Goal: Information Seeking & Learning: Learn about a topic

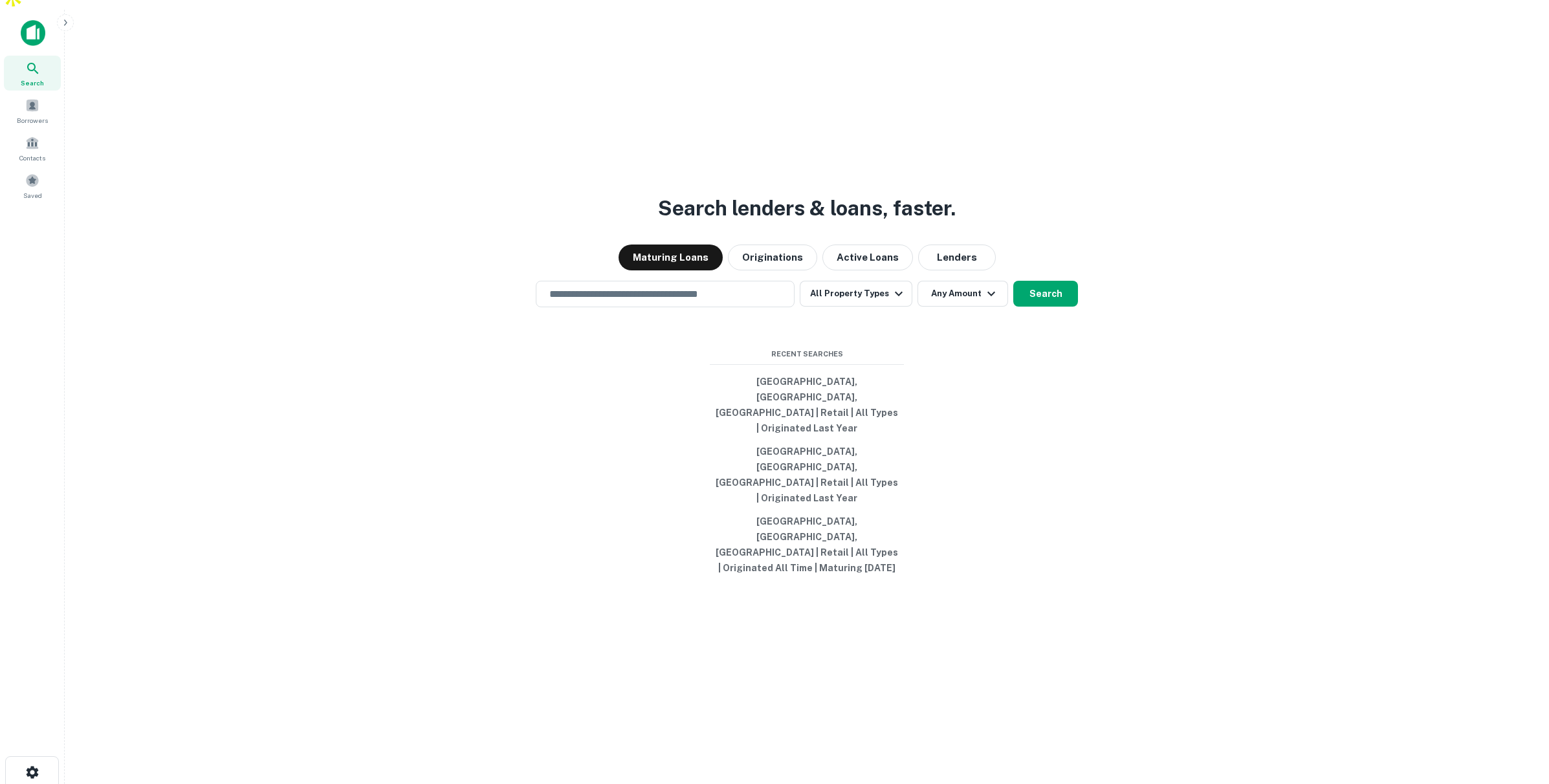
click at [70, 20] on icon "button" at bounding box center [65, 22] width 10 height 10
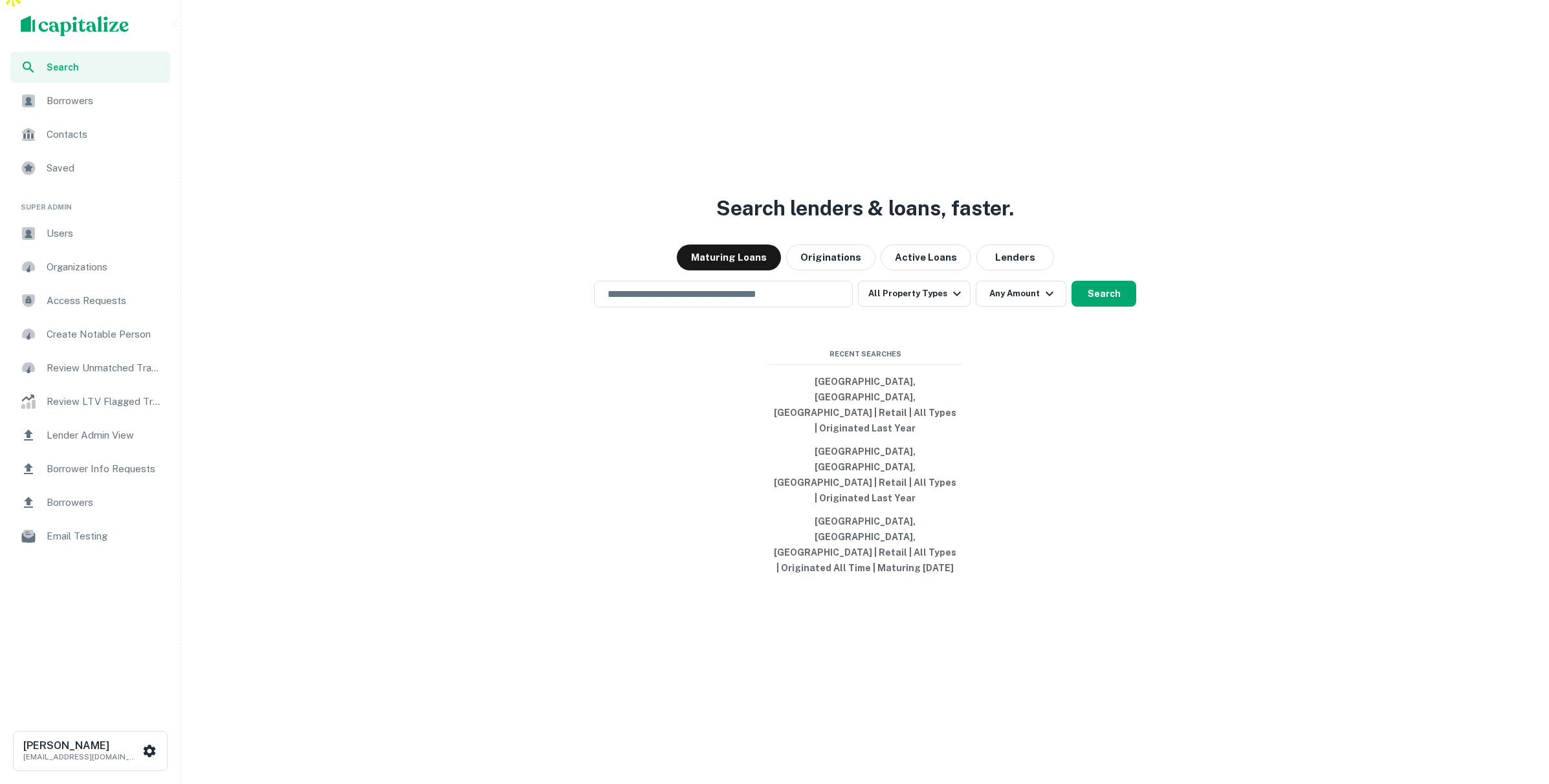
scroll to position [15, 0]
click at [78, 232] on span "Users" at bounding box center [104, 233] width 116 height 15
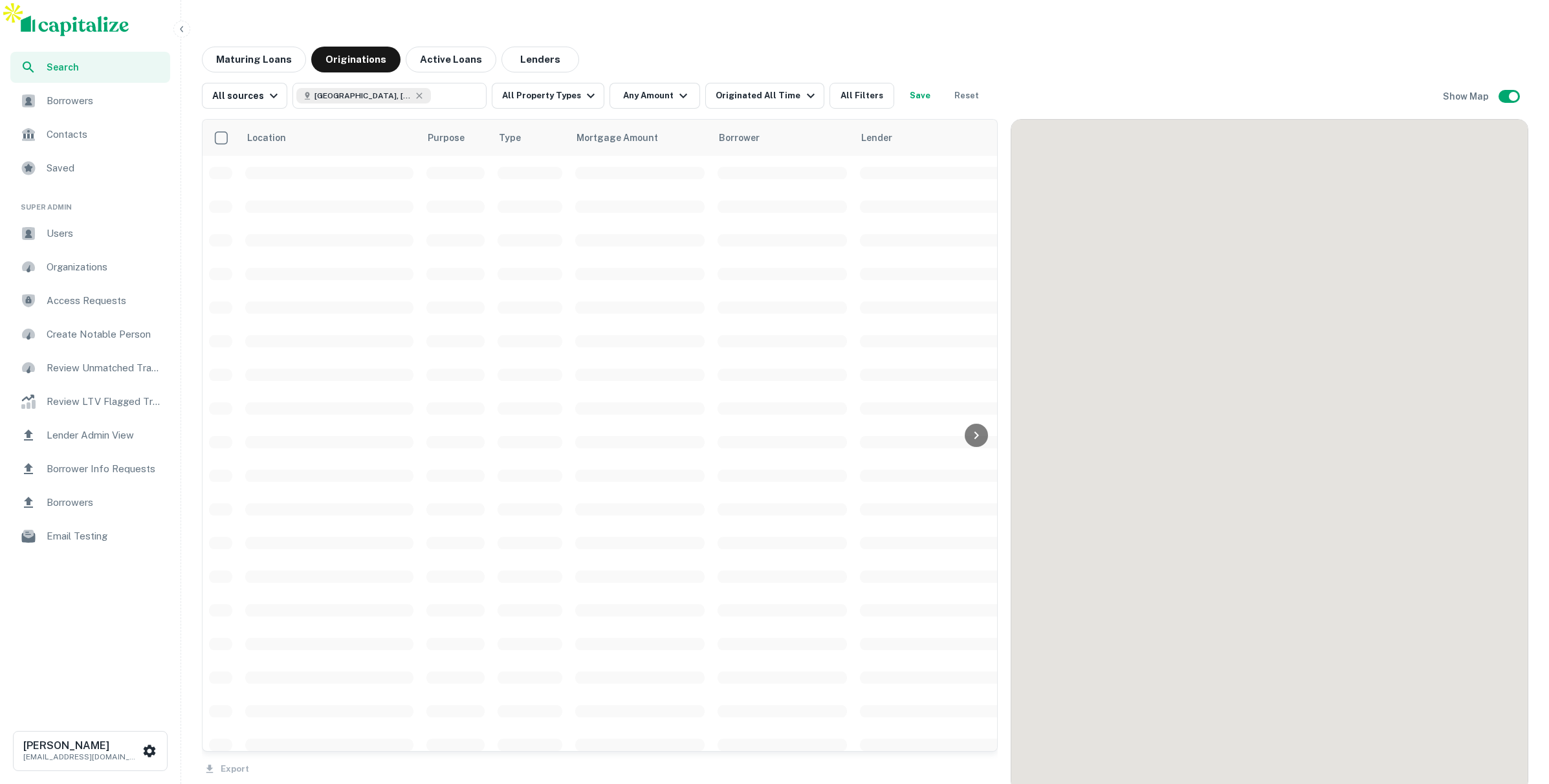
click at [261, 47] on button "Maturing Loans" at bounding box center [254, 59] width 104 height 26
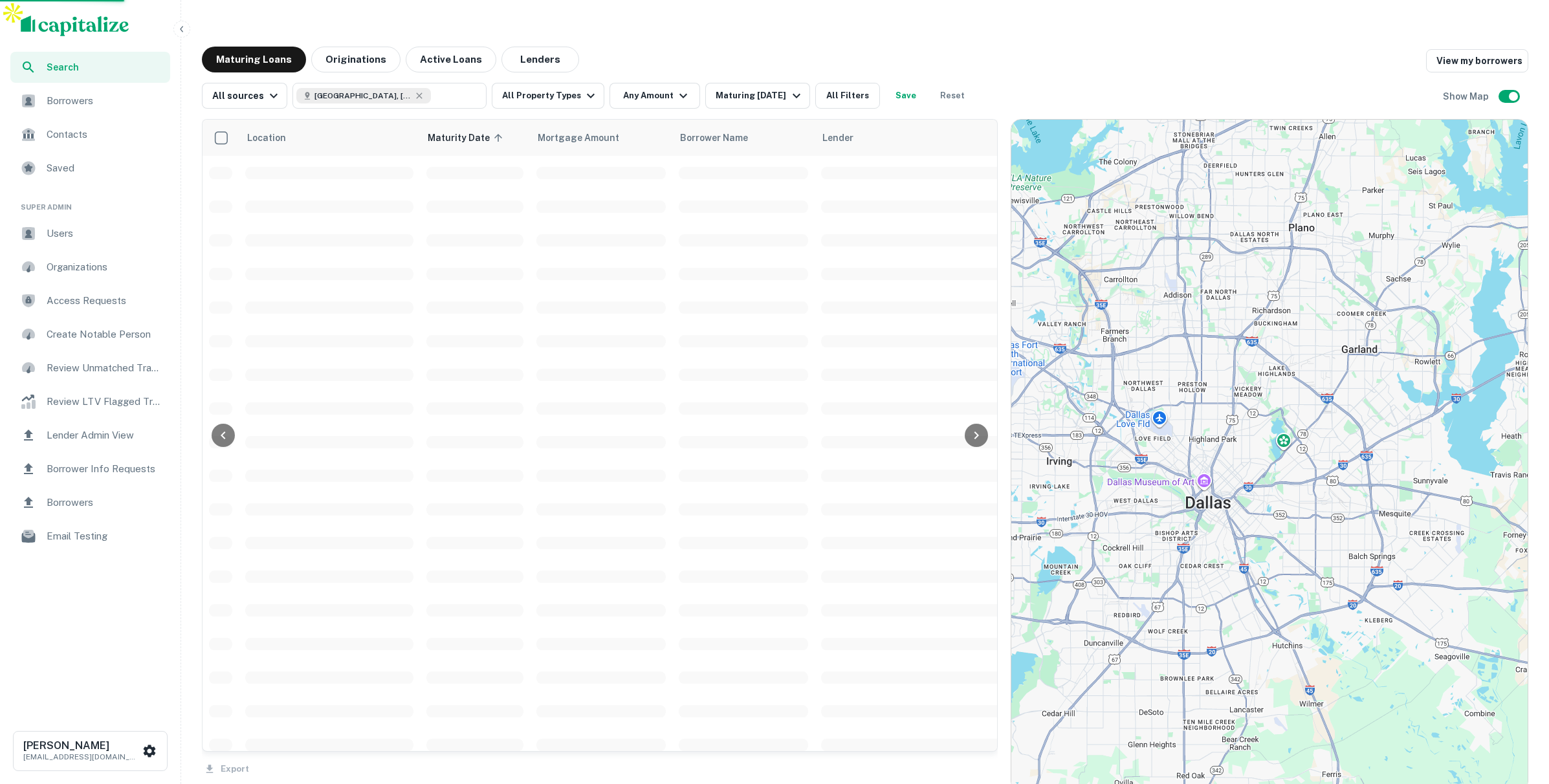
click at [183, 30] on icon "button" at bounding box center [181, 29] width 10 height 10
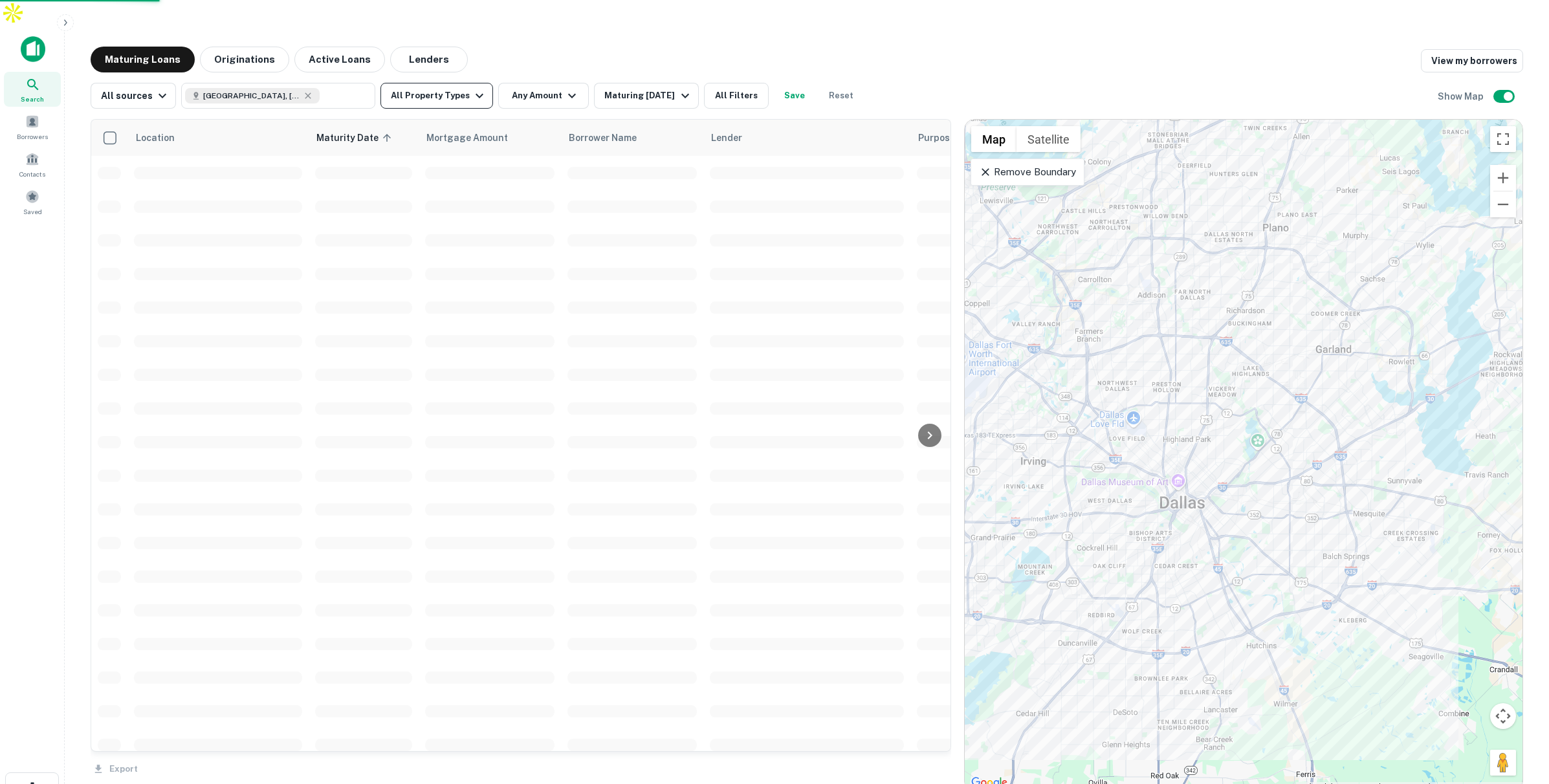
click at [461, 83] on button "All Property Types" at bounding box center [437, 96] width 112 height 26
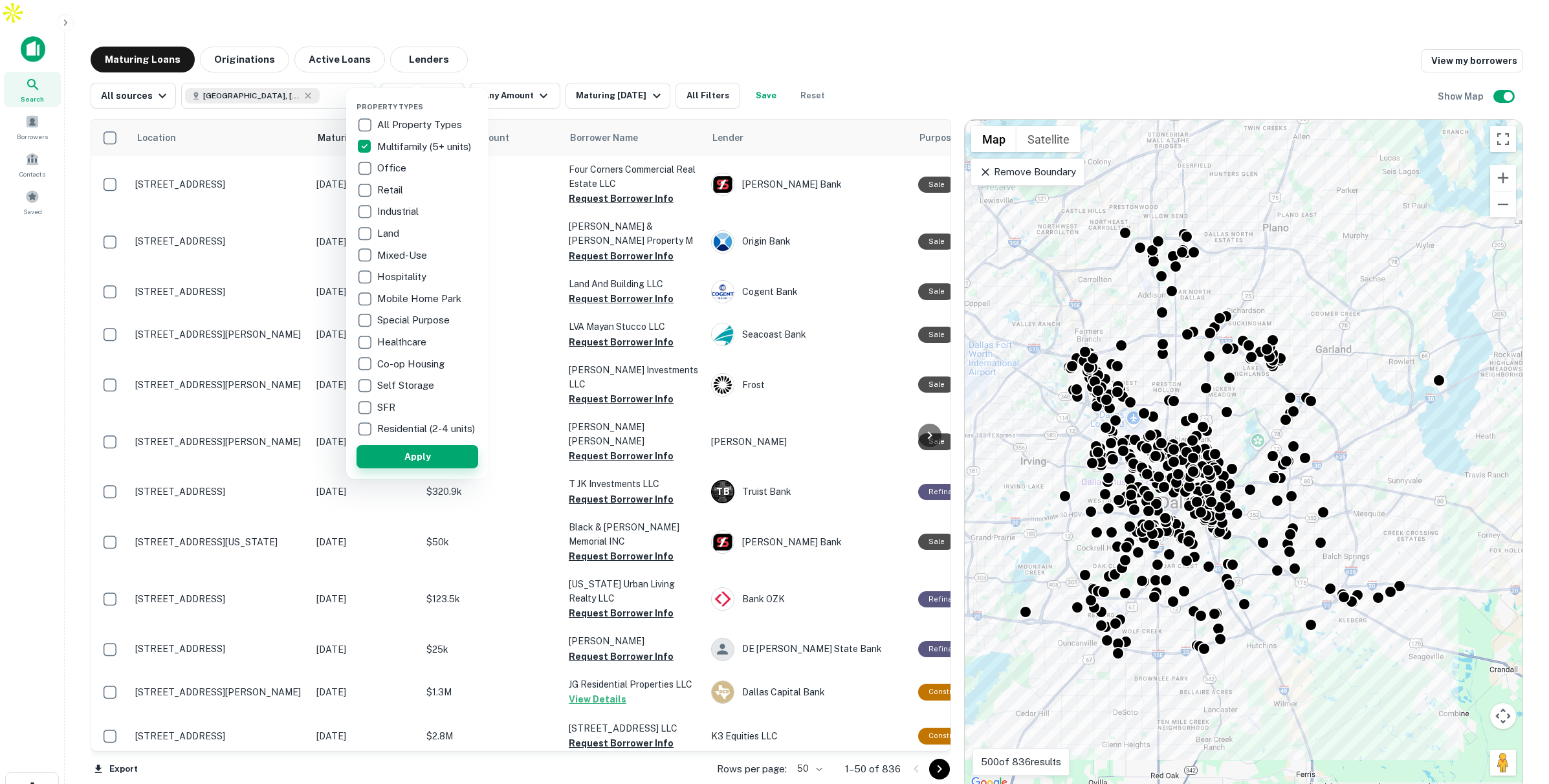
click at [412, 467] on button "Apply" at bounding box center [417, 456] width 122 height 23
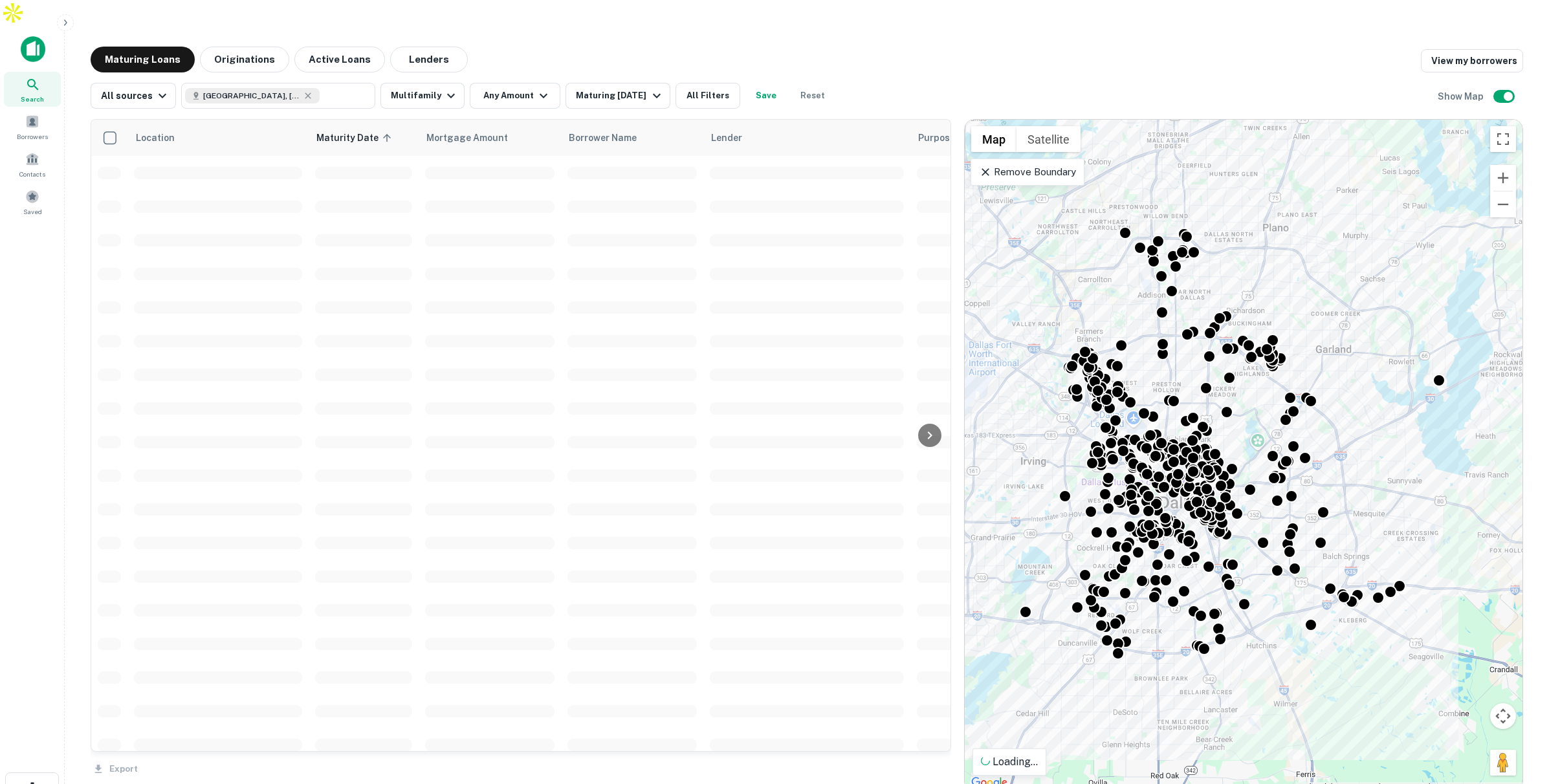
click at [441, 70] on div "Property Types All Property Types Multifamily (5+ units) Office Retail Industri…" at bounding box center [774, 392] width 1549 height 784
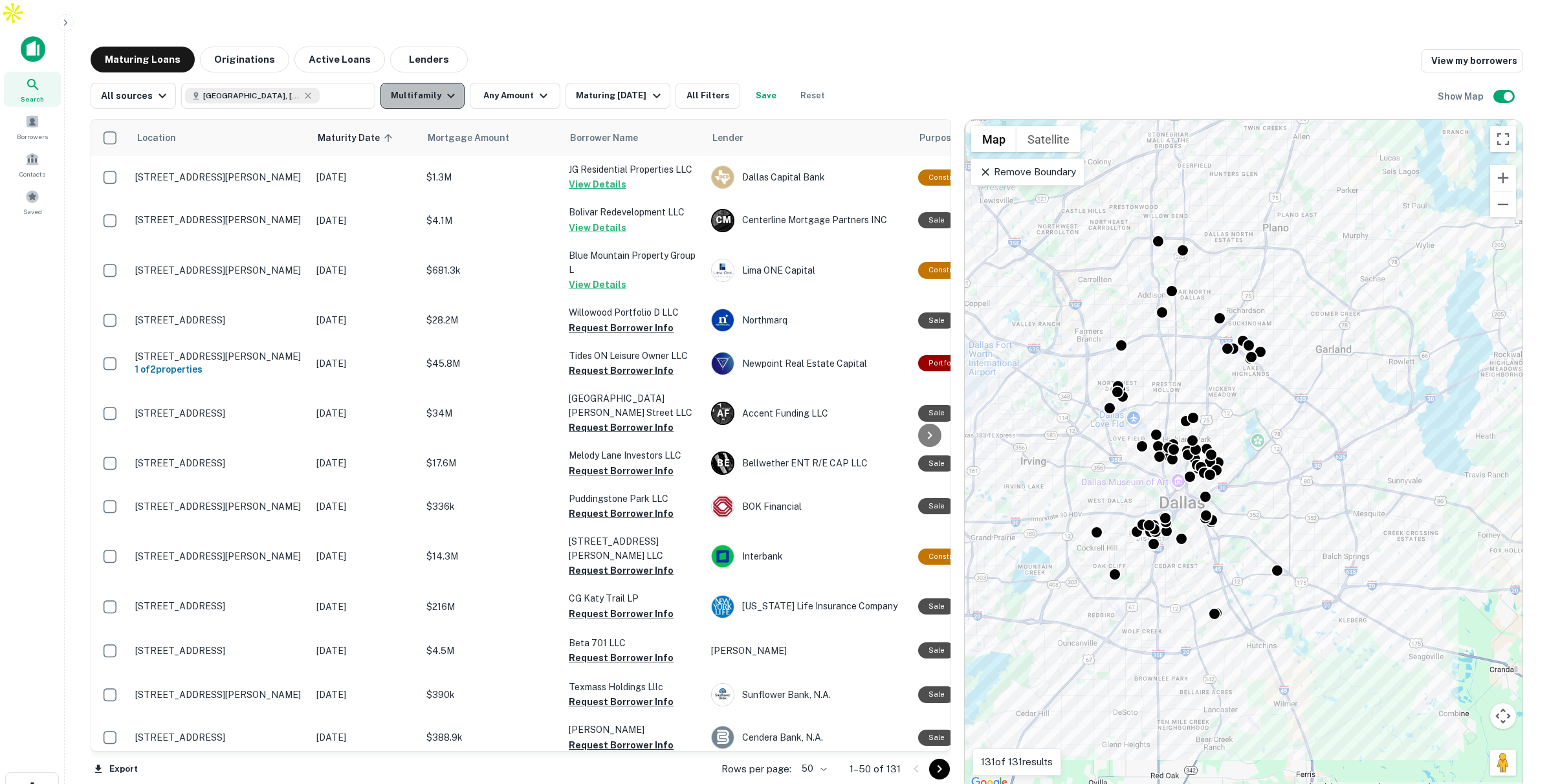
click at [433, 83] on button "Multifamily" at bounding box center [423, 96] width 84 height 26
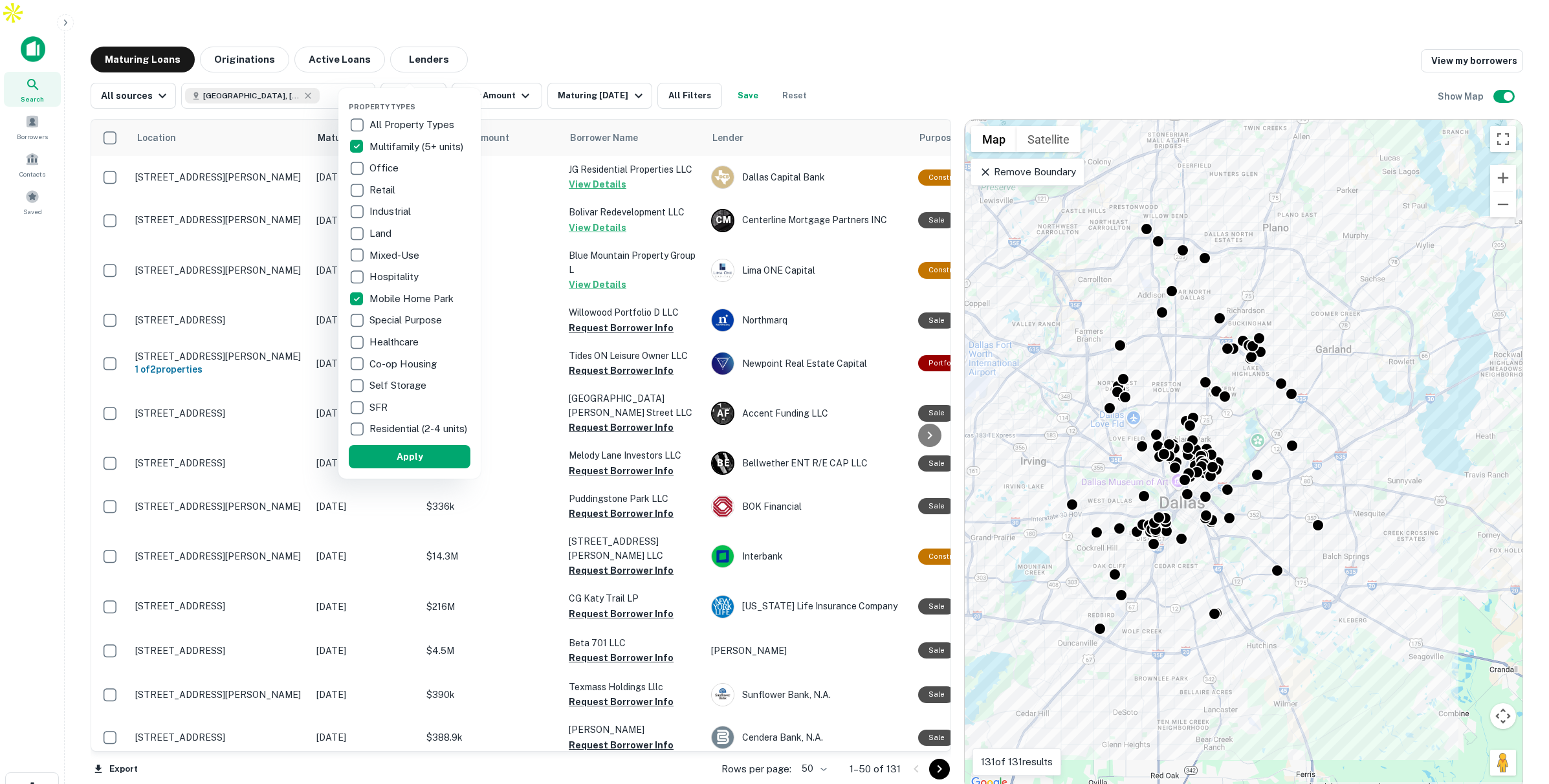
click at [513, 77] on div at bounding box center [774, 392] width 1549 height 784
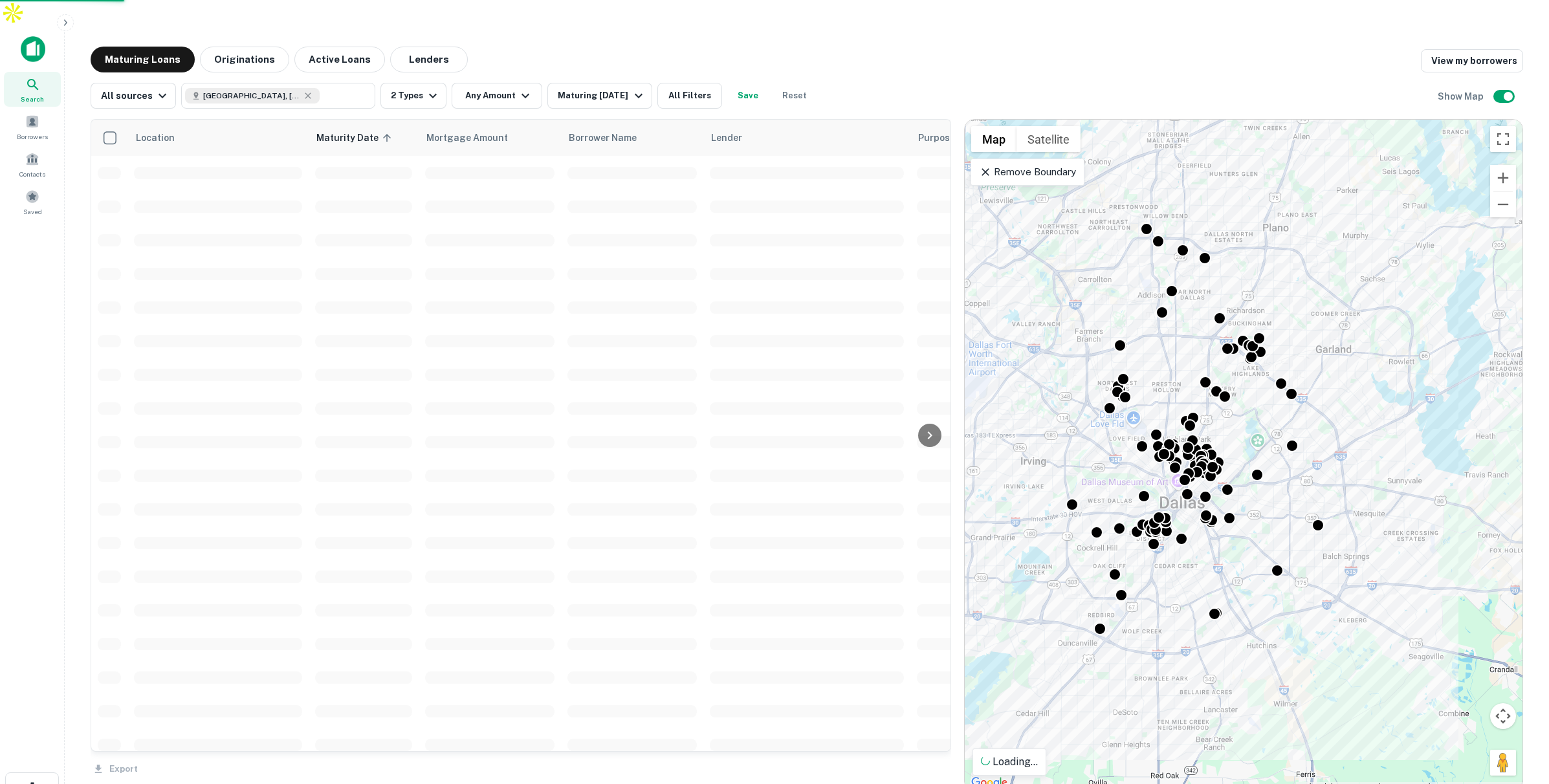
click at [517, 72] on div at bounding box center [774, 392] width 1549 height 784
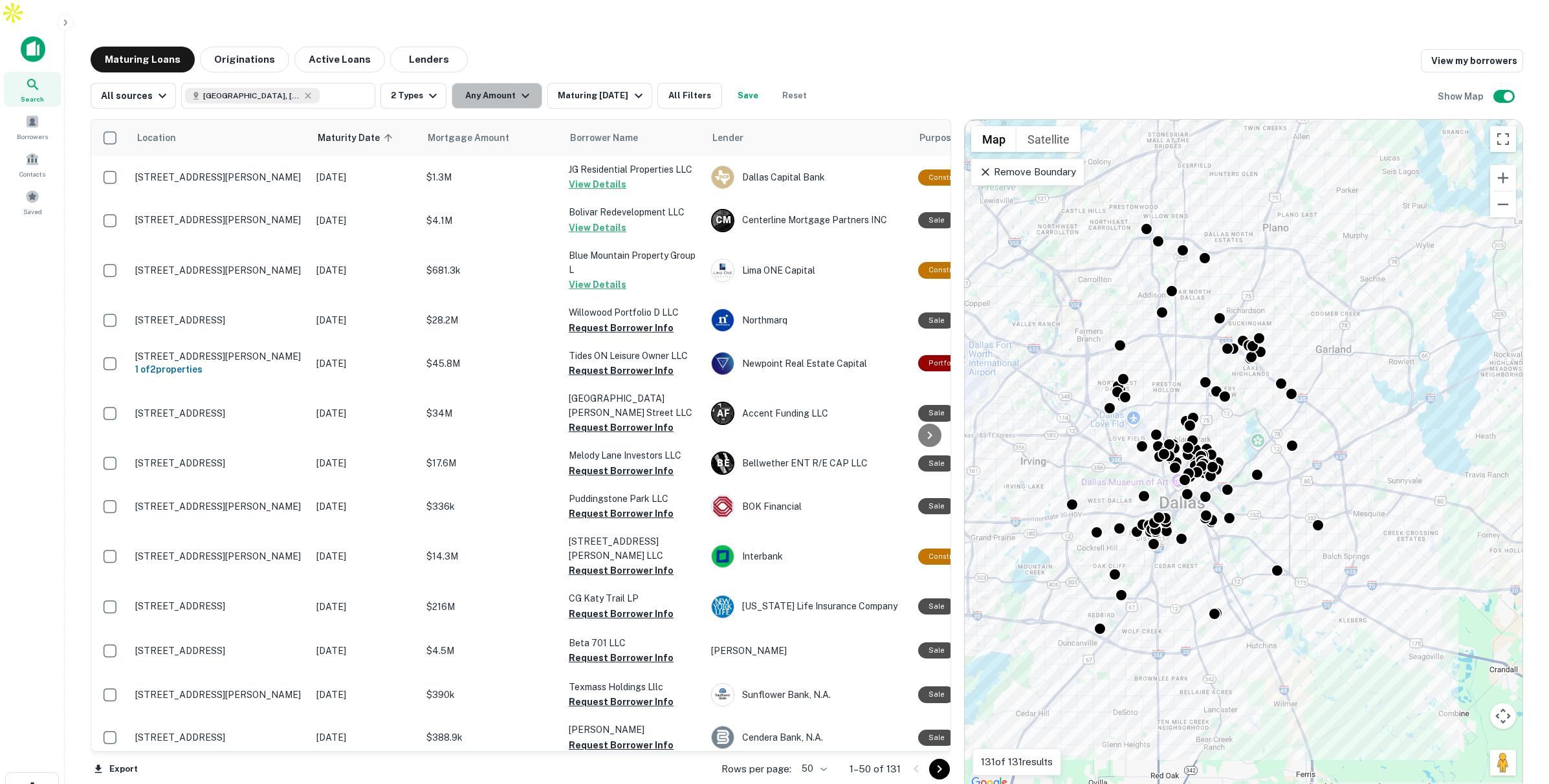
click at [517, 88] on icon "button" at bounding box center [525, 96] width 15 height 15
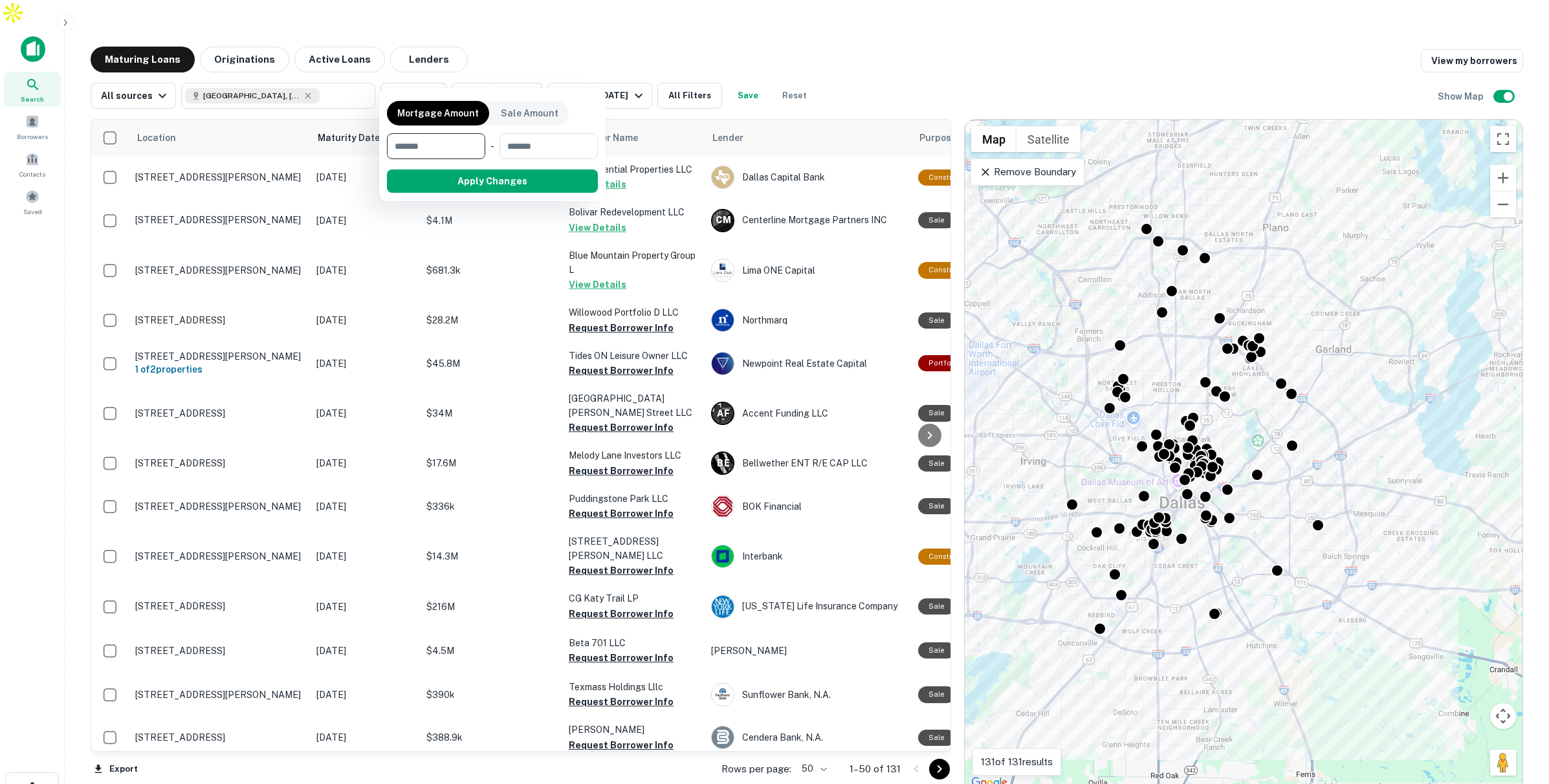
click at [447, 138] on input "number" at bounding box center [432, 146] width 90 height 26
type input "*******"
click at [504, 182] on button "Apply Changes" at bounding box center [515, 181] width 164 height 23
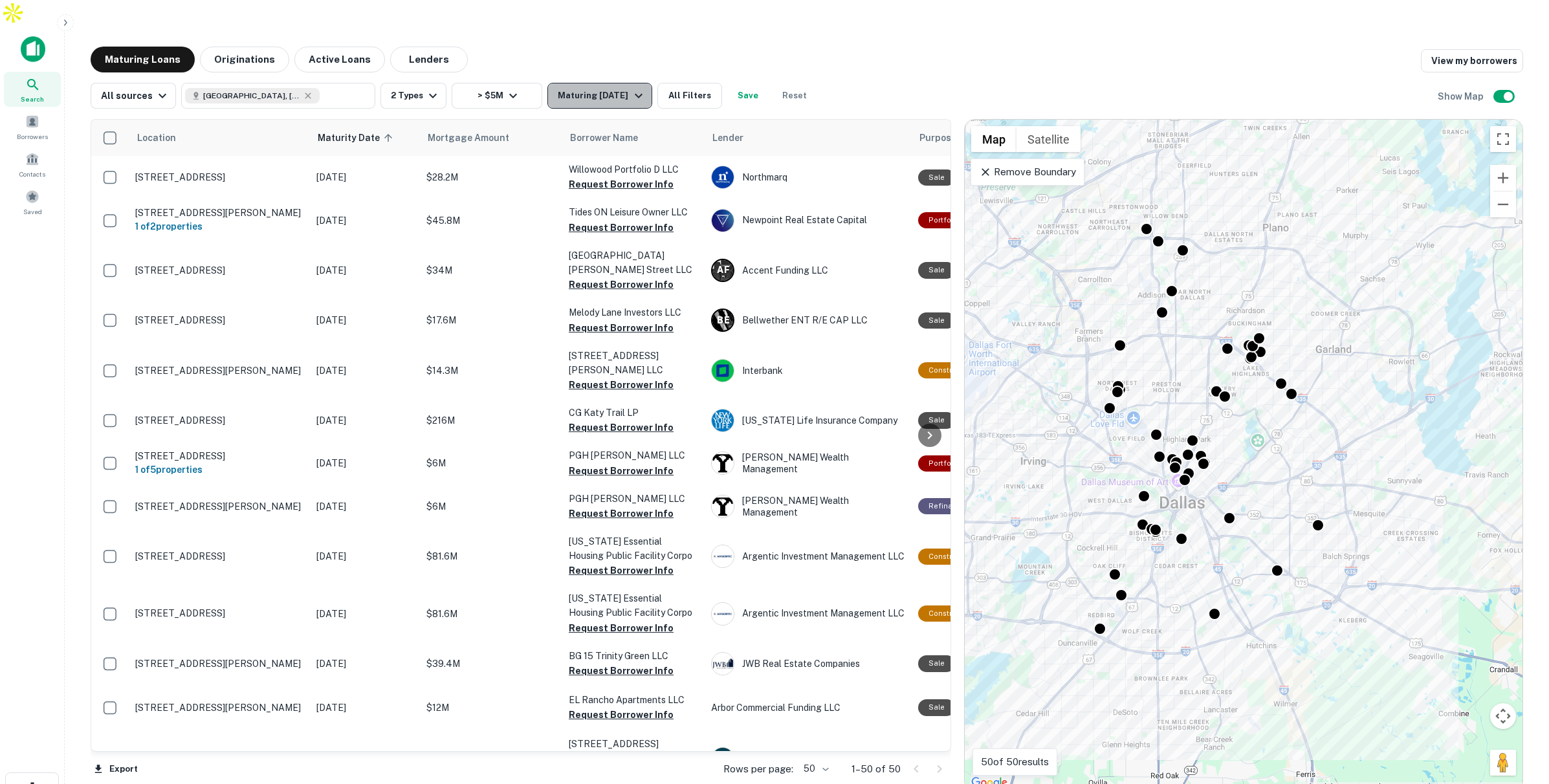
click at [596, 88] on div "Maturing In 1 Year" at bounding box center [602, 96] width 88 height 15
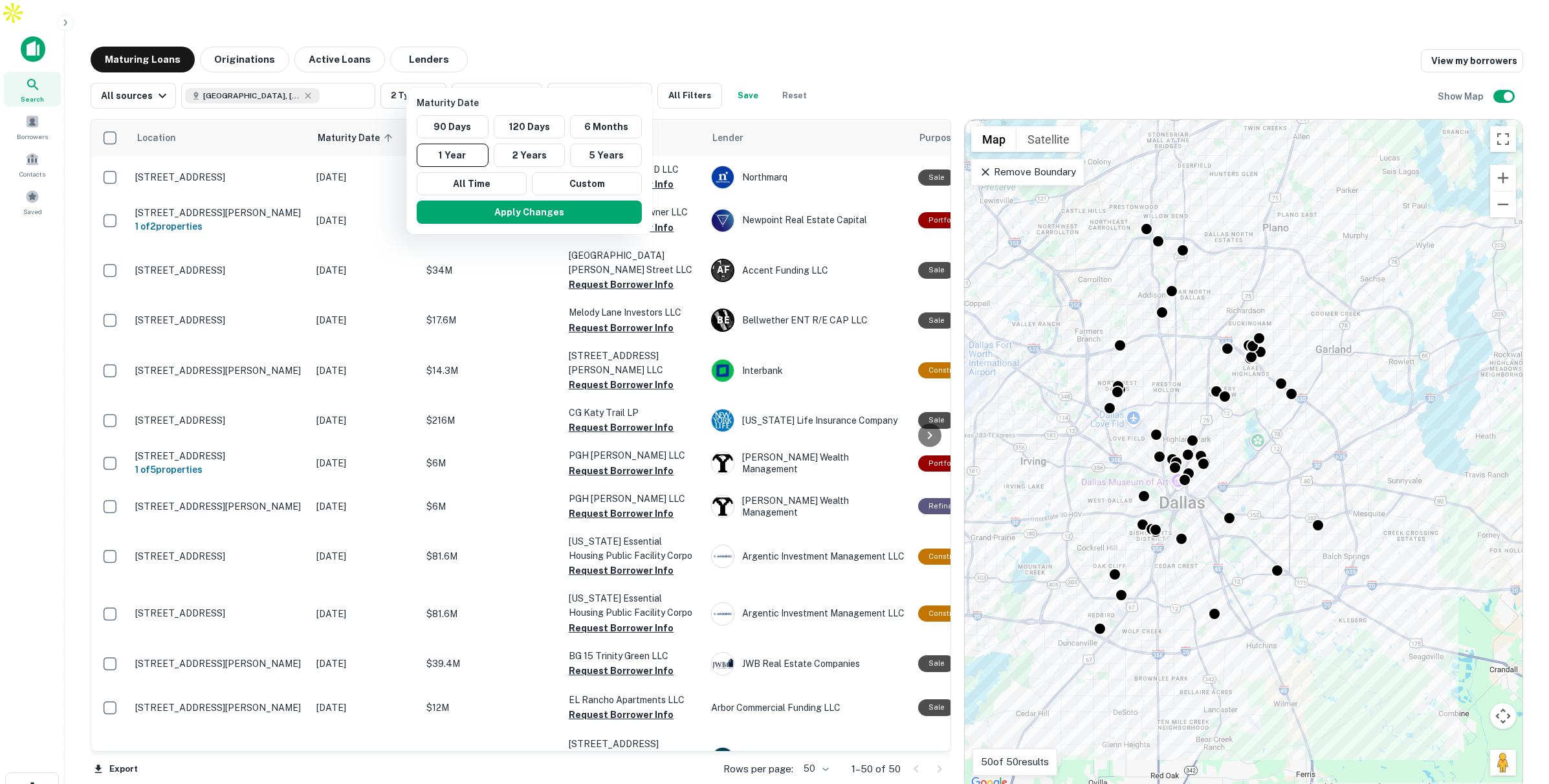
click at [1051, 145] on div at bounding box center [774, 392] width 1549 height 784
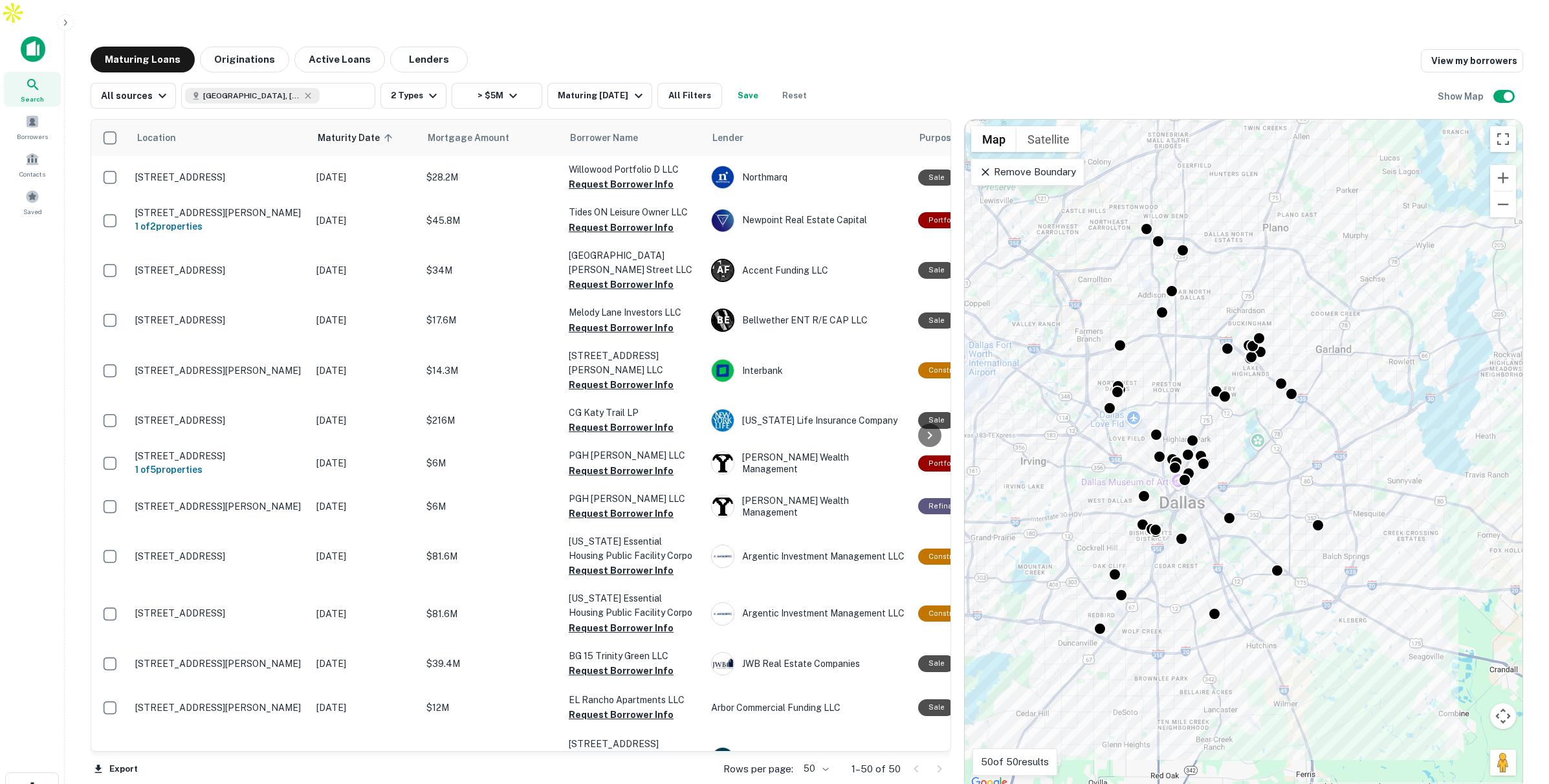
click at [1028, 164] on p "Remove Boundary" at bounding box center [1027, 172] width 96 height 15
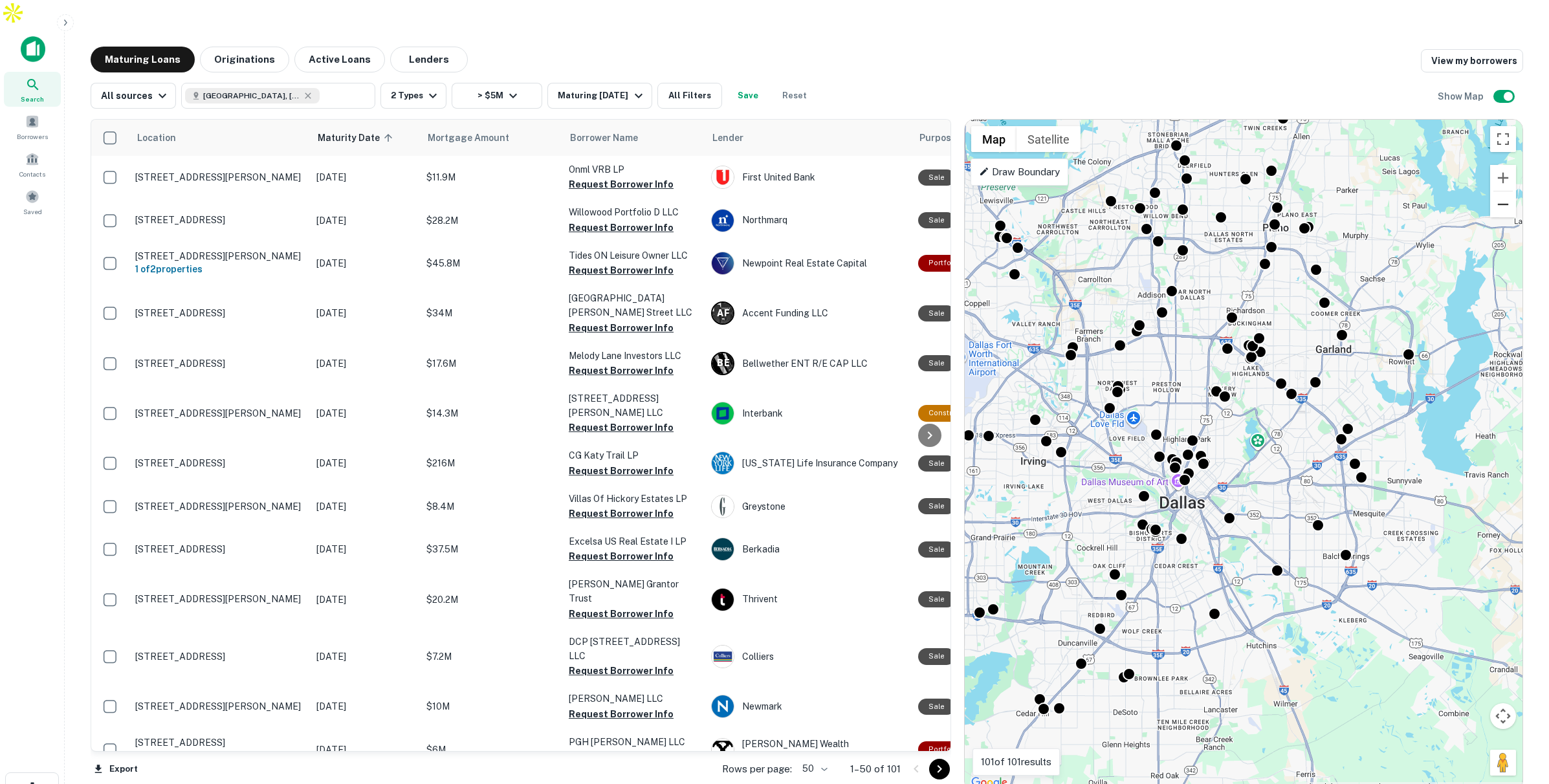
click at [1502, 191] on button "Zoom out" at bounding box center [1503, 204] width 26 height 26
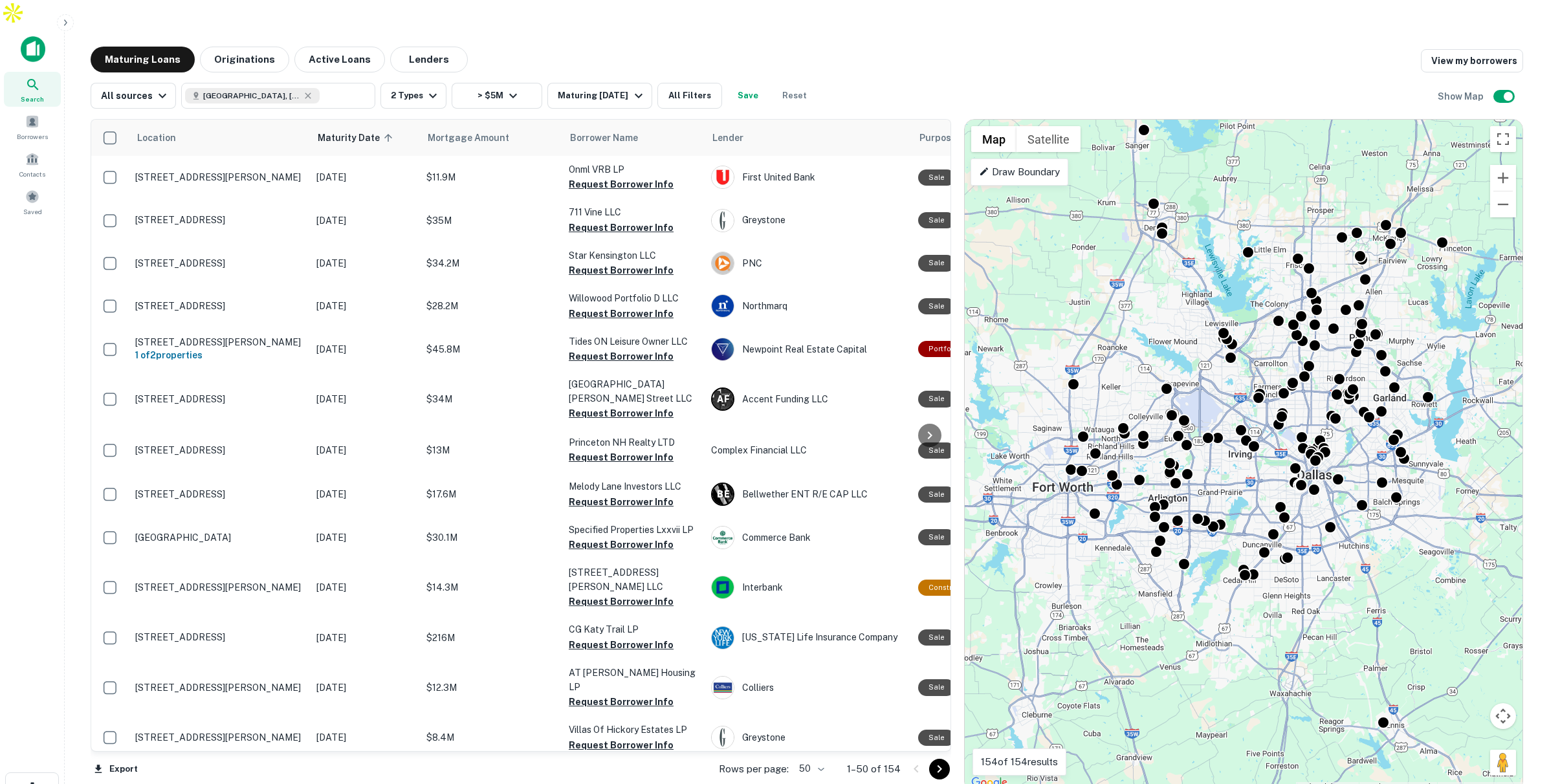
drag, startPoint x: 1295, startPoint y: 266, endPoint x: 1400, endPoint y: 263, distance: 105.0
click at [1400, 263] on div "To activate drag with keyboard, press Alt + Enter. Once in keyboard drag state,…" at bounding box center [1243, 455] width 558 height 672
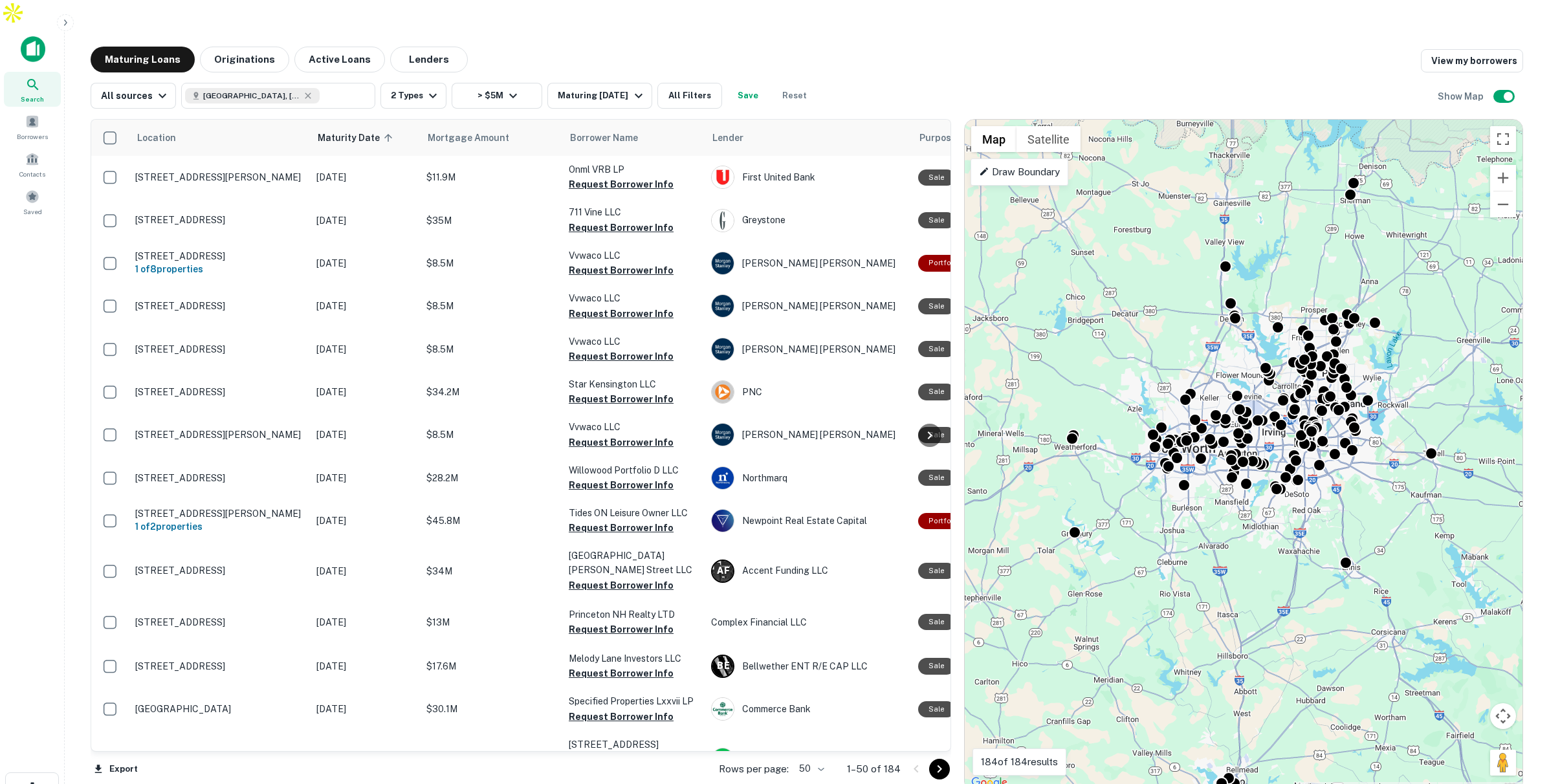
drag, startPoint x: 1417, startPoint y: 271, endPoint x: 1371, endPoint y: 332, distance: 76.4
click at [1371, 332] on div "To activate drag with keyboard, press Alt + Enter. Once in keyboard drag state,…" at bounding box center [1243, 455] width 558 height 672
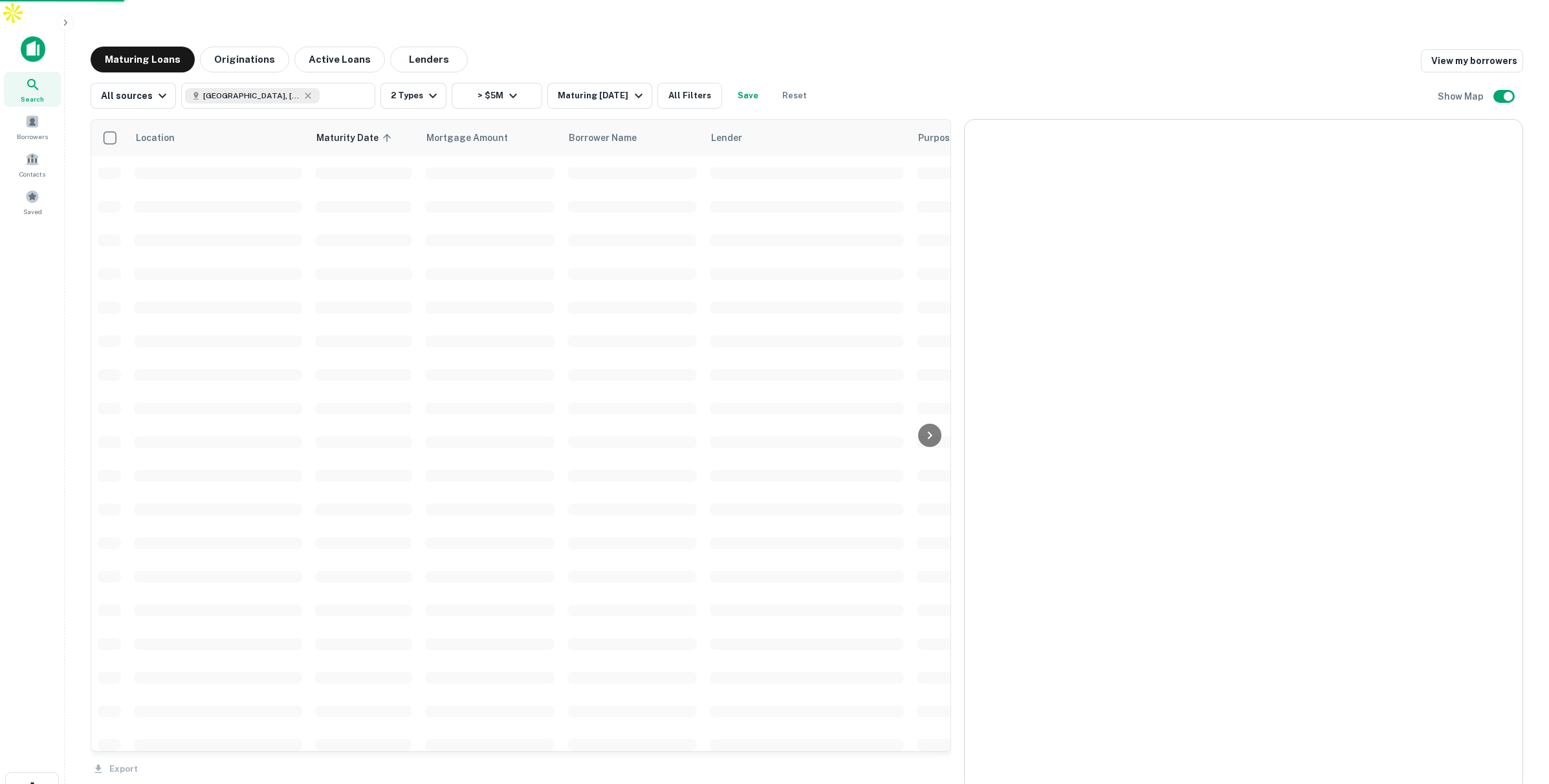
click at [1505, 150] on div at bounding box center [1243, 455] width 558 height 672
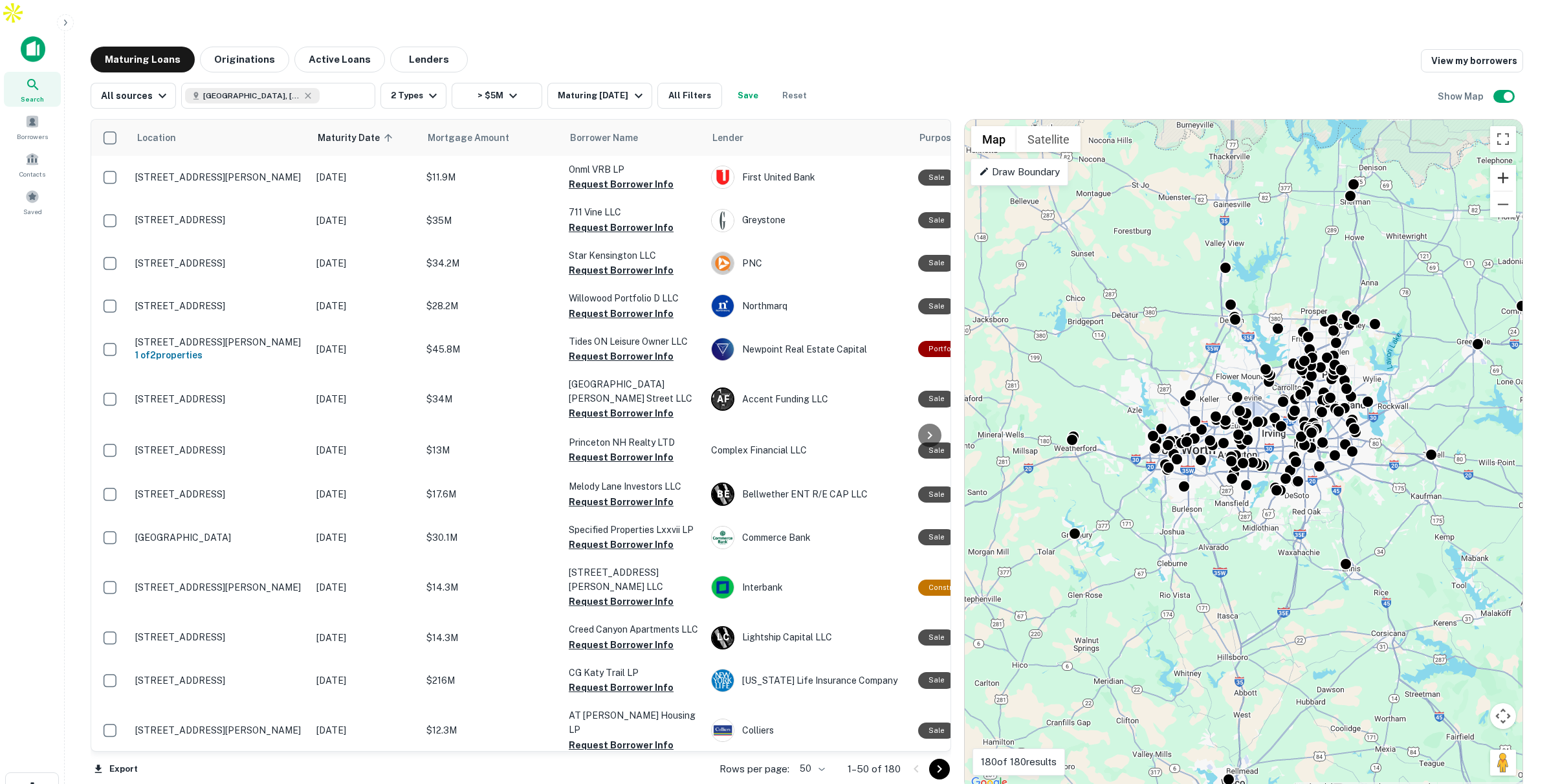
click at [1505, 165] on button "Zoom in" at bounding box center [1503, 178] width 26 height 26
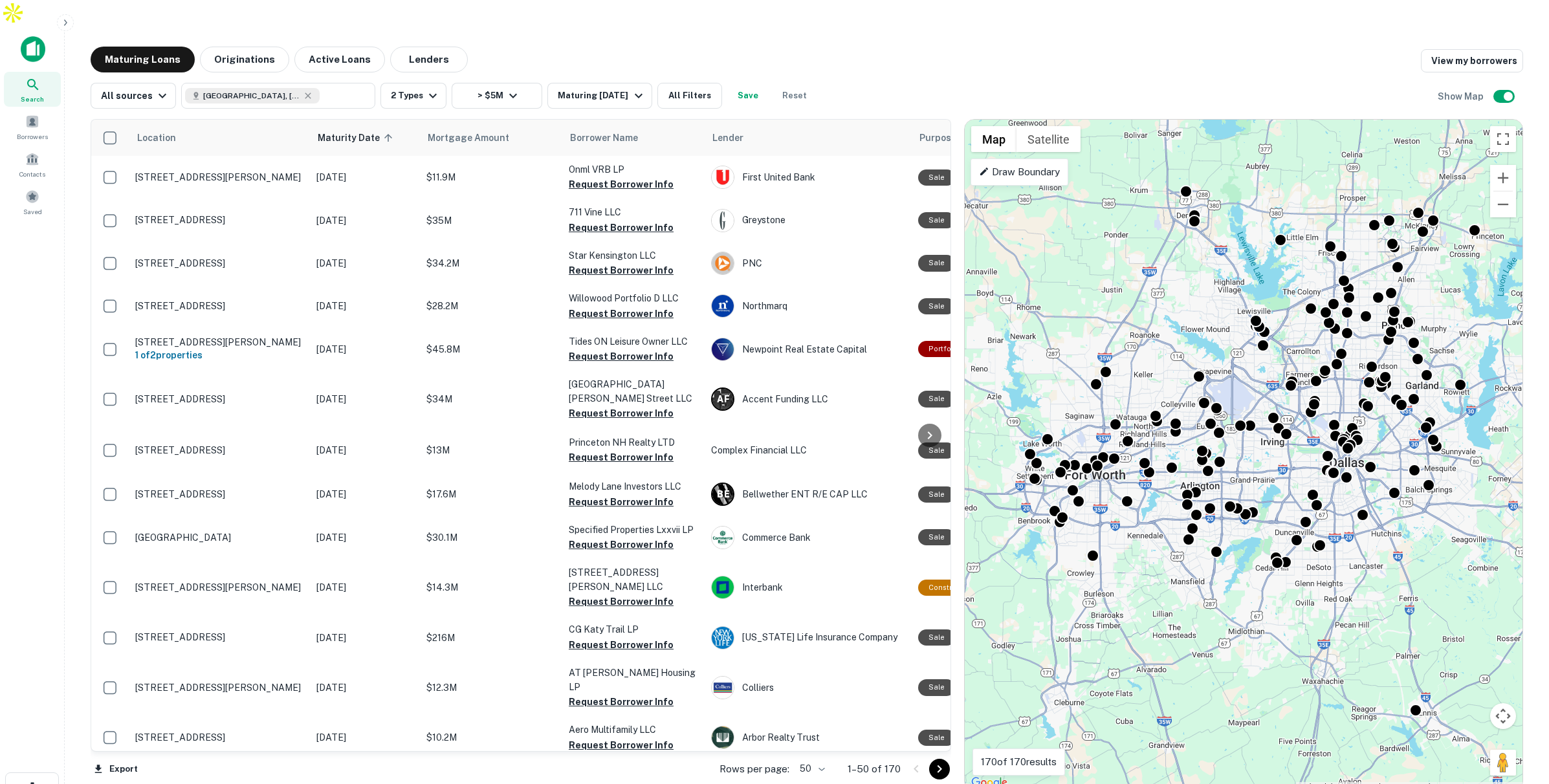
drag, startPoint x: 1459, startPoint y: 235, endPoint x: 1427, endPoint y: 265, distance: 43.9
click at [1427, 265] on div "To activate drag with keyboard, press Alt + Enter. Once in keyboard drag state,…" at bounding box center [1243, 455] width 558 height 672
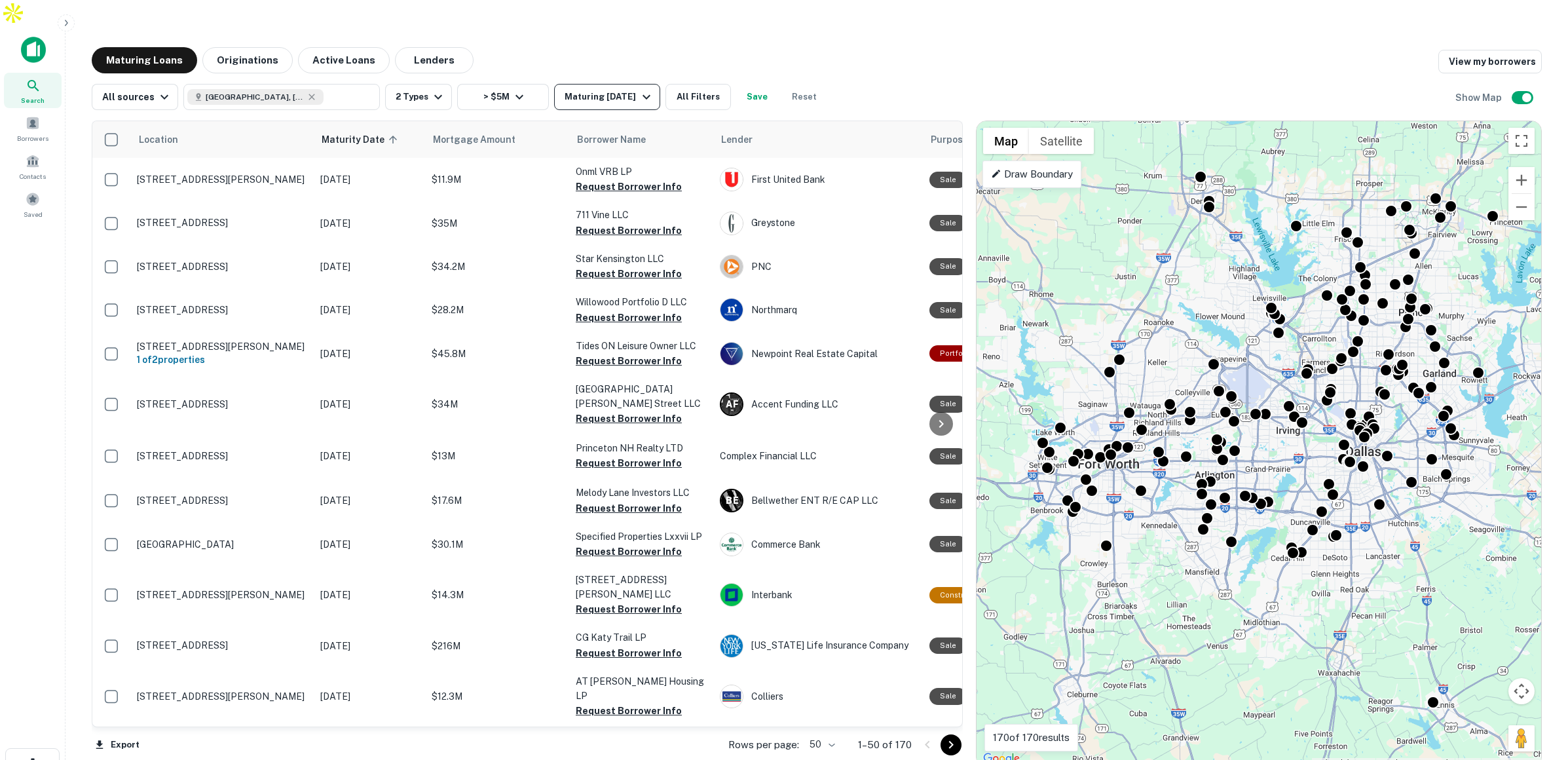
click at [629, 89] on div "Maturing In 1 Year" at bounding box center [609, 97] width 89 height 16
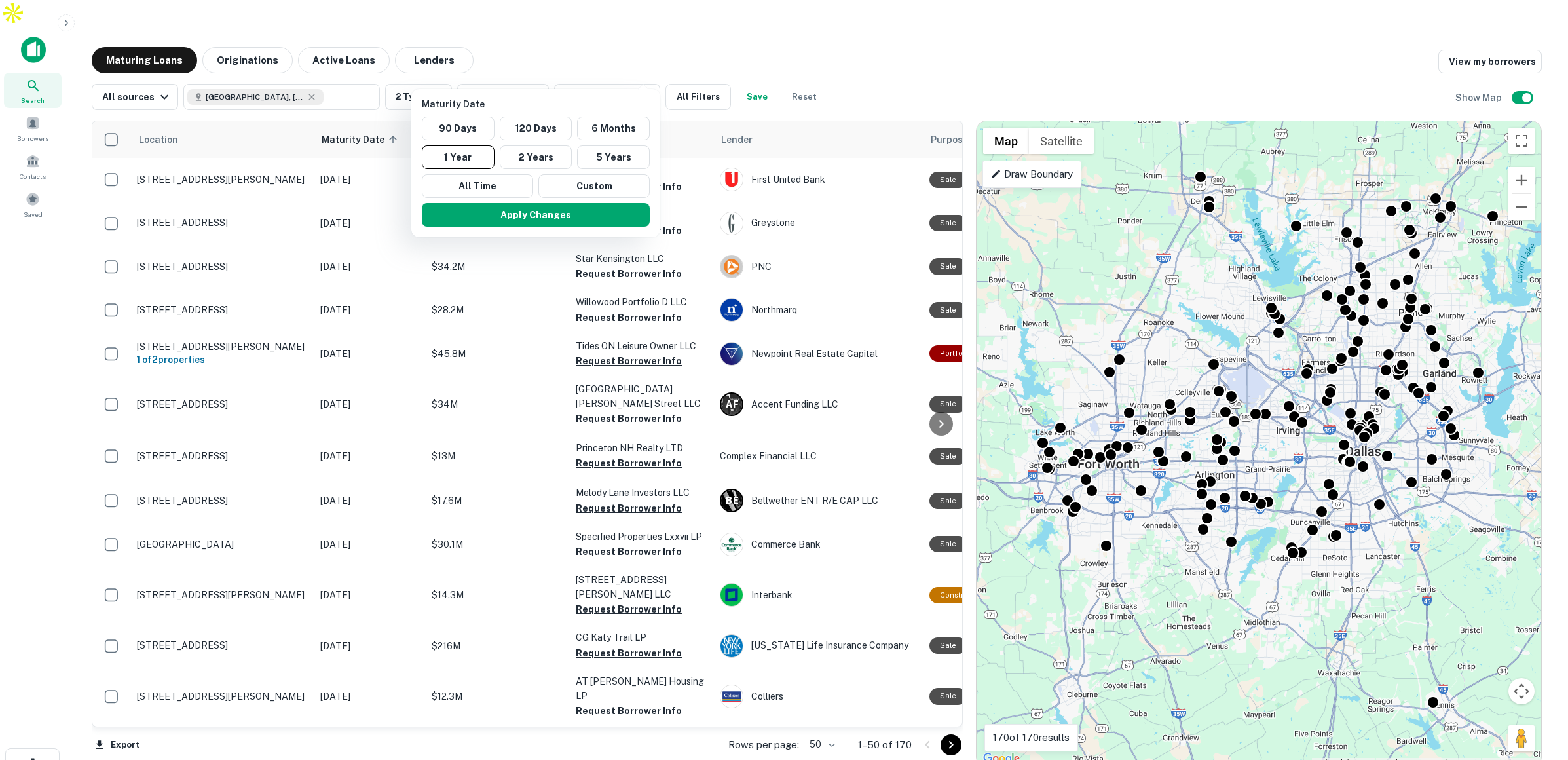
click at [625, 32] on div at bounding box center [784, 380] width 1568 height 760
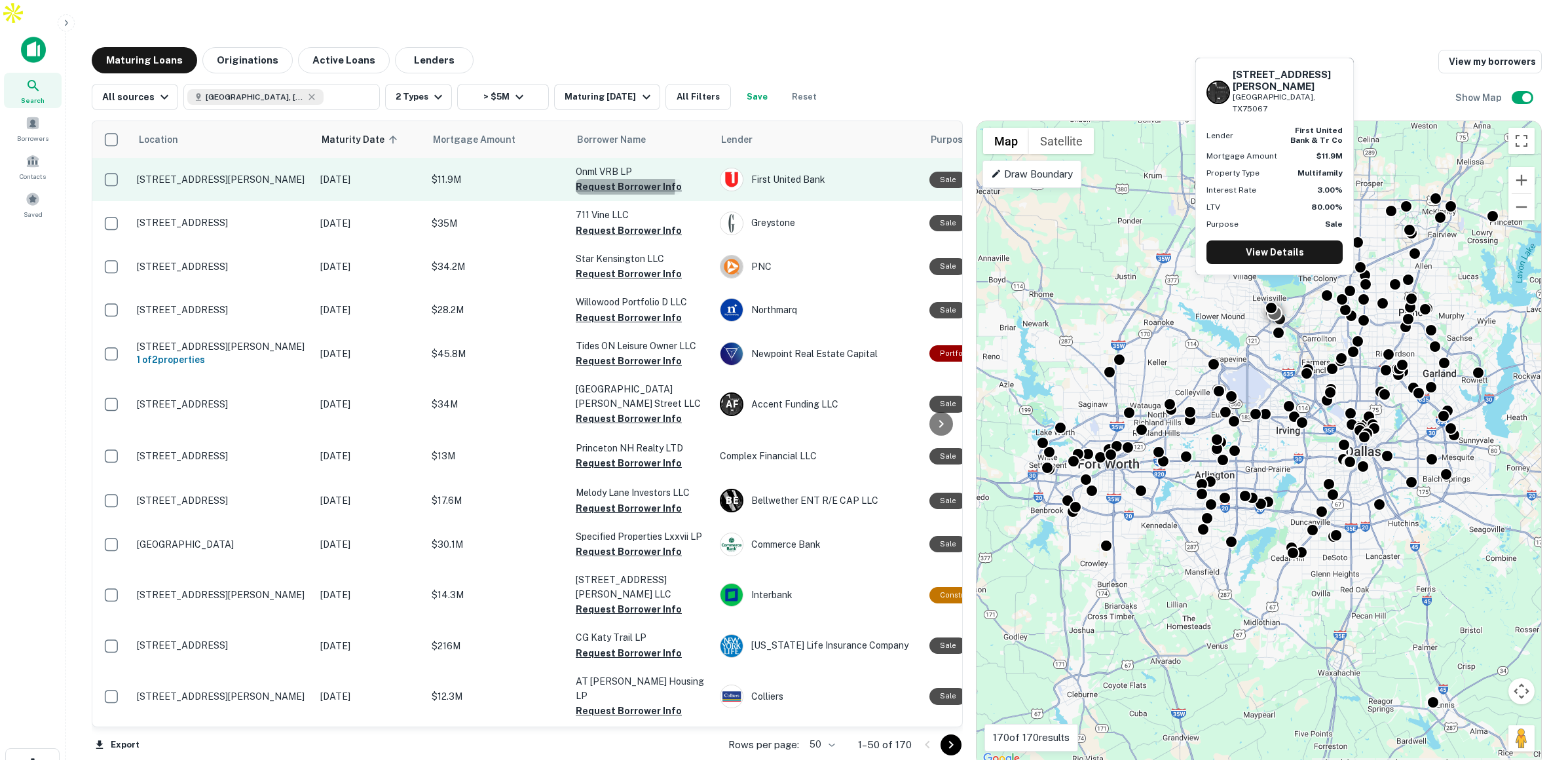
click at [605, 179] on button "Request Borrower Info" at bounding box center [629, 186] width 106 height 16
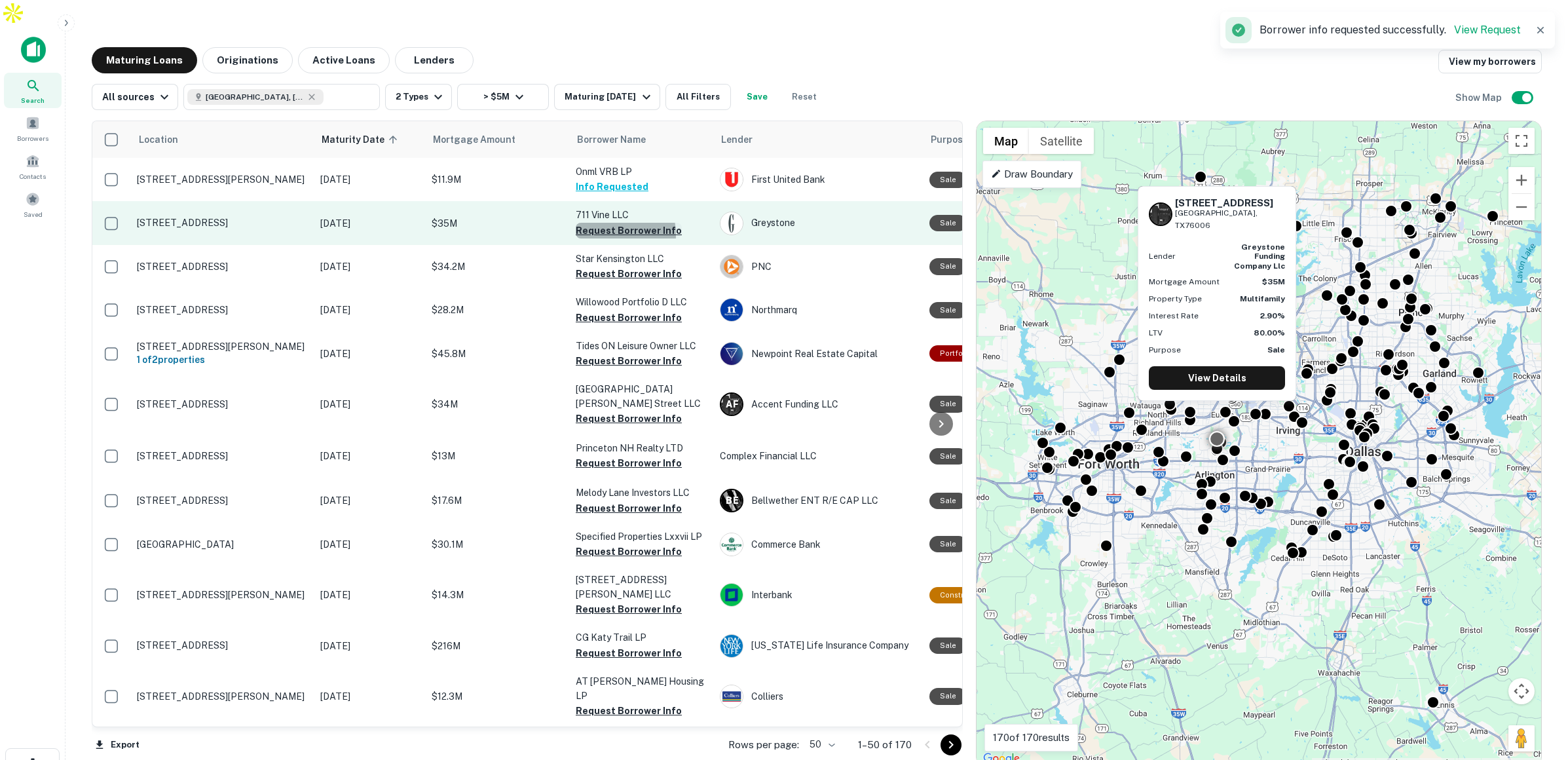
click at [591, 223] on button "Request Borrower Info" at bounding box center [629, 230] width 106 height 16
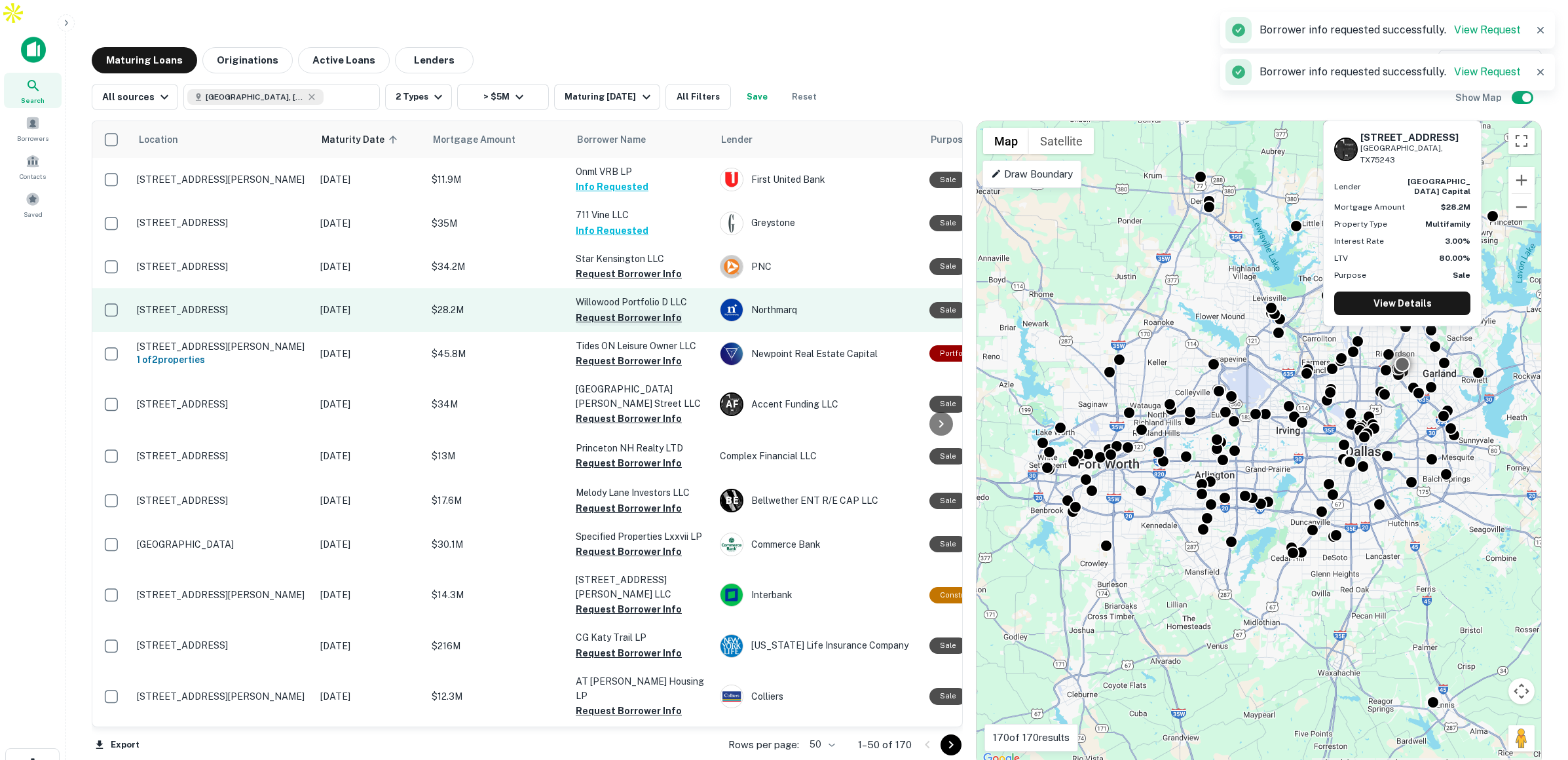
click at [604, 310] on button "Request Borrower Info" at bounding box center [629, 317] width 106 height 16
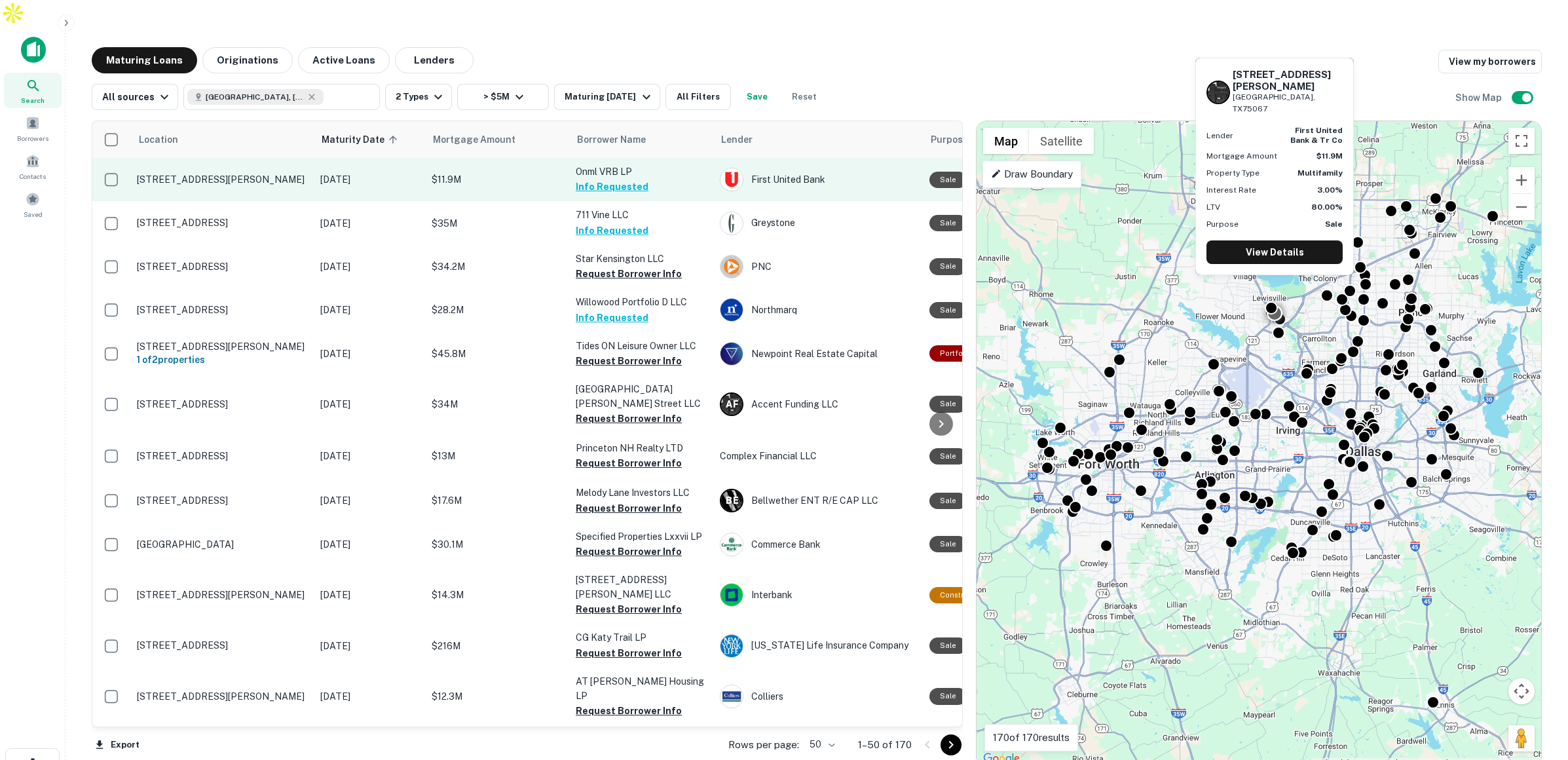
click at [399, 173] on p "[DATE]" at bounding box center [369, 179] width 98 height 14
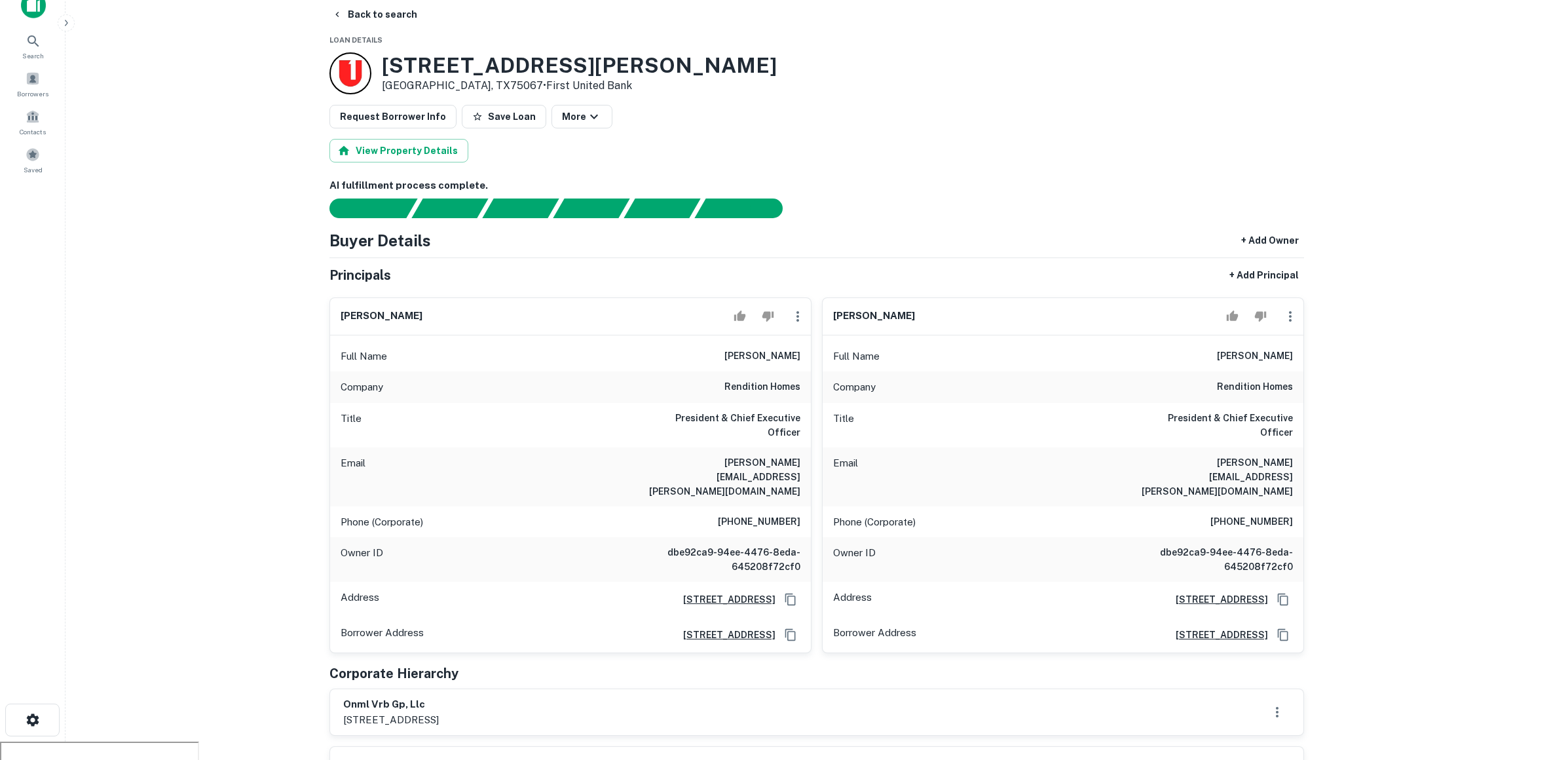
scroll to position [49, 0]
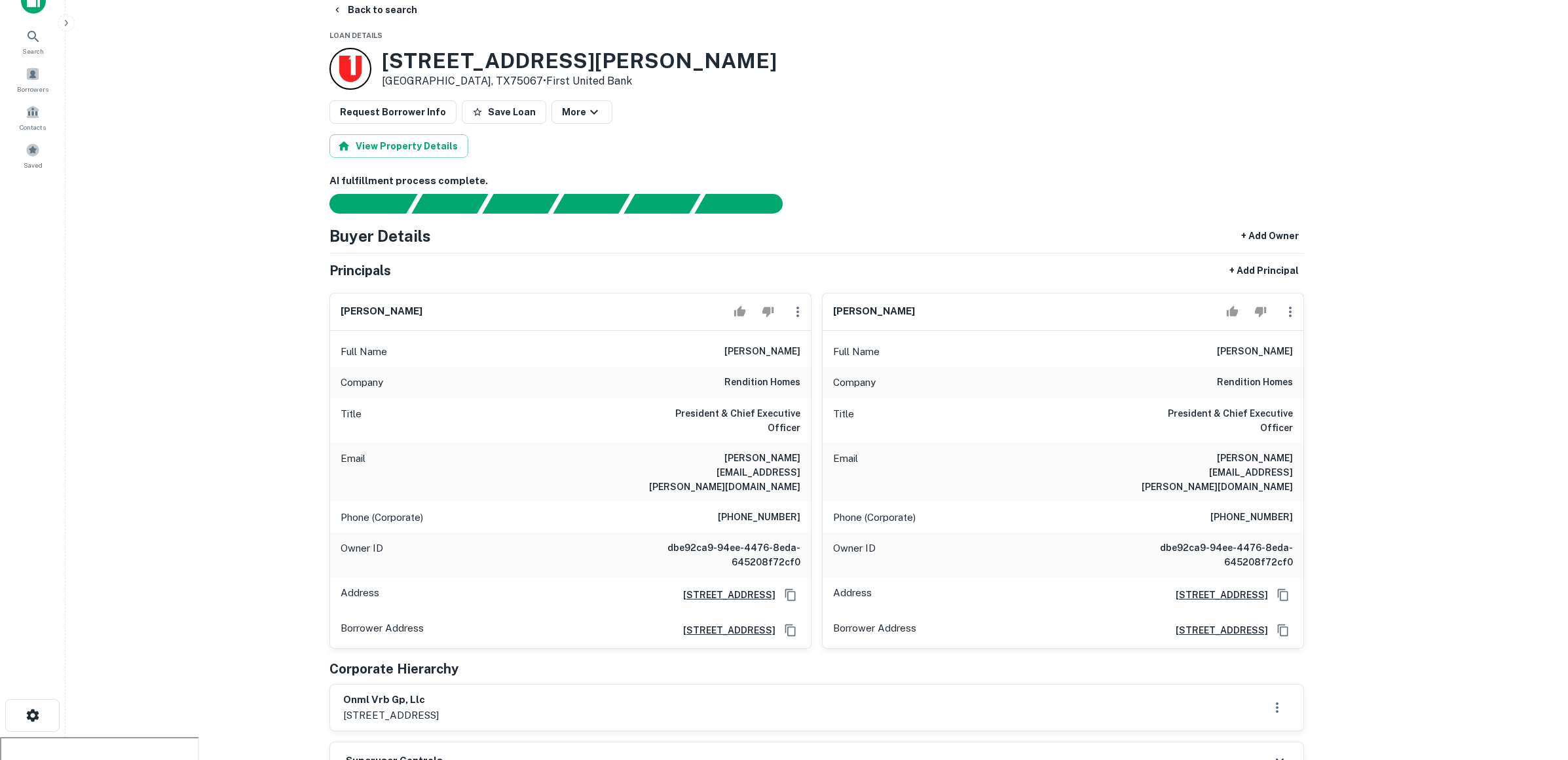
drag, startPoint x: 740, startPoint y: 460, endPoint x: 797, endPoint y: 460, distance: 57.0
click at [797, 510] on h6 "(817) 849-5100" at bounding box center [759, 517] width 83 height 16
drag, startPoint x: 654, startPoint y: 418, endPoint x: 801, endPoint y: 430, distance: 147.5
click at [801, 443] on div "Email nelson.mitchell@renditionhomes.com" at bounding box center [570, 472] width 480 height 59
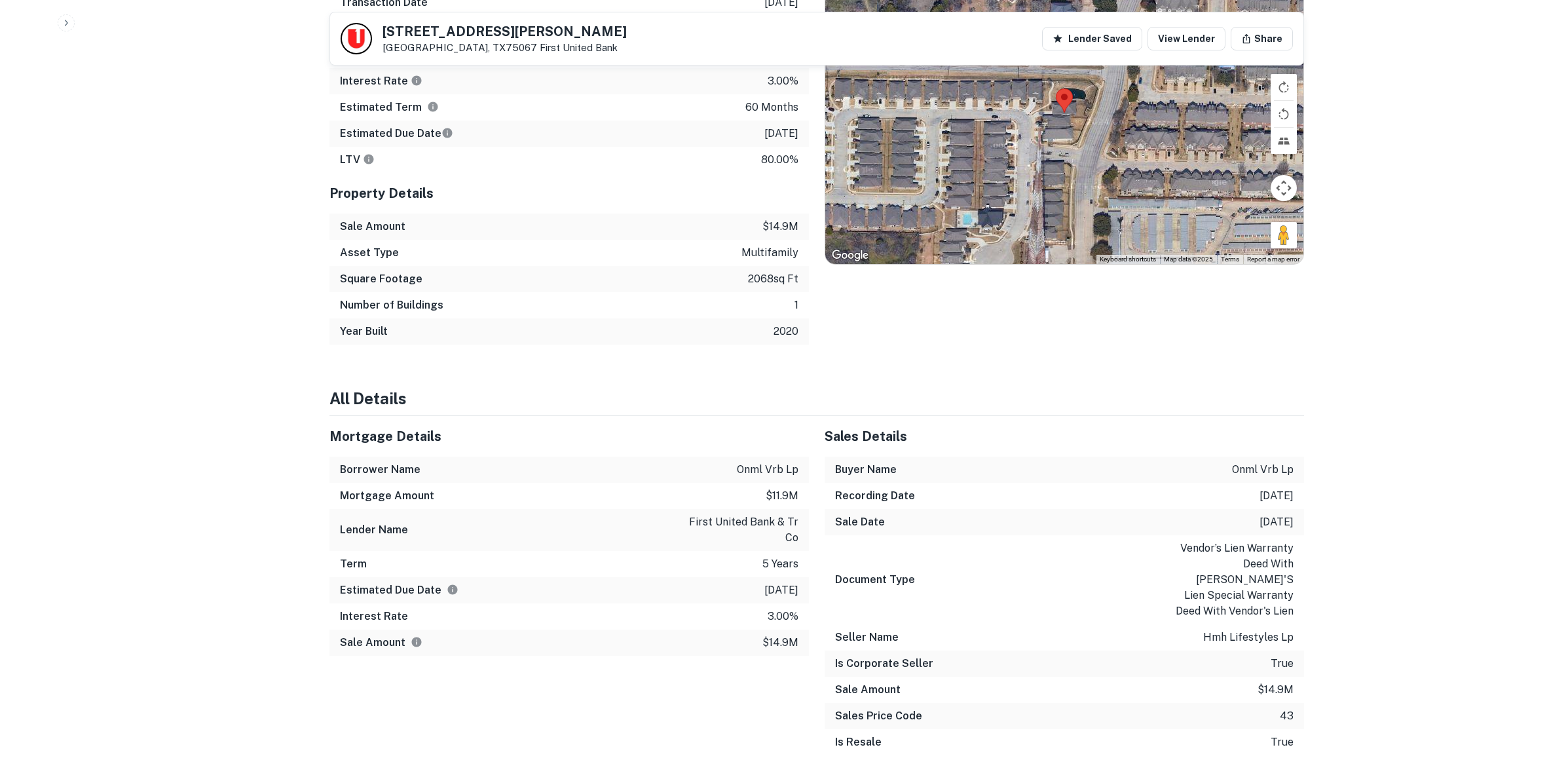
scroll to position [926, 0]
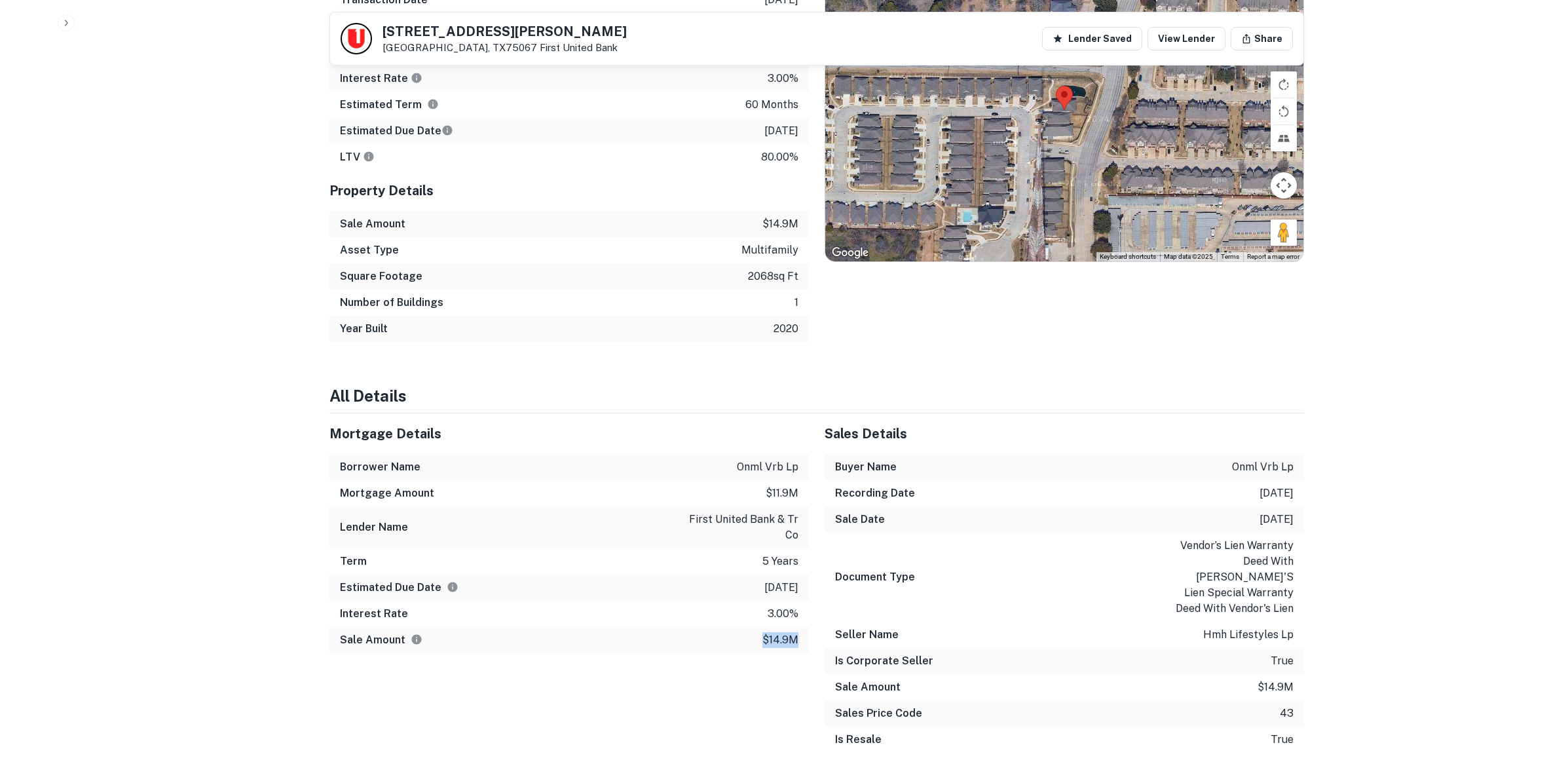
drag, startPoint x: 757, startPoint y: 586, endPoint x: 796, endPoint y: 585, distance: 39.0
click at [796, 627] on div "Sale Amount $14.9m" at bounding box center [569, 640] width 479 height 26
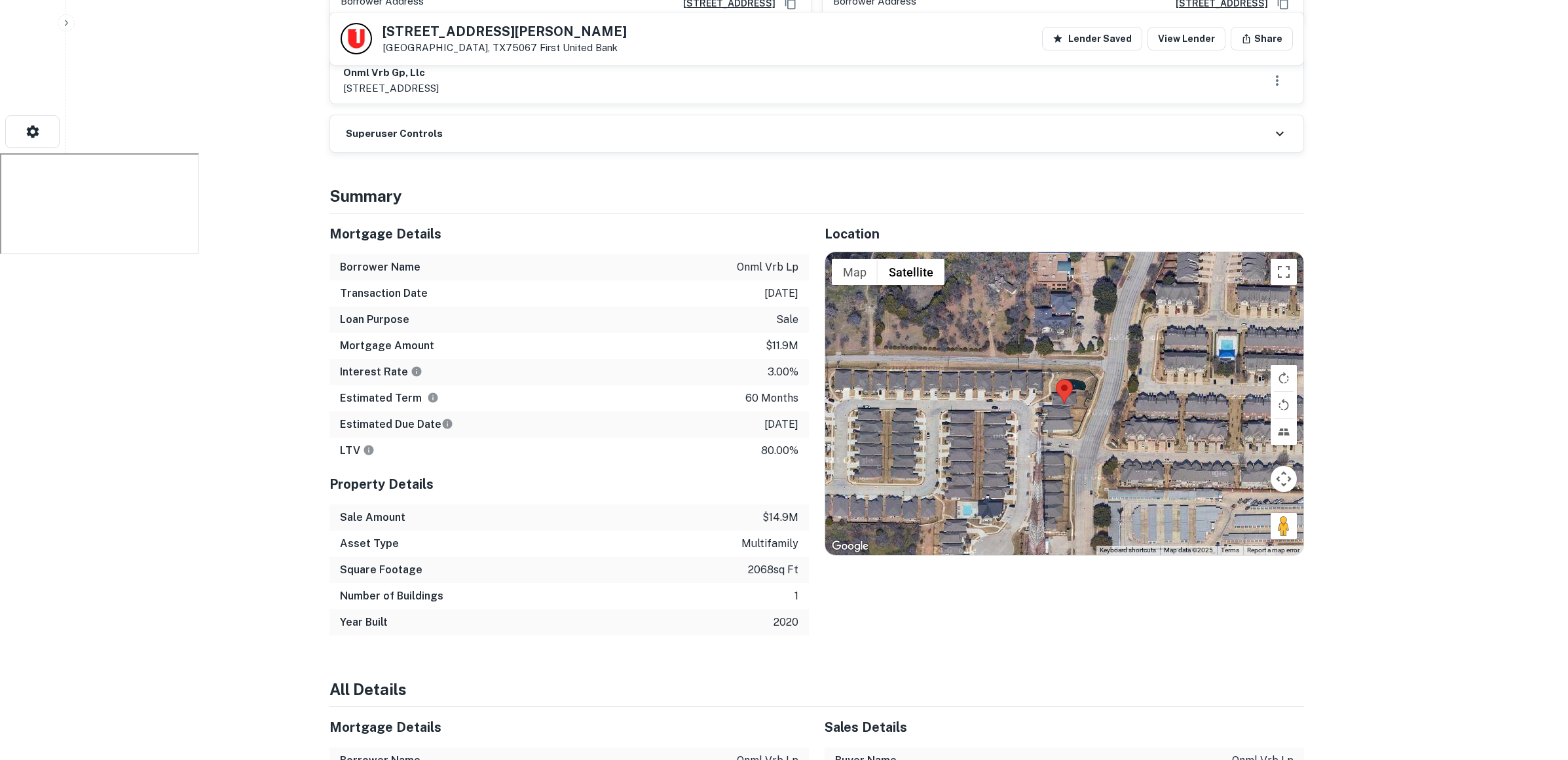
scroll to position [631, 0]
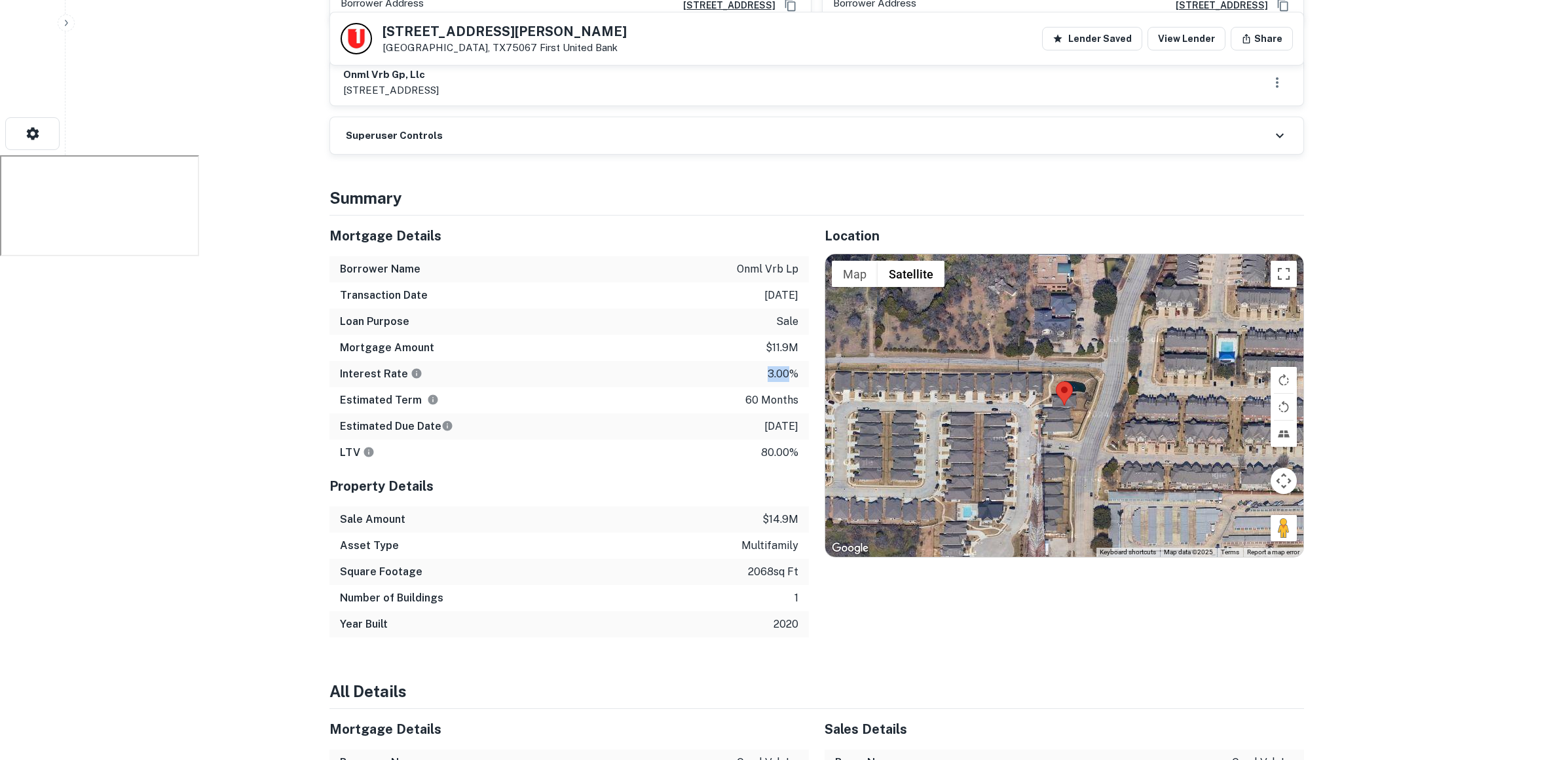
drag, startPoint x: 767, startPoint y: 315, endPoint x: 792, endPoint y: 317, distance: 25.1
click at [792, 366] on p "3.00%" at bounding box center [782, 374] width 30 height 16
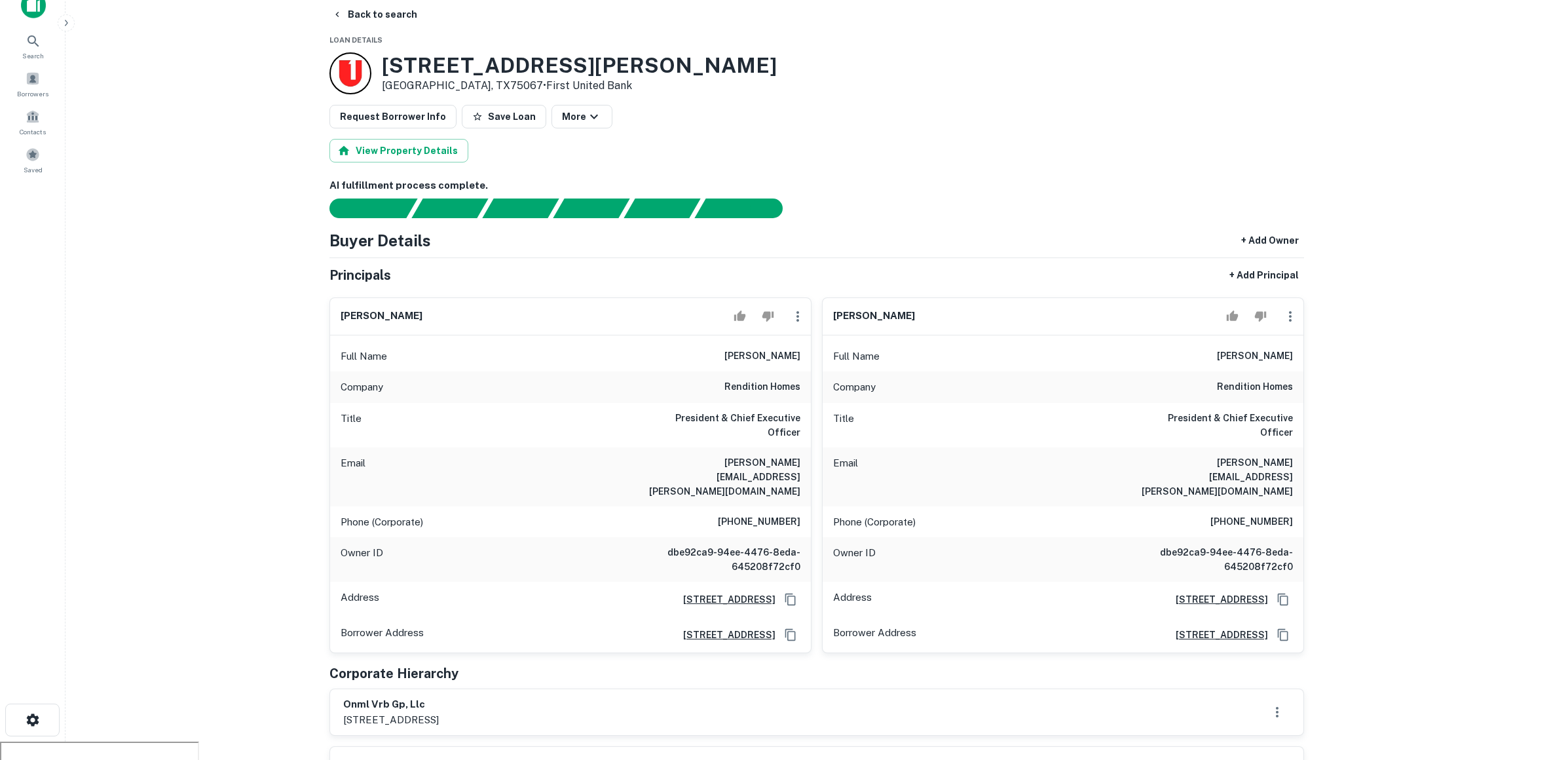
scroll to position [0, 0]
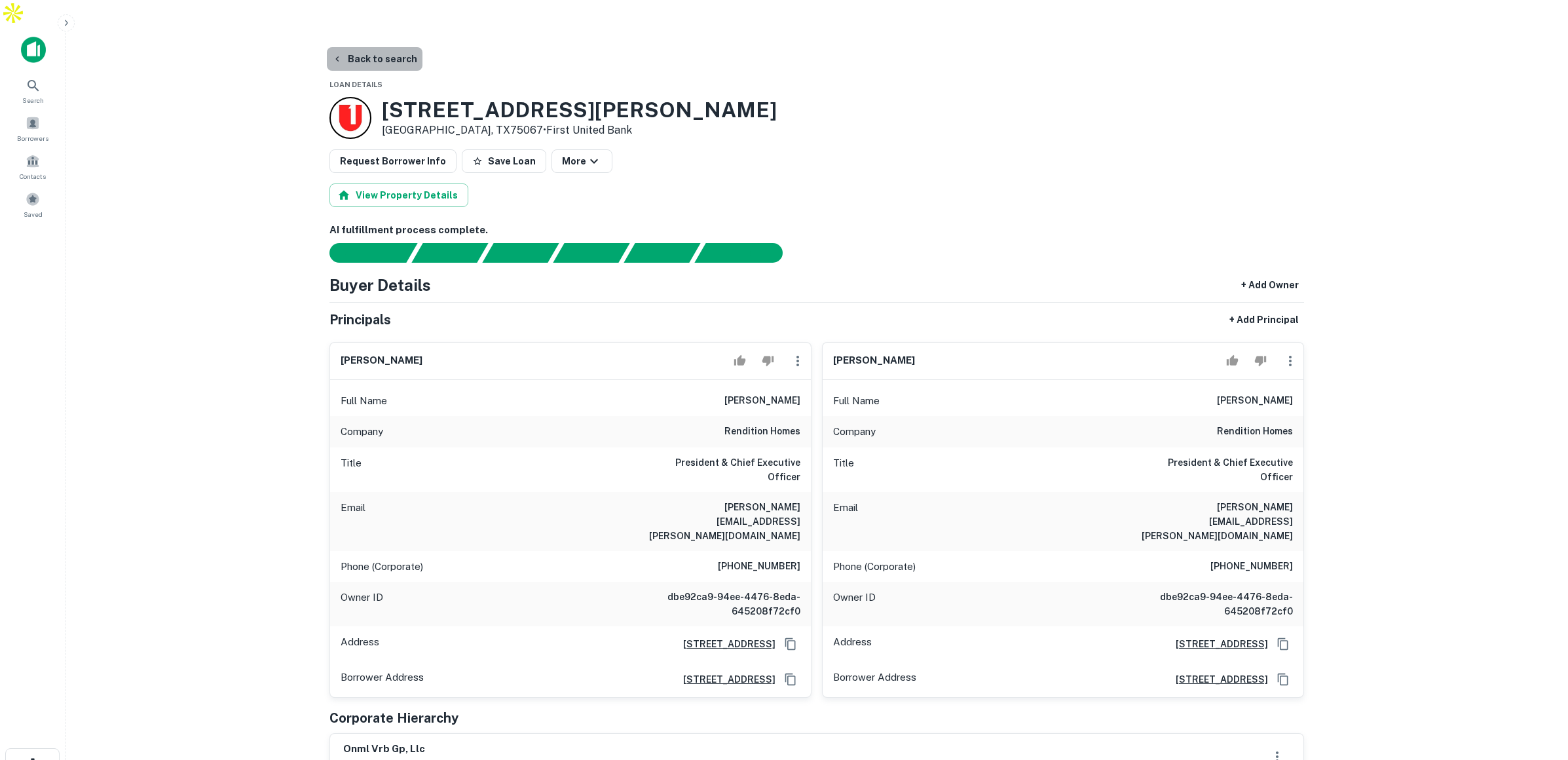
click at [378, 47] on button "Back to search" at bounding box center [374, 59] width 95 height 24
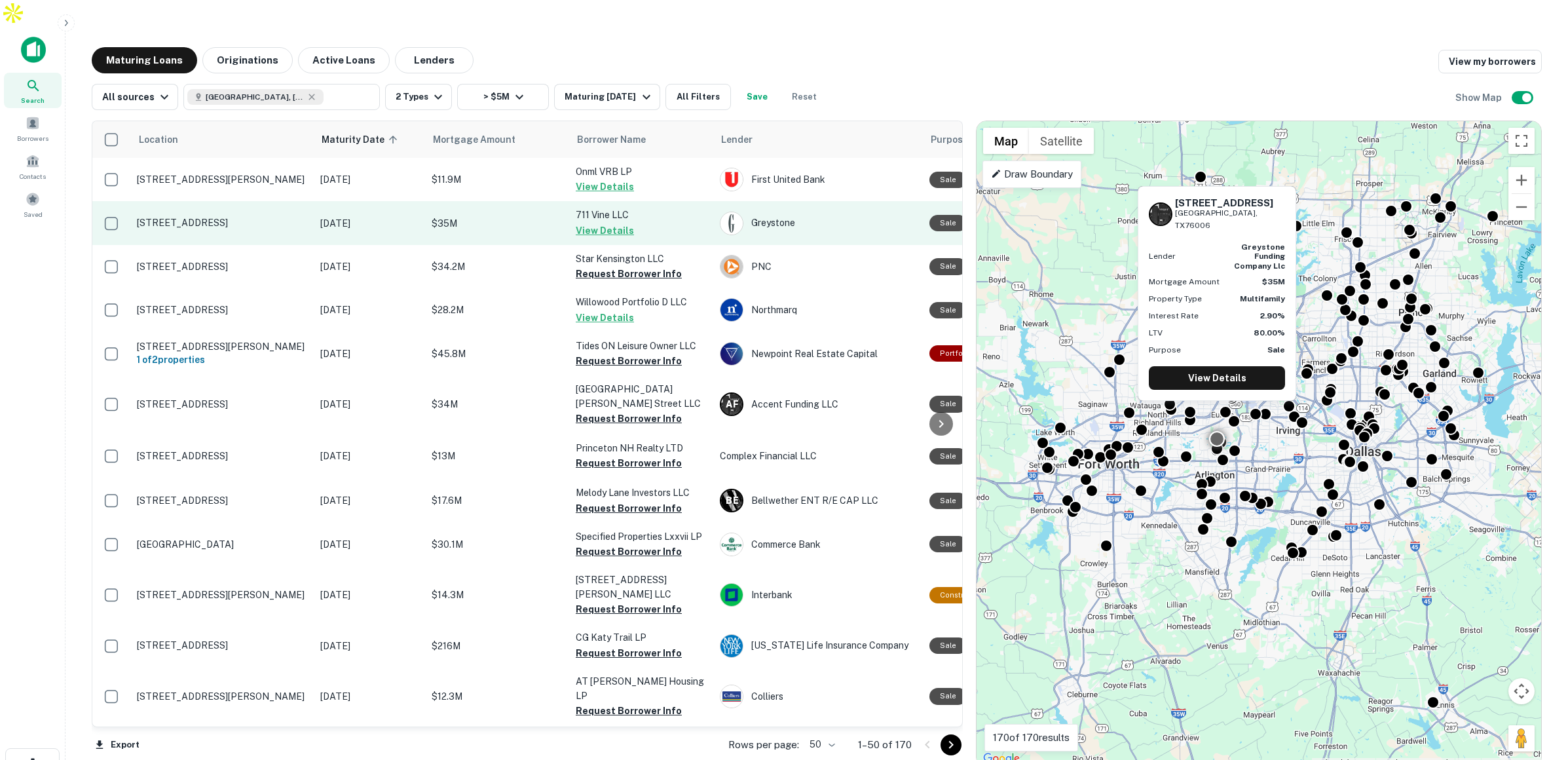
click at [525, 216] on p "$35M" at bounding box center [497, 223] width 131 height 14
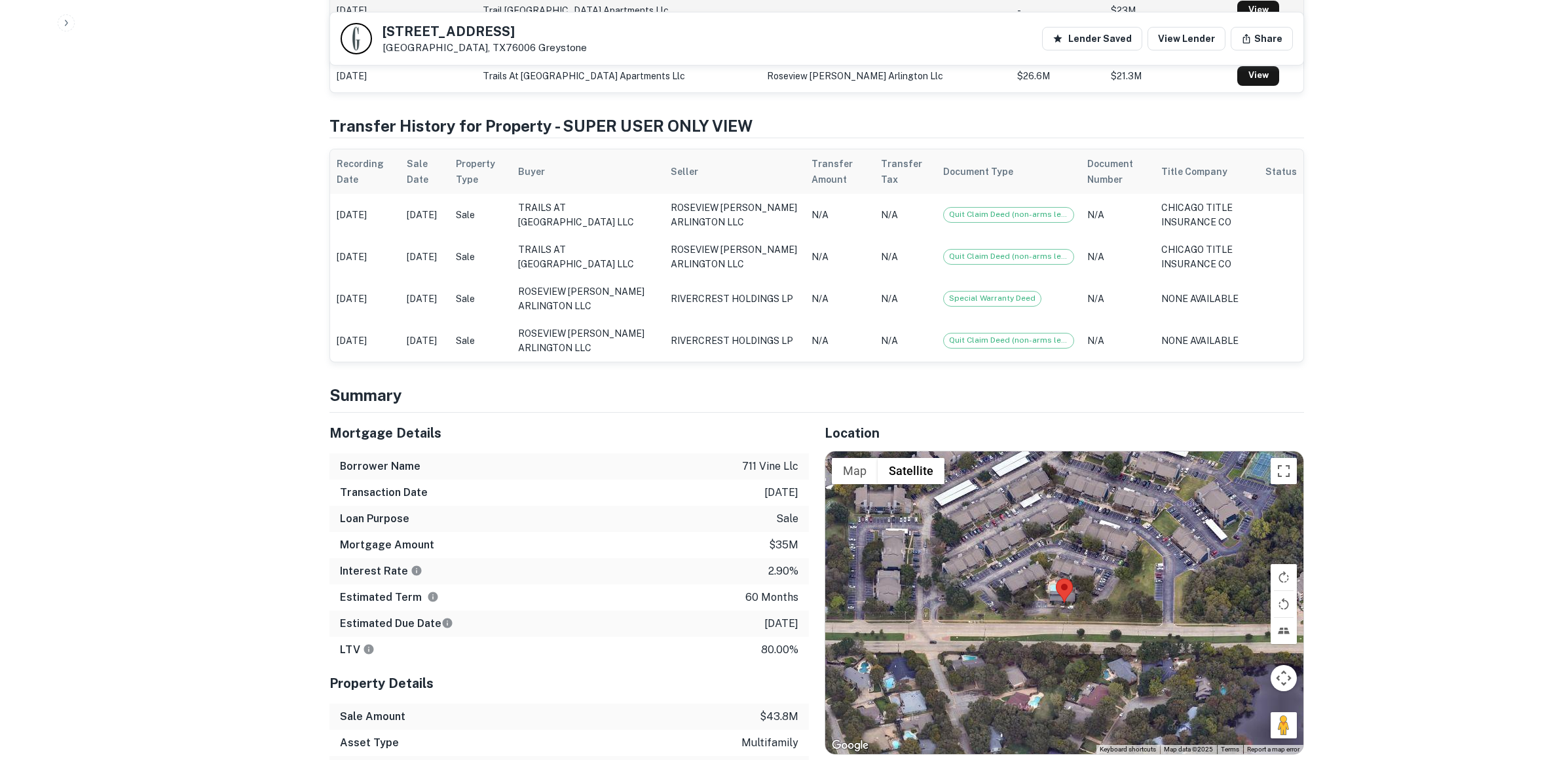
scroll to position [1165, 0]
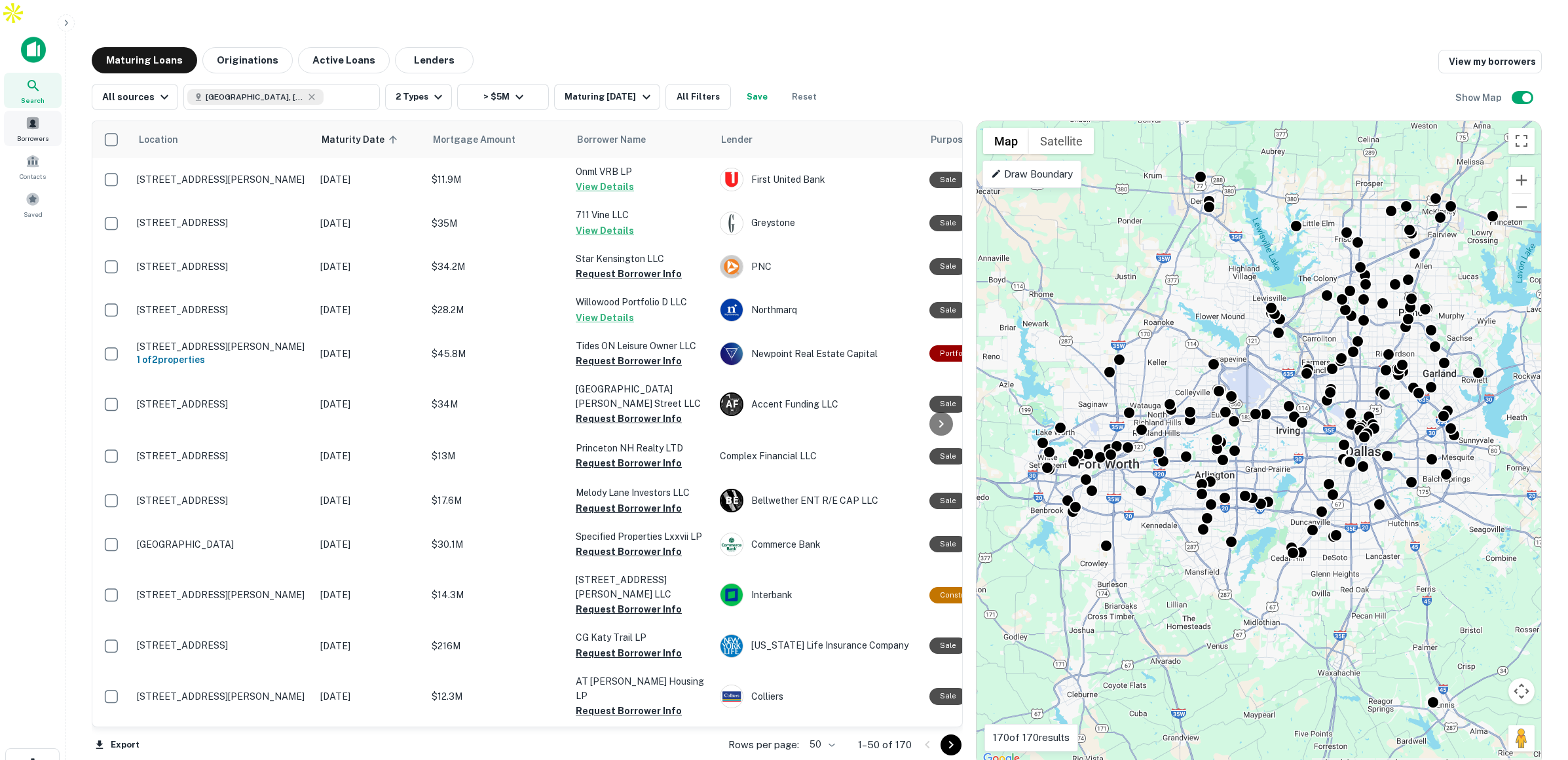
click at [30, 133] on span "Borrowers" at bounding box center [32, 137] width 31 height 10
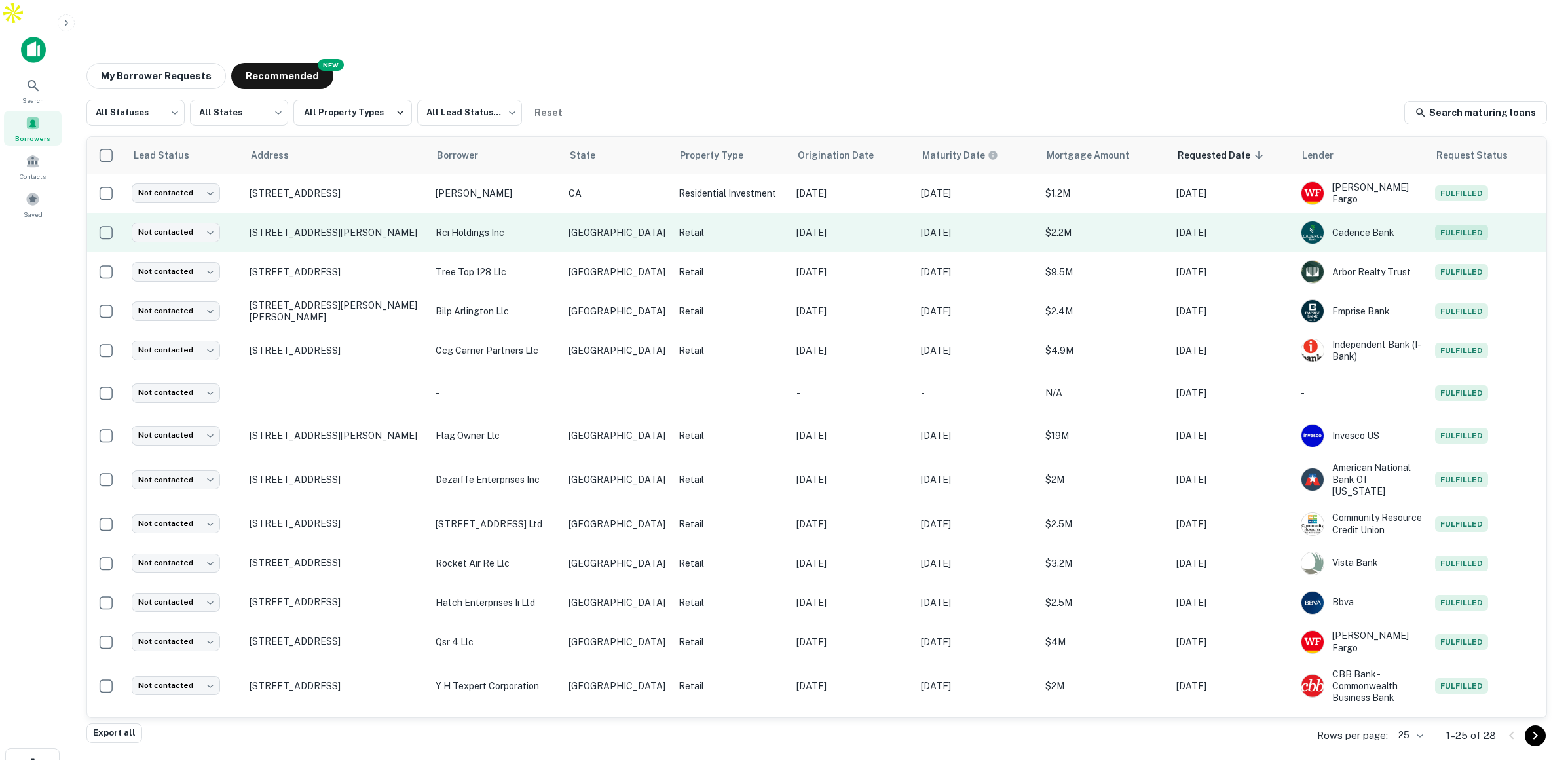
click at [539, 225] on p "rci holdings inc" at bounding box center [495, 232] width 120 height 14
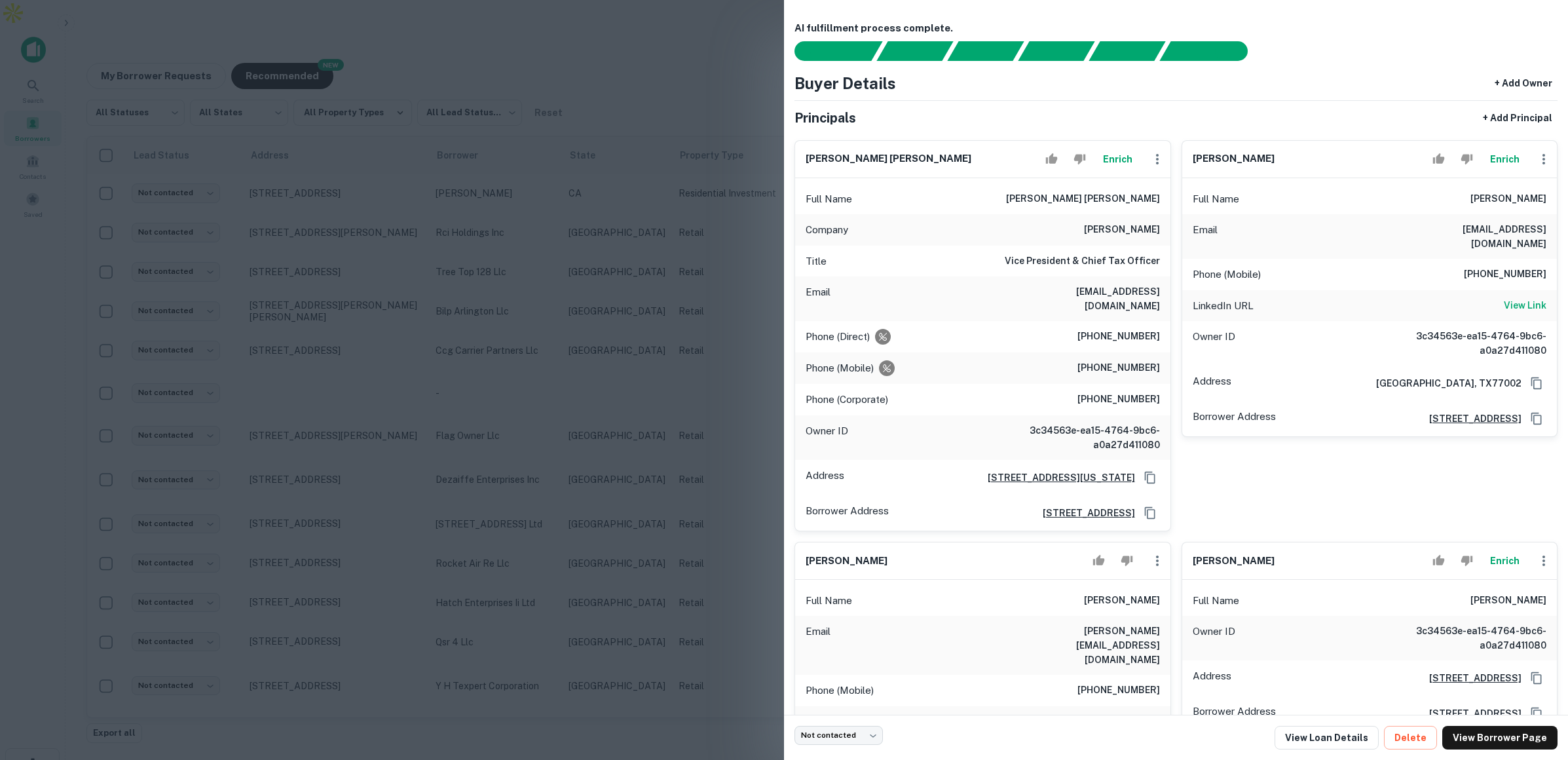
click at [708, 129] on div at bounding box center [784, 380] width 1568 height 760
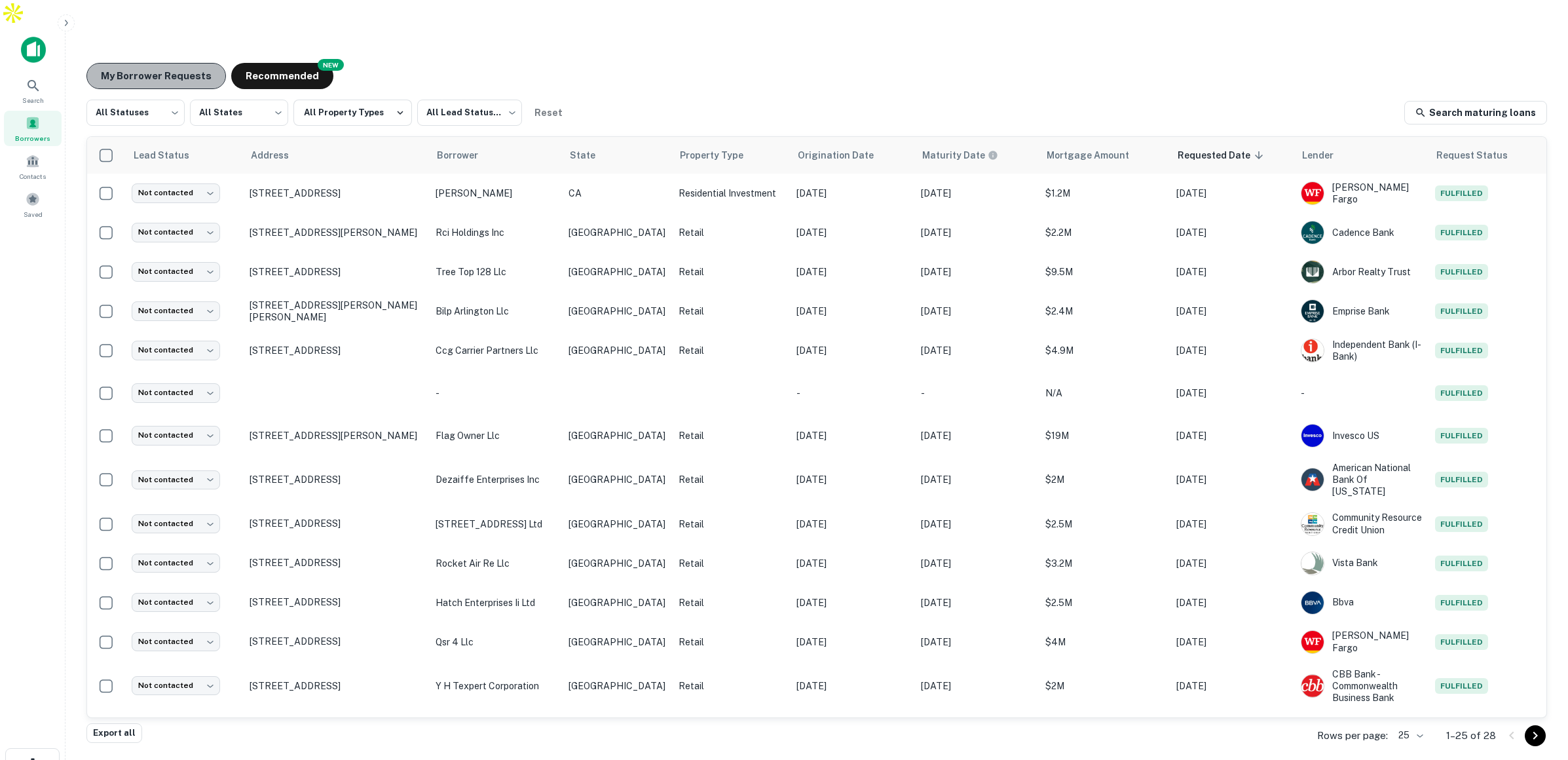
click at [179, 63] on button "My Borrower Requests" at bounding box center [156, 76] width 139 height 26
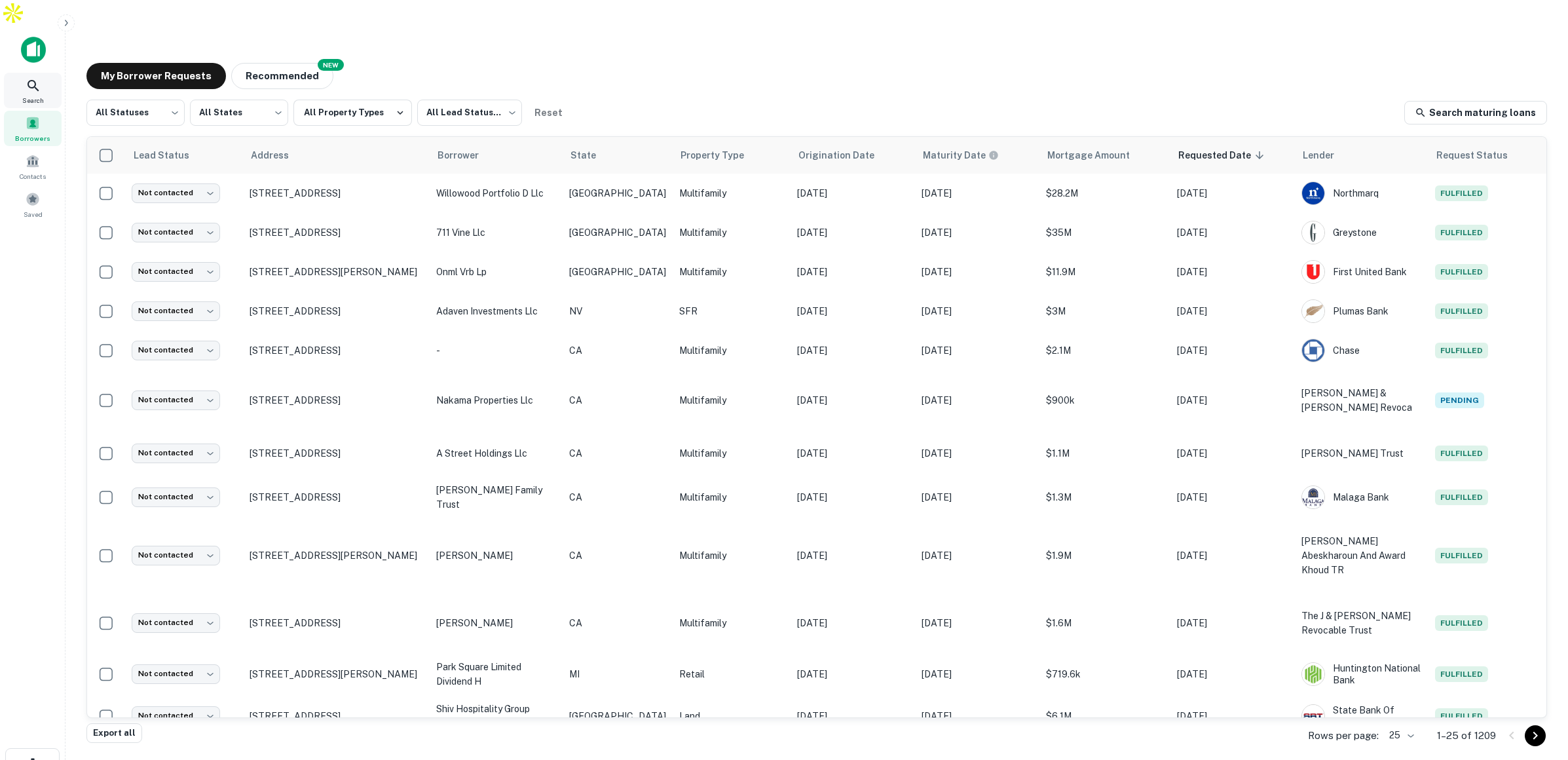
click at [49, 72] on div "Search" at bounding box center [32, 90] width 58 height 35
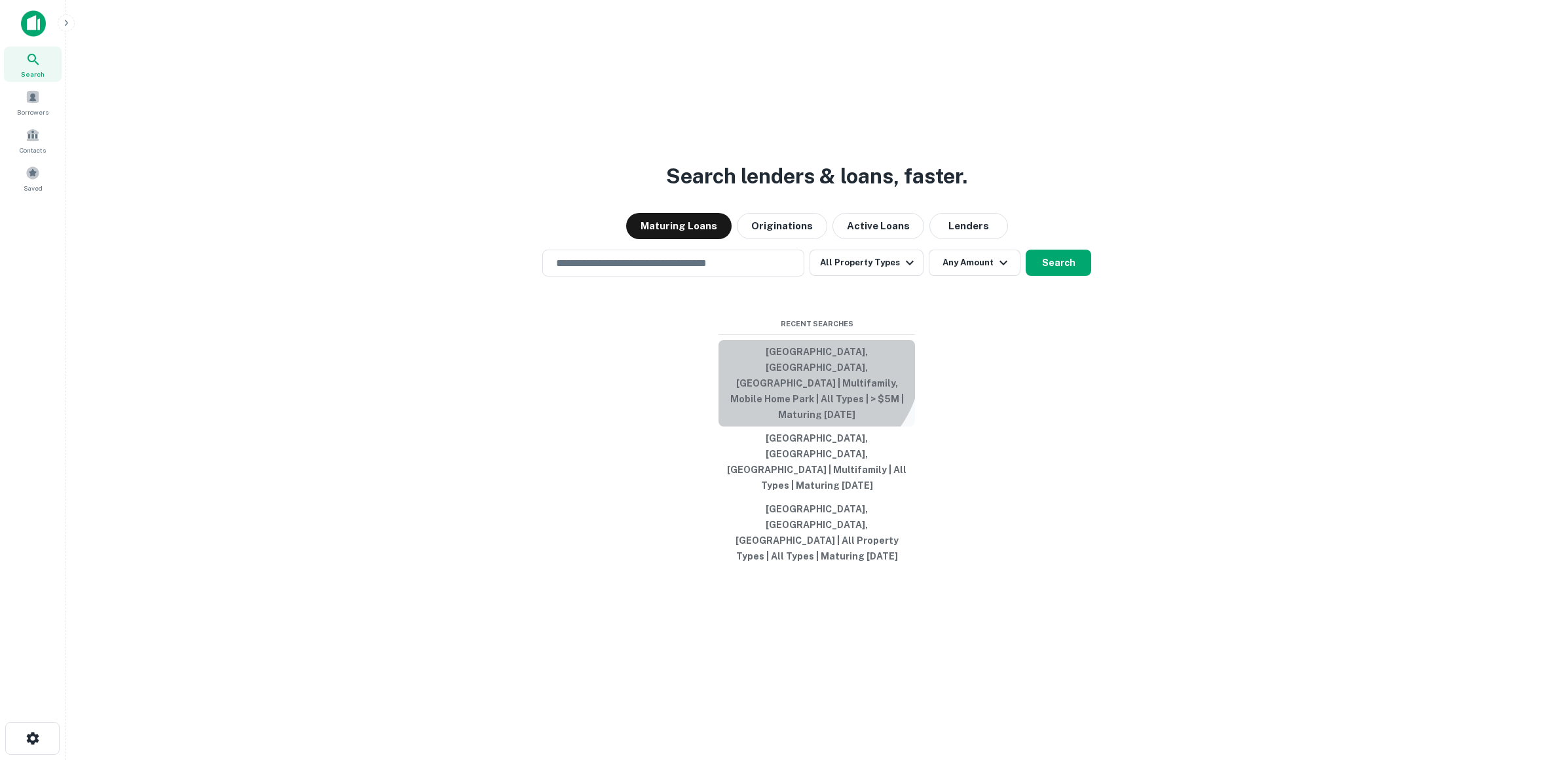
click at [805, 407] on button "Dallas, TX, USA | Multifamily, Mobile Home Park | All Types | > $5M | Maturing …" at bounding box center [817, 383] width 196 height 87
type input "**********"
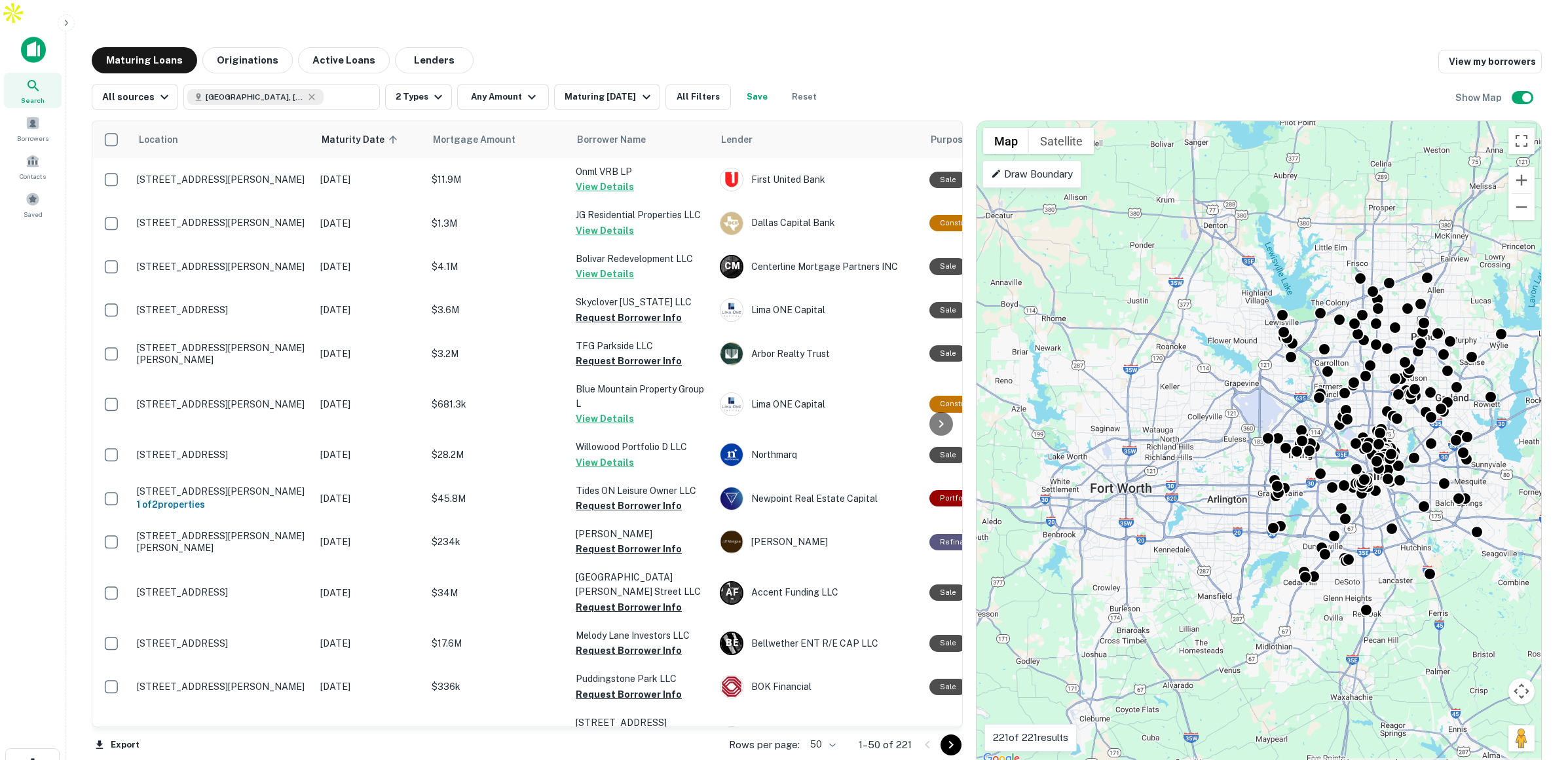
drag, startPoint x: 1213, startPoint y: 199, endPoint x: 1365, endPoint y: 207, distance: 152.2
click at [1365, 207] on div "To activate drag with keyboard, press Alt + Enter. Once in keyboard drag state,…" at bounding box center [1259, 444] width 564 height 646
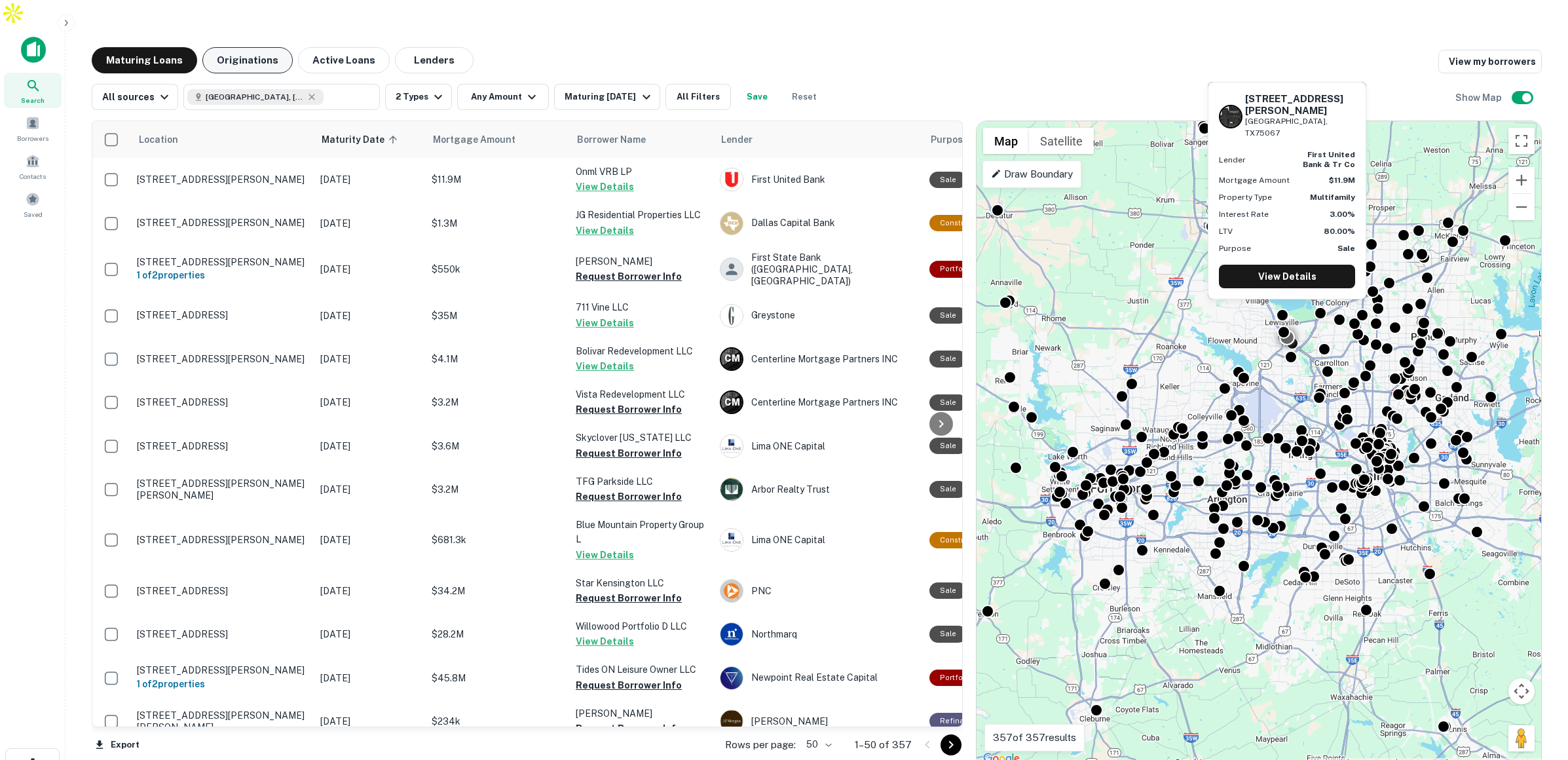
click at [260, 47] on button "Originations" at bounding box center [248, 60] width 91 height 26
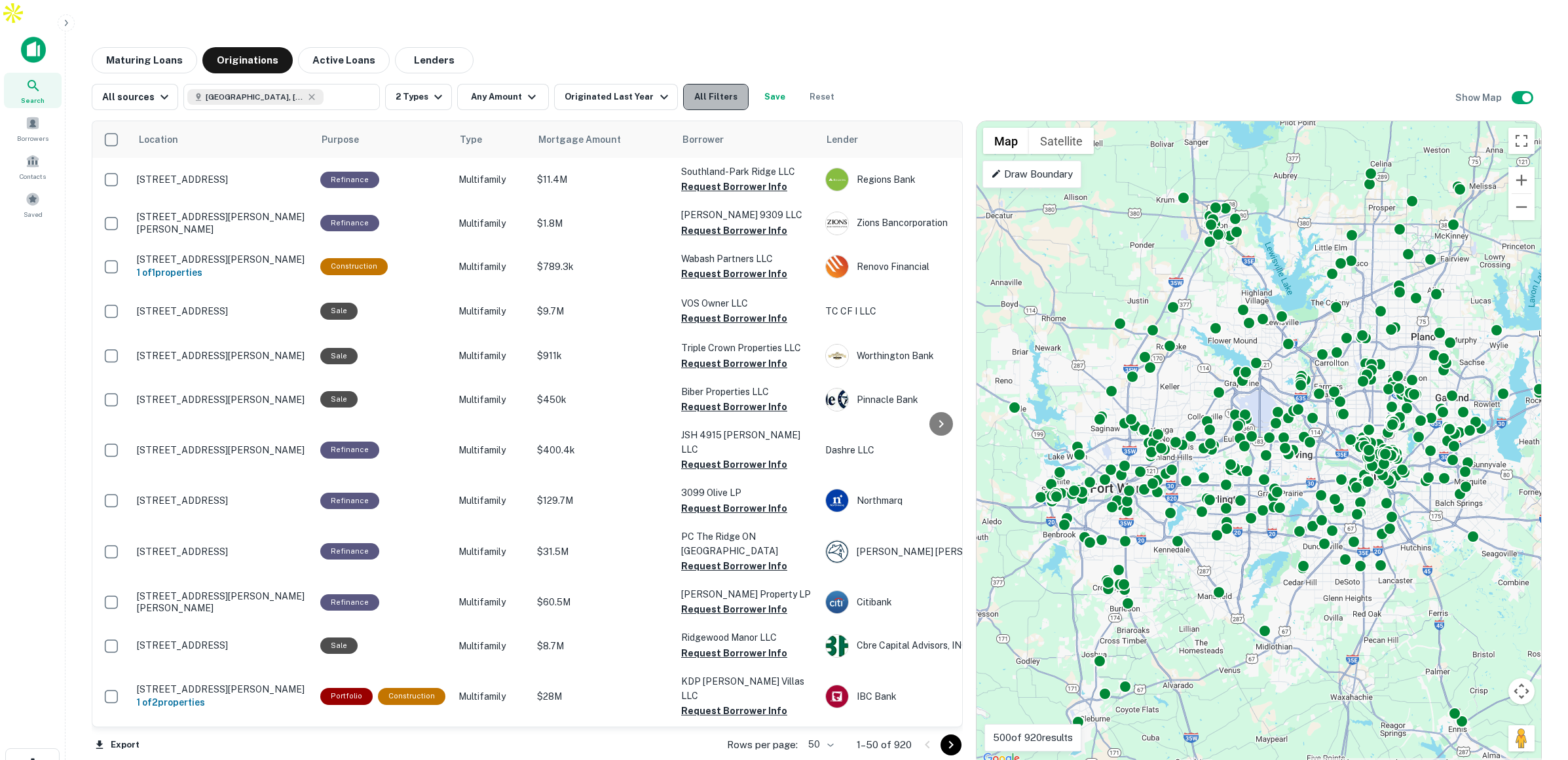
click at [710, 84] on button "All Filters" at bounding box center [715, 97] width 66 height 26
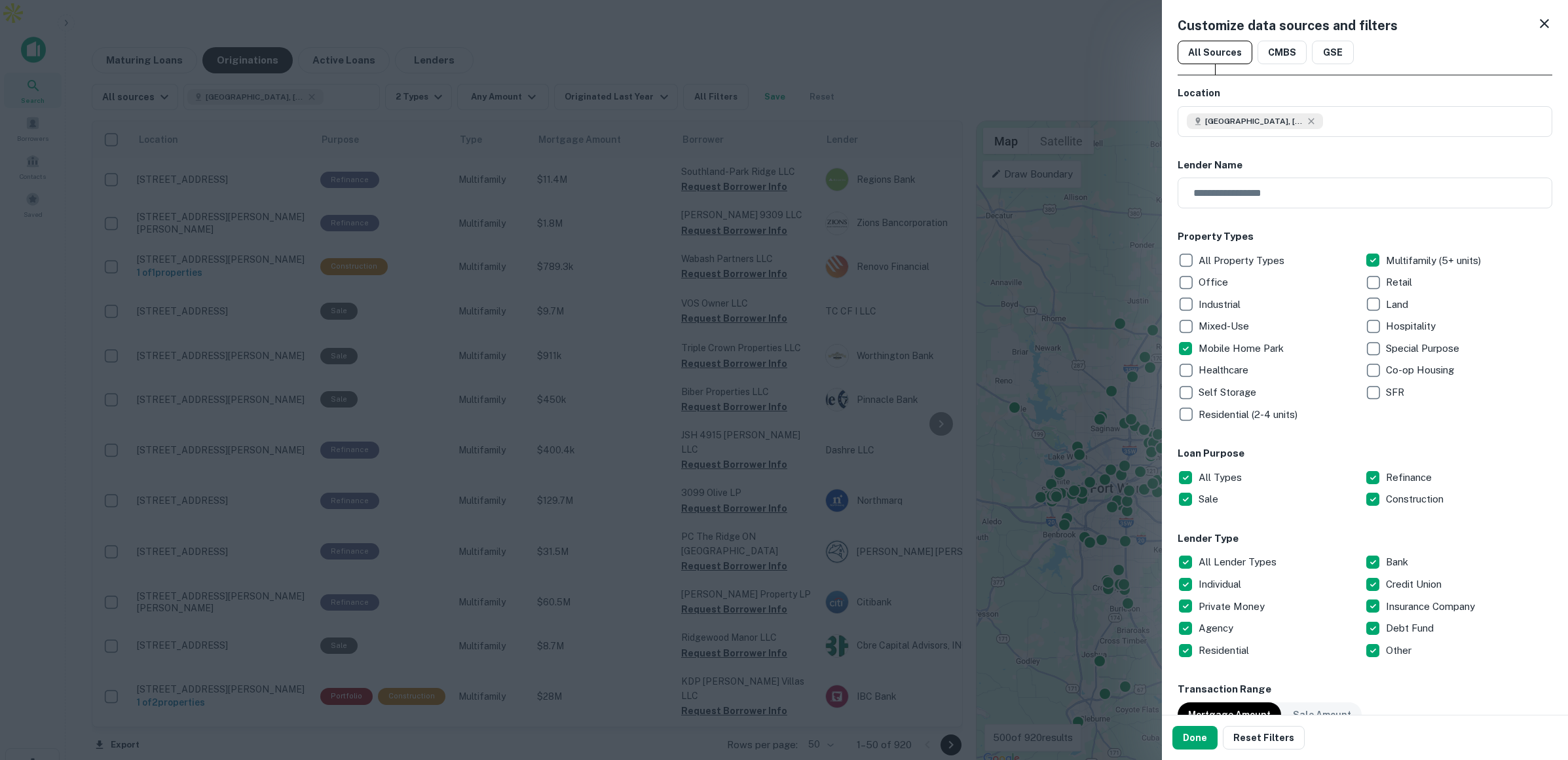
click at [1000, 44] on div at bounding box center [784, 380] width 1568 height 760
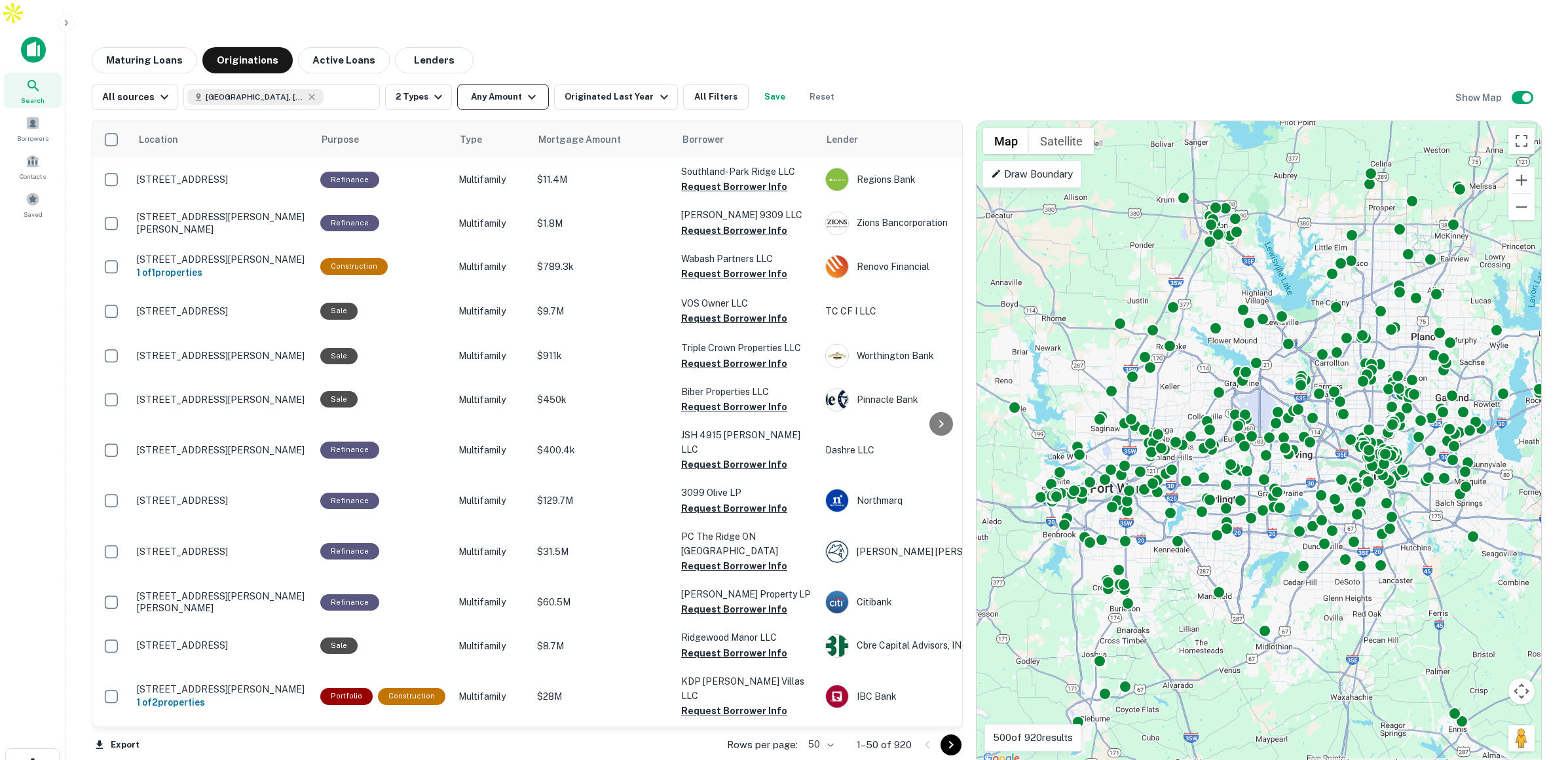
click at [524, 89] on icon "button" at bounding box center [531, 97] width 16 height 16
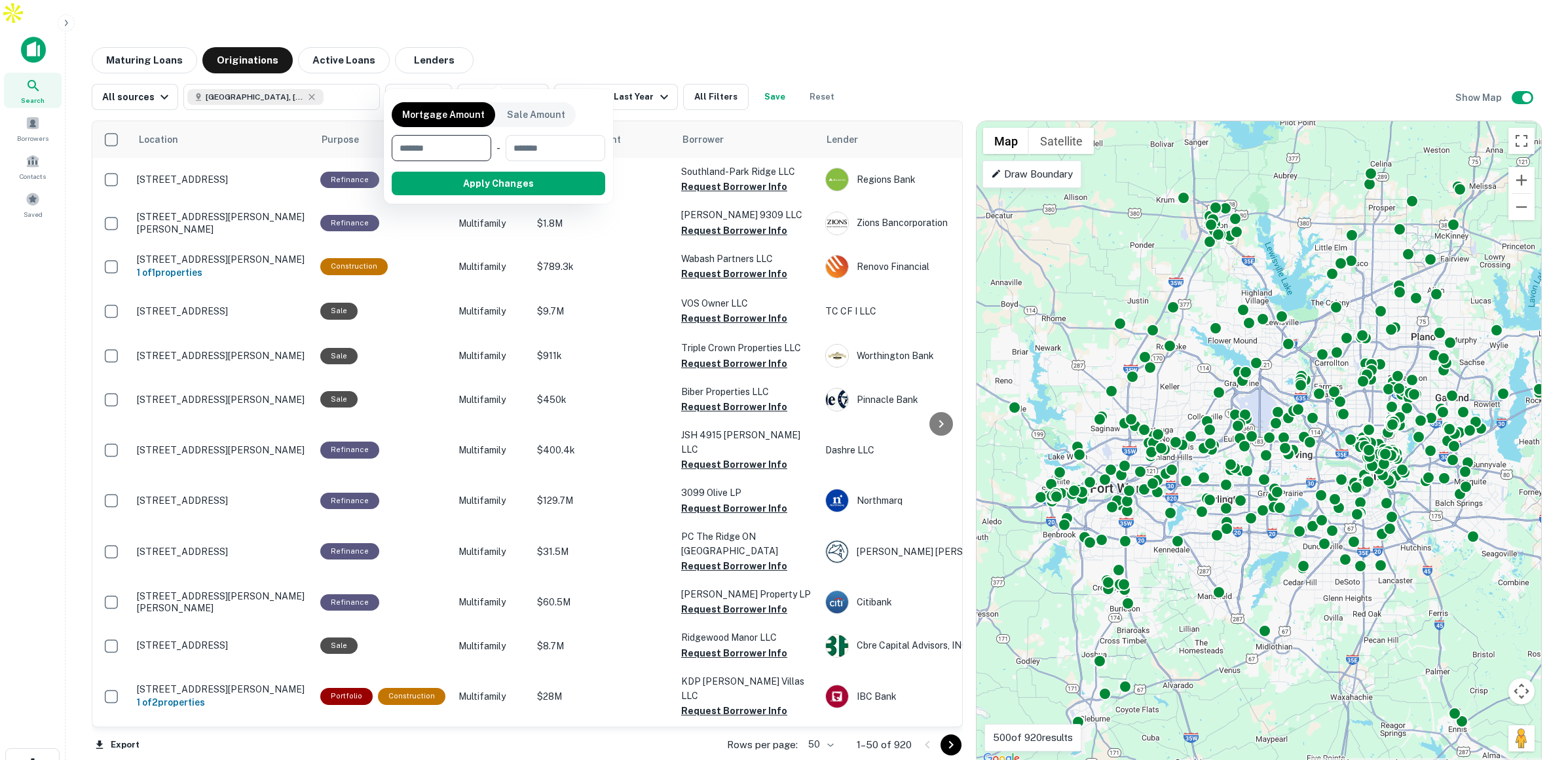
click at [464, 143] on input "number" at bounding box center [437, 148] width 91 height 26
type input "*******"
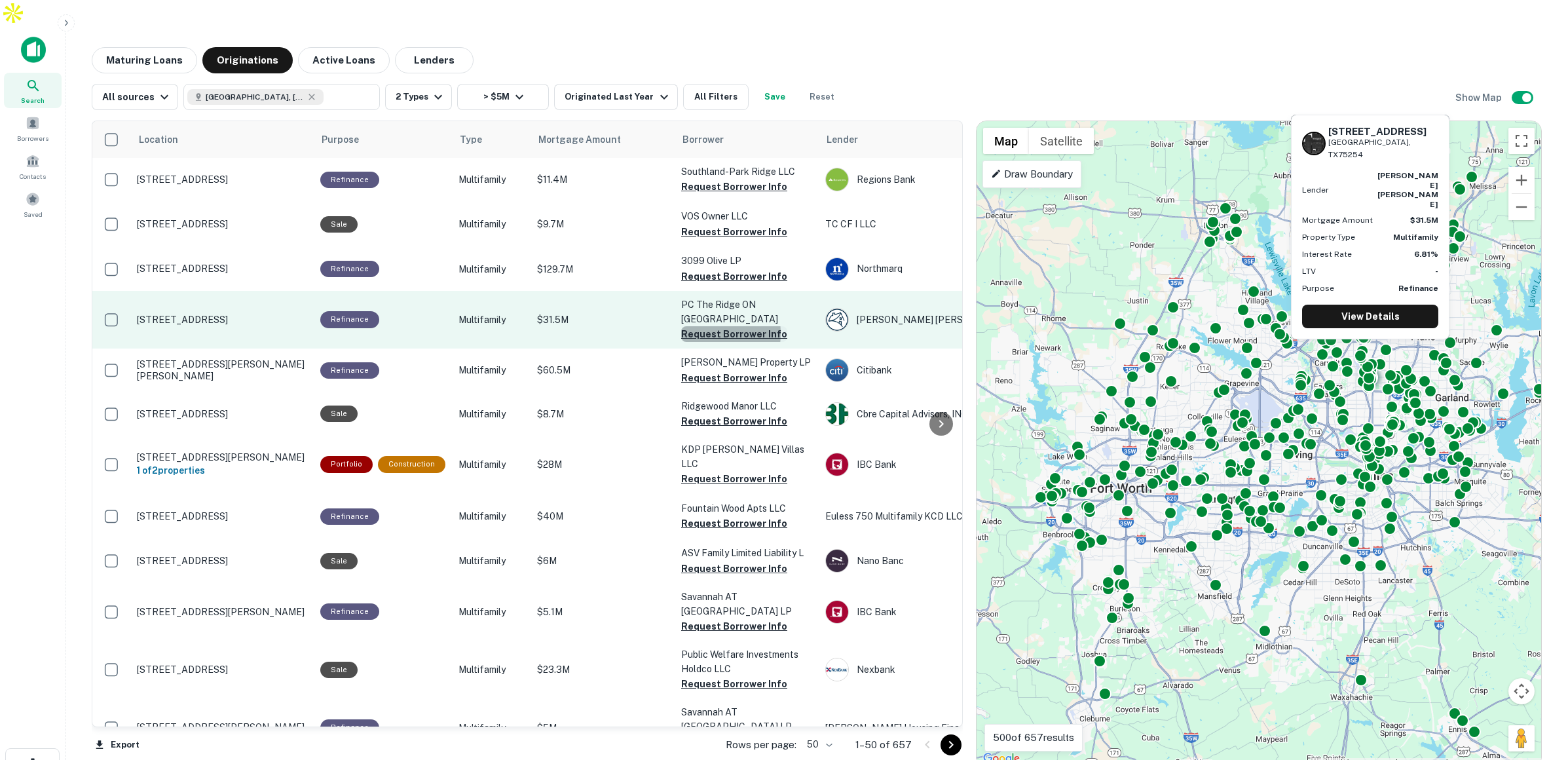
click at [694, 326] on button "Request Borrower Info" at bounding box center [734, 334] width 106 height 16
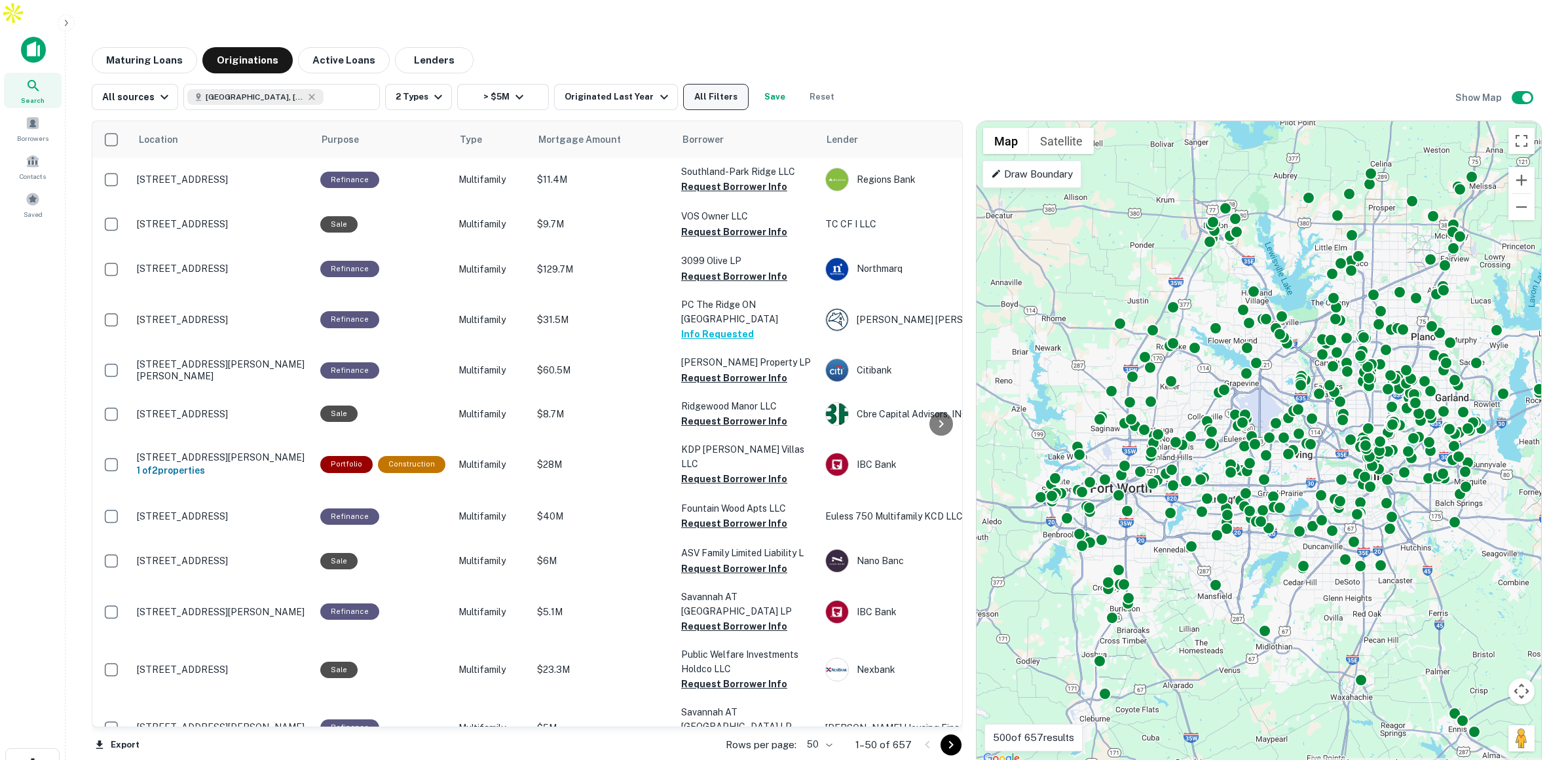
click at [696, 84] on button "All Filters" at bounding box center [715, 97] width 66 height 26
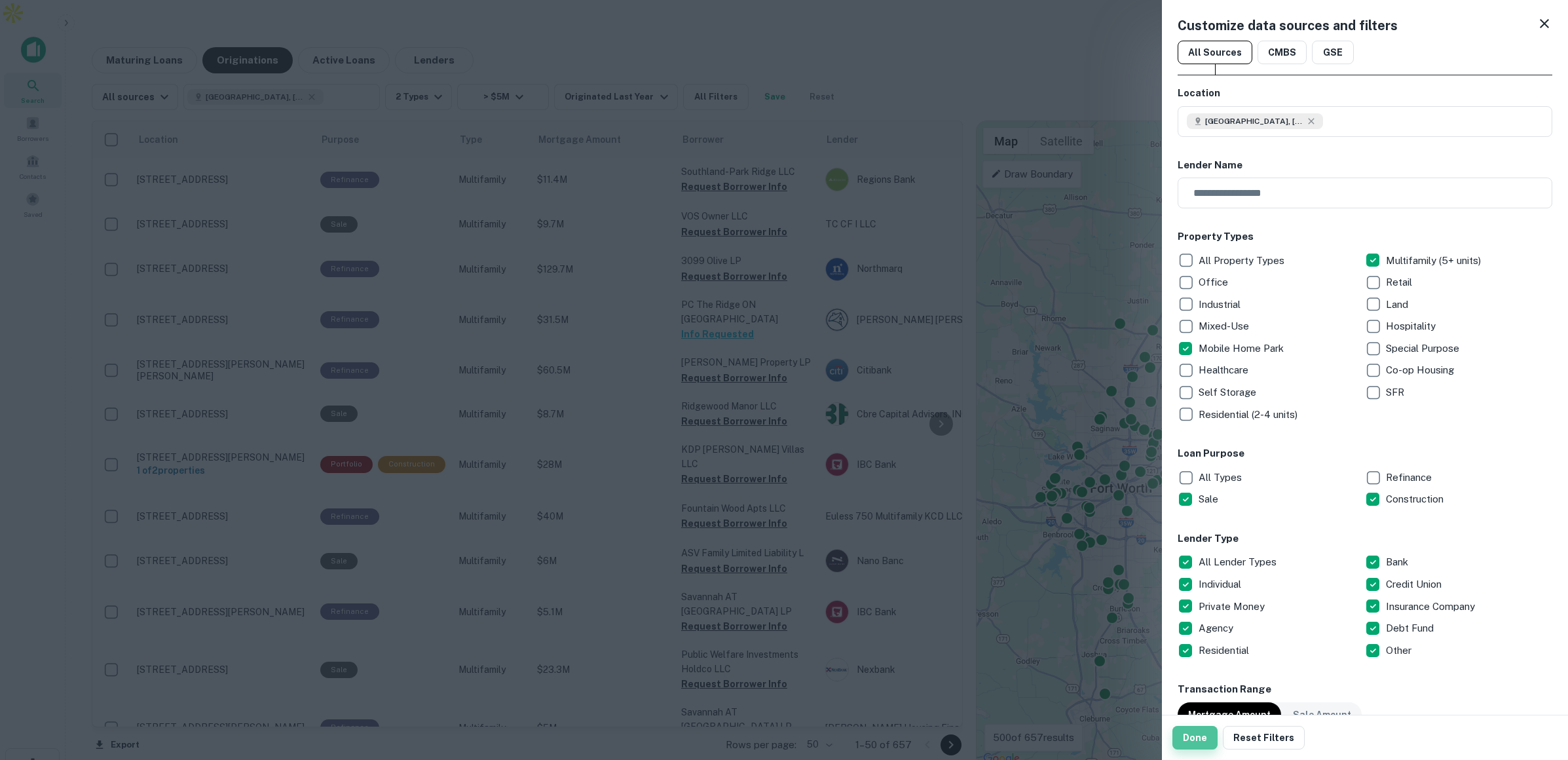
click at [1205, 733] on button "Done" at bounding box center [1194, 737] width 45 height 24
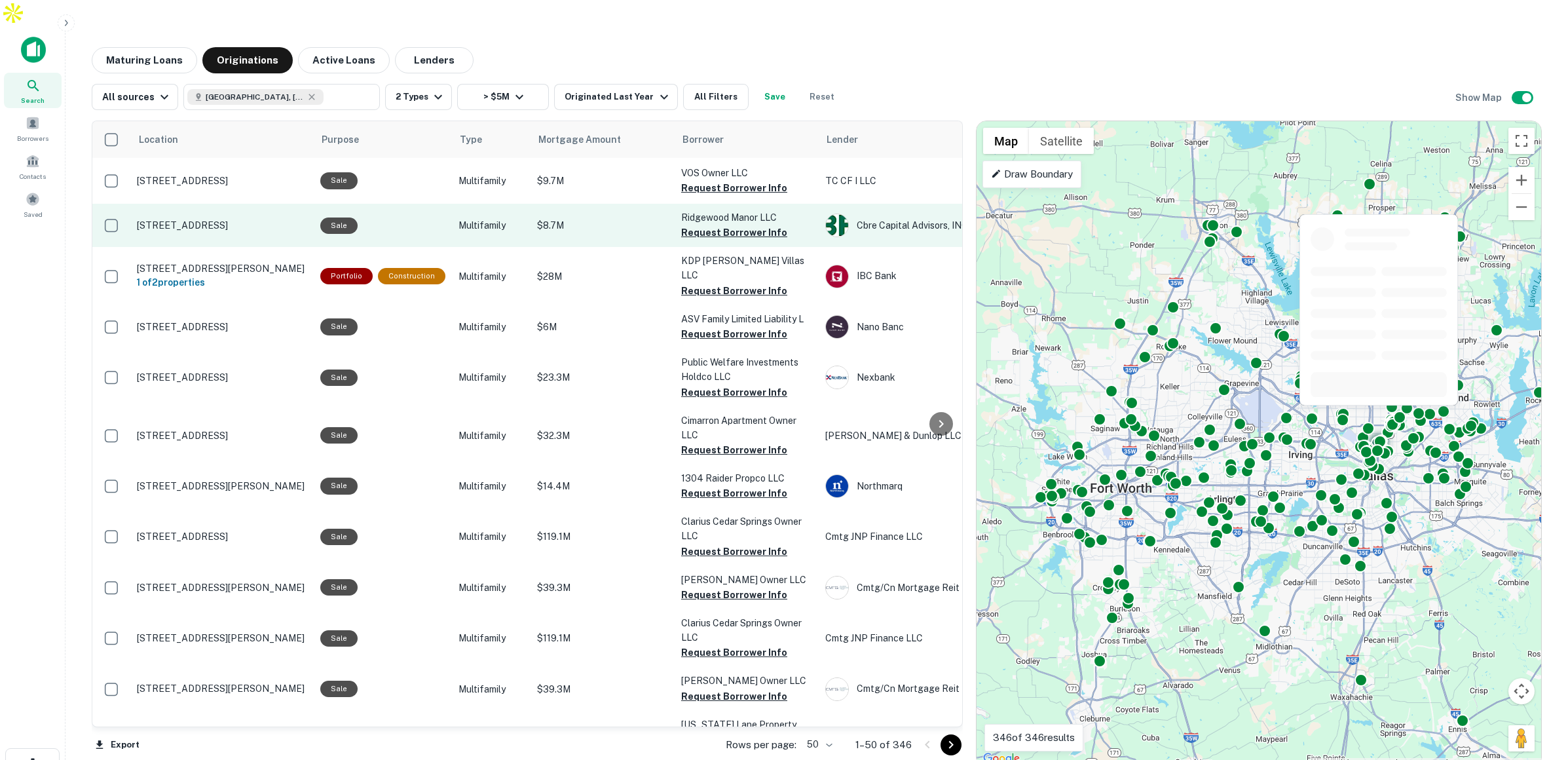
scroll to position [0, 10]
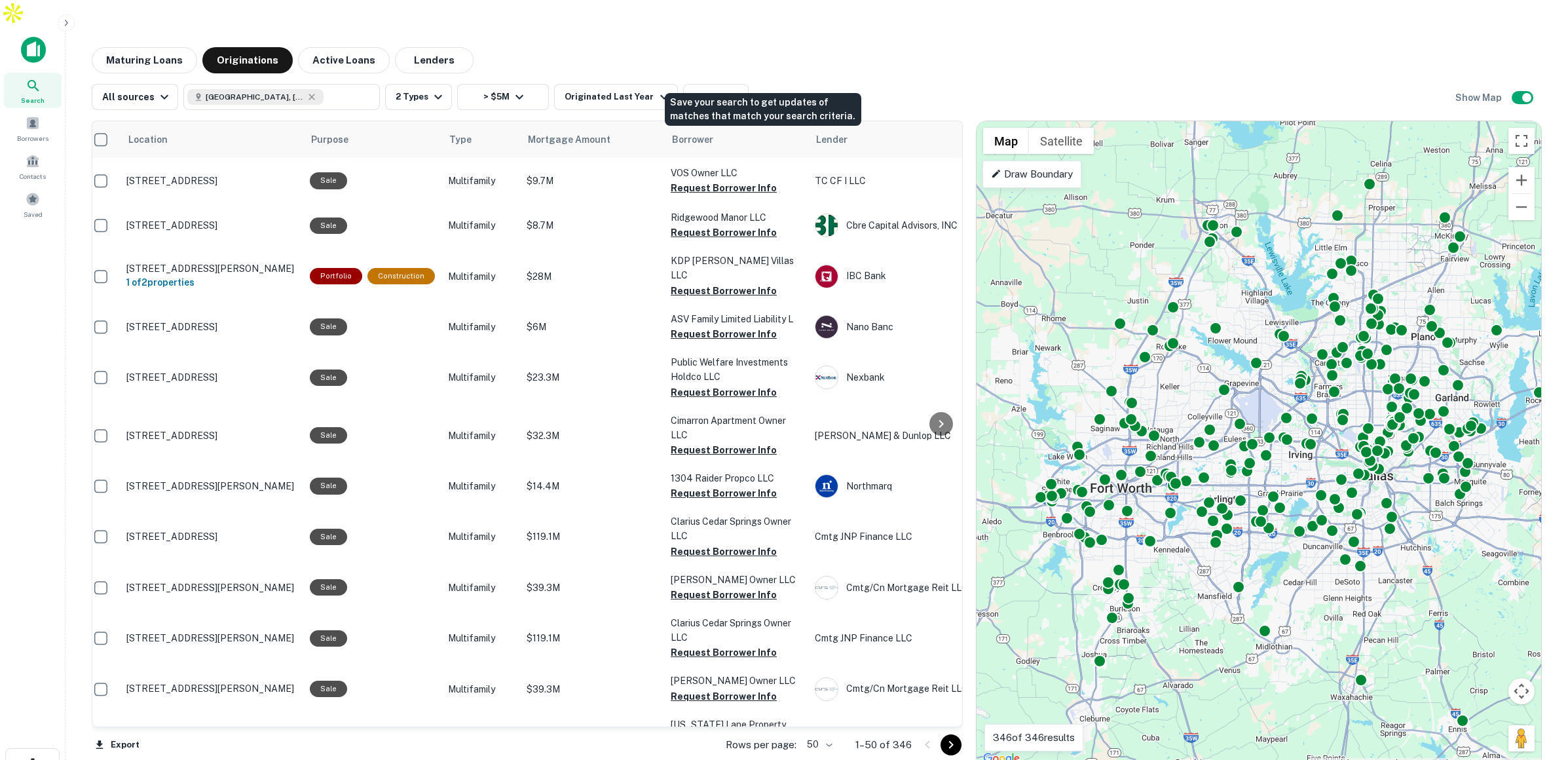
click at [768, 84] on button "Save" at bounding box center [775, 97] width 42 height 26
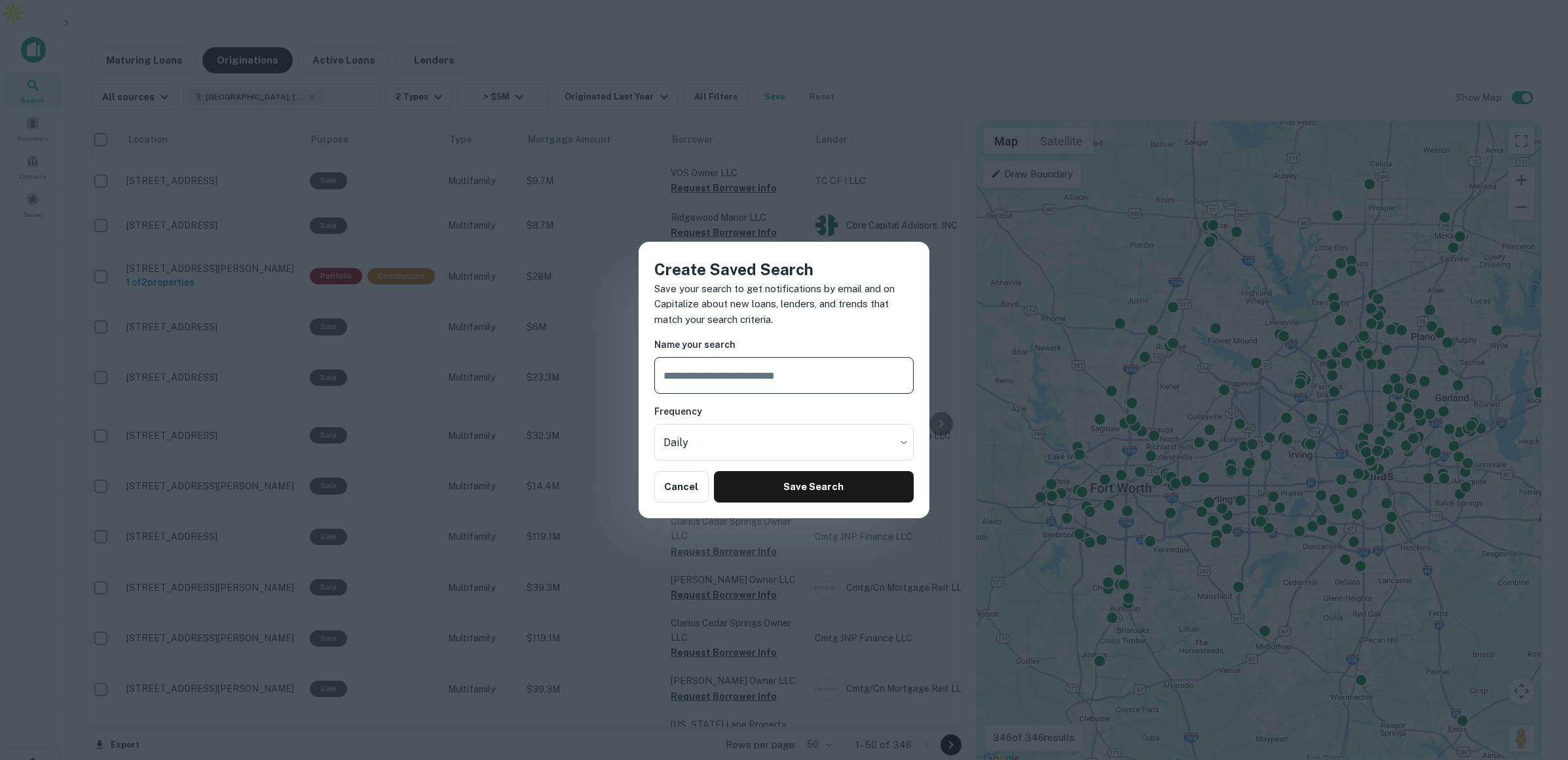
click at [715, 378] on input "text" at bounding box center [784, 375] width 259 height 37
click at [924, 71] on div "Create Saved Search Save your search to get notifications by email and on Capit…" at bounding box center [784, 380] width 1568 height 760
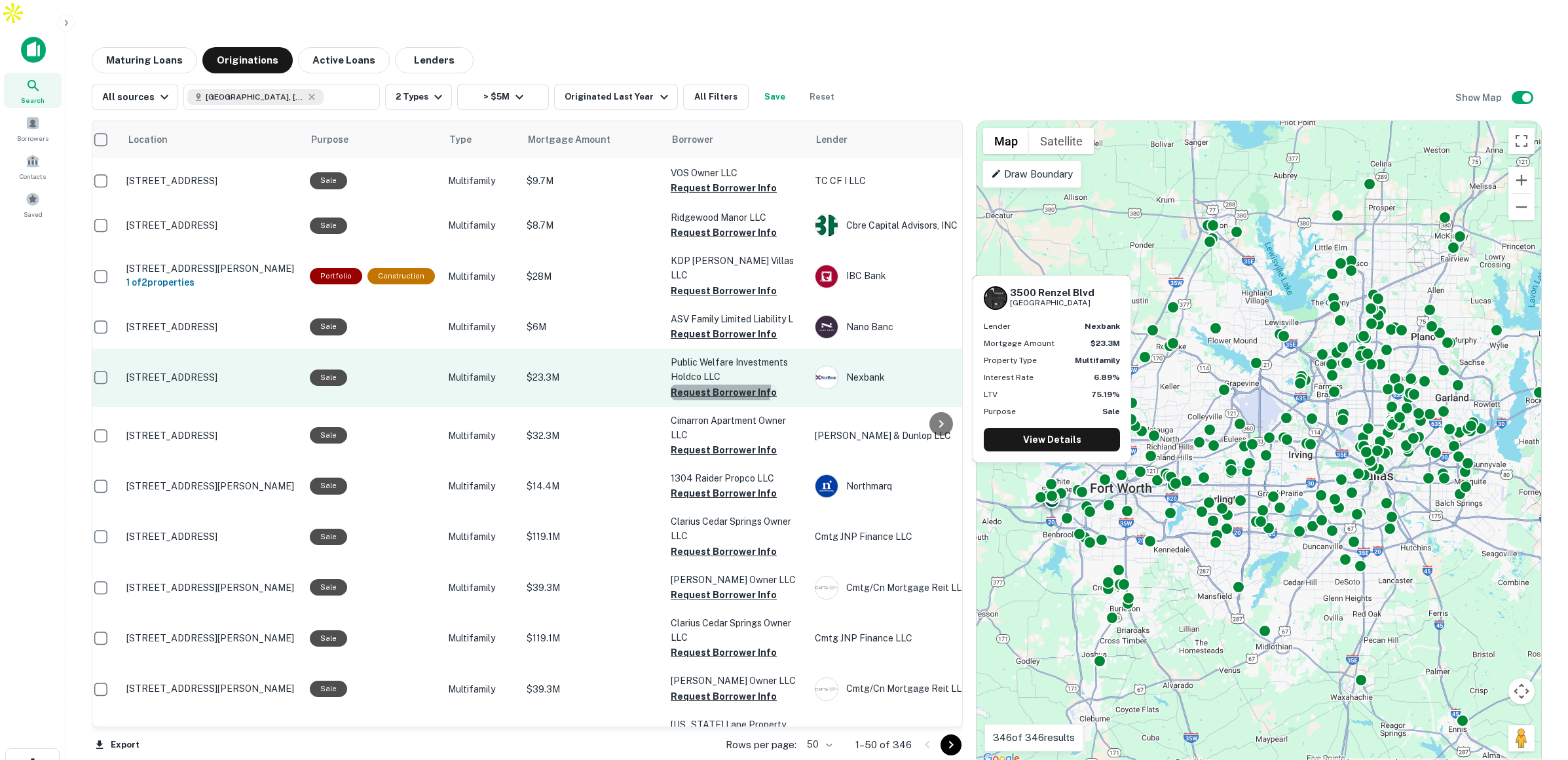
click at [692, 384] on button "Request Borrower Info" at bounding box center [723, 392] width 106 height 16
click at [572, 370] on p "$23.3M" at bounding box center [592, 377] width 131 height 14
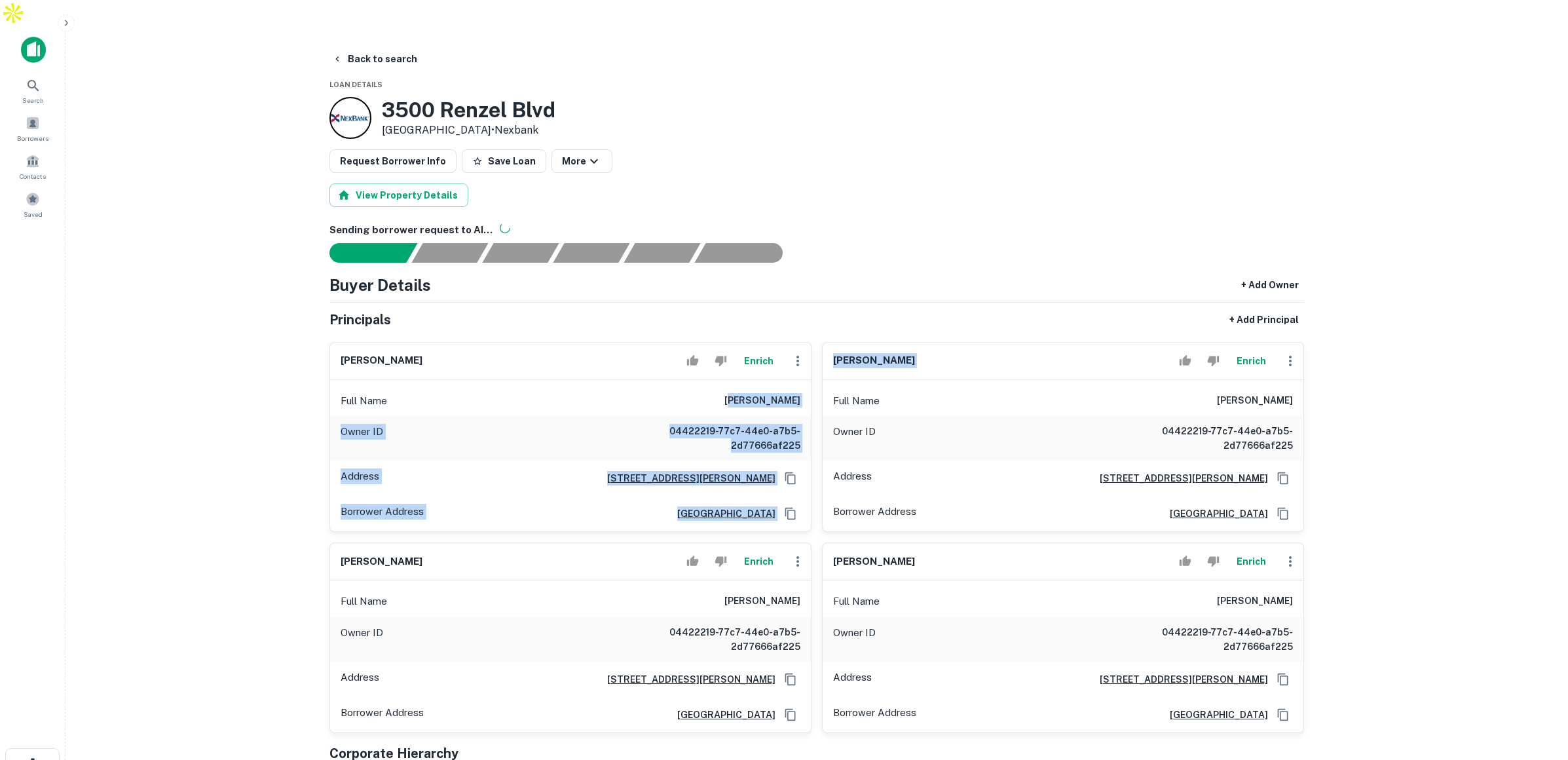
drag, startPoint x: 756, startPoint y: 374, endPoint x: 818, endPoint y: 377, distance: 62.1
click at [818, 377] on div "rhett miller Enrich Full Name rhett miller Owner ID 04422219-77c7-44e0-a7b5-2d7…" at bounding box center [811, 532] width 985 height 401
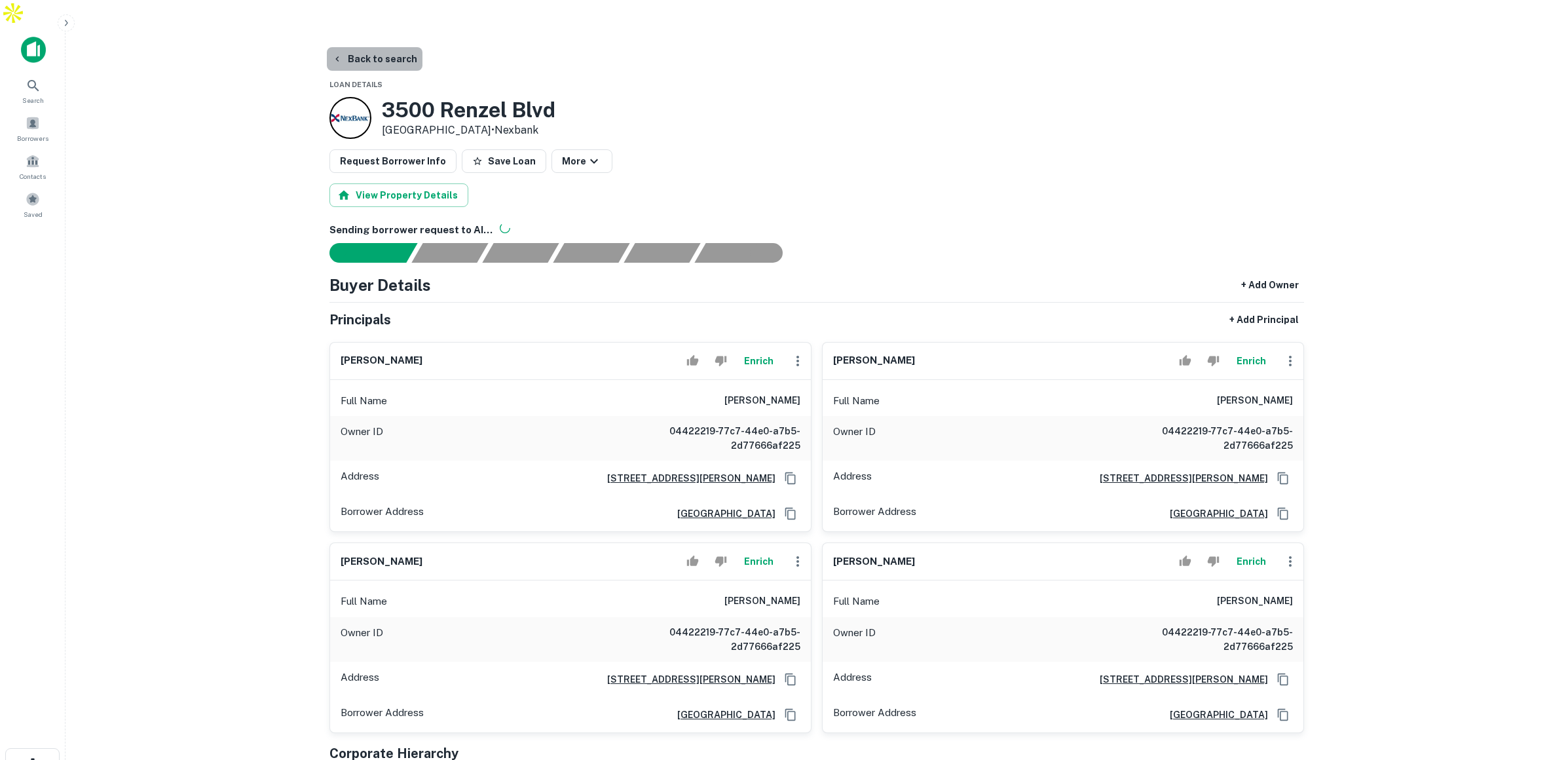
click at [379, 47] on button "Back to search" at bounding box center [374, 59] width 95 height 24
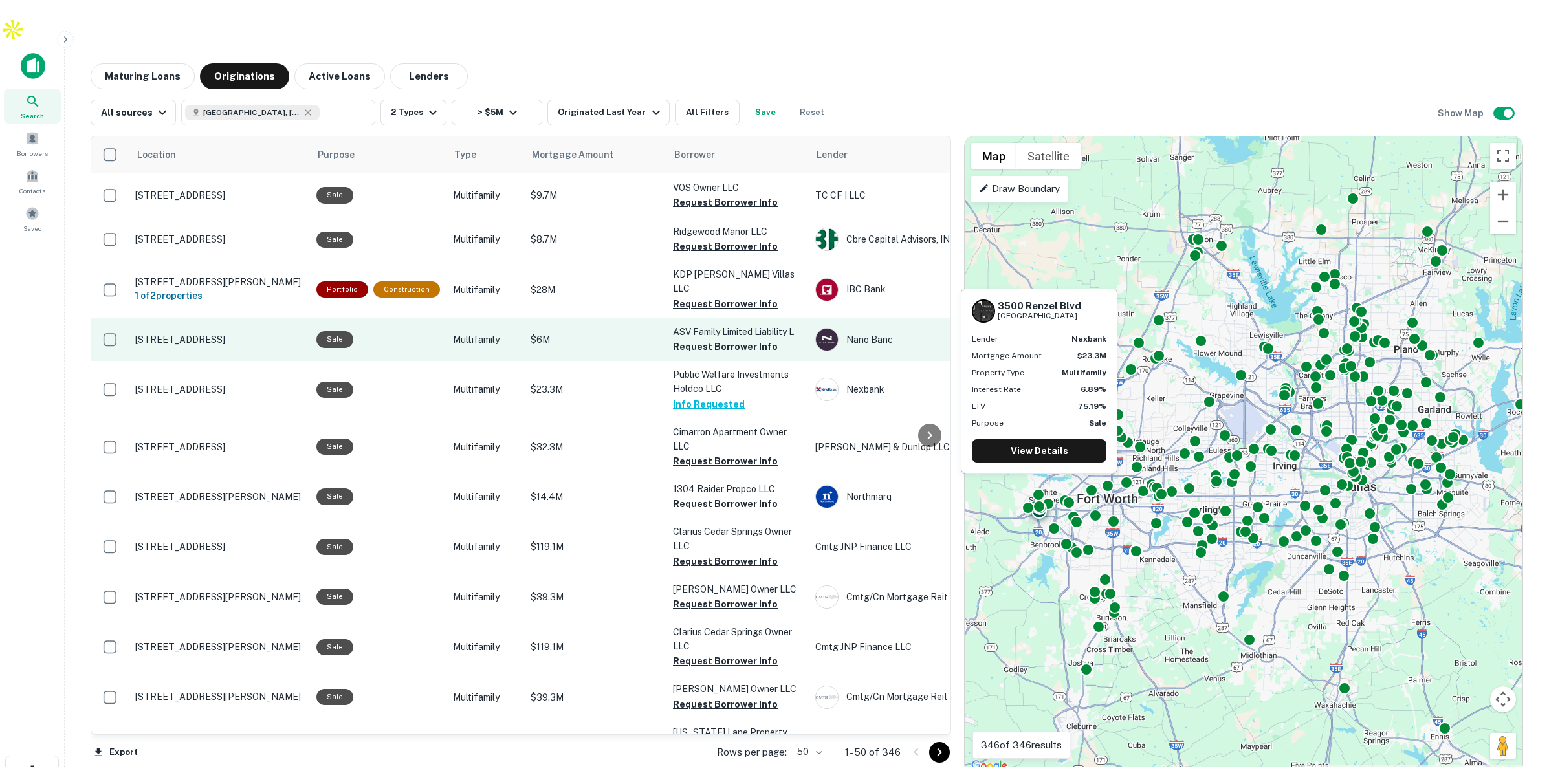
scroll to position [1, 0]
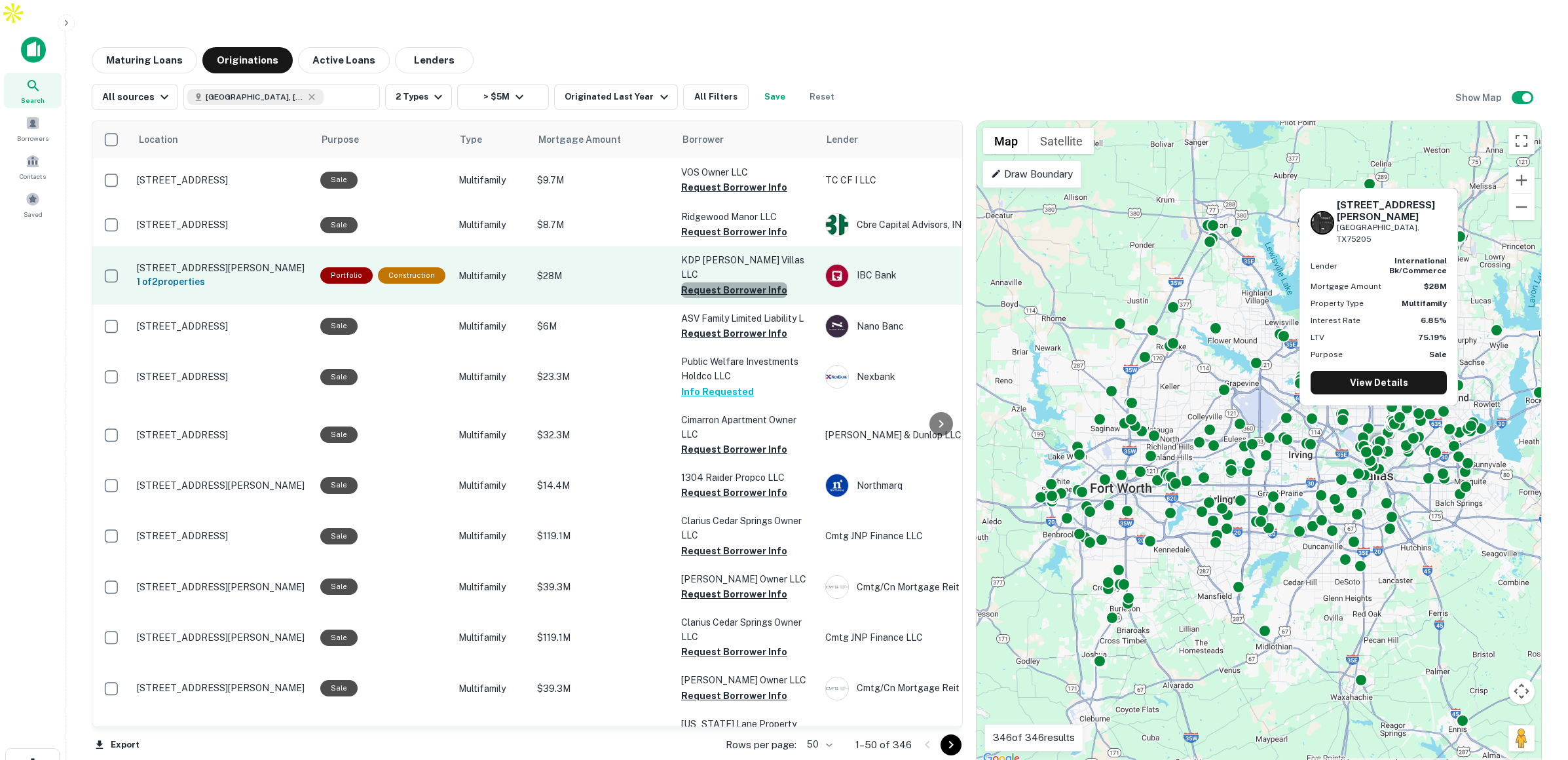
click at [731, 282] on button "Request Borrower Info" at bounding box center [734, 290] width 106 height 16
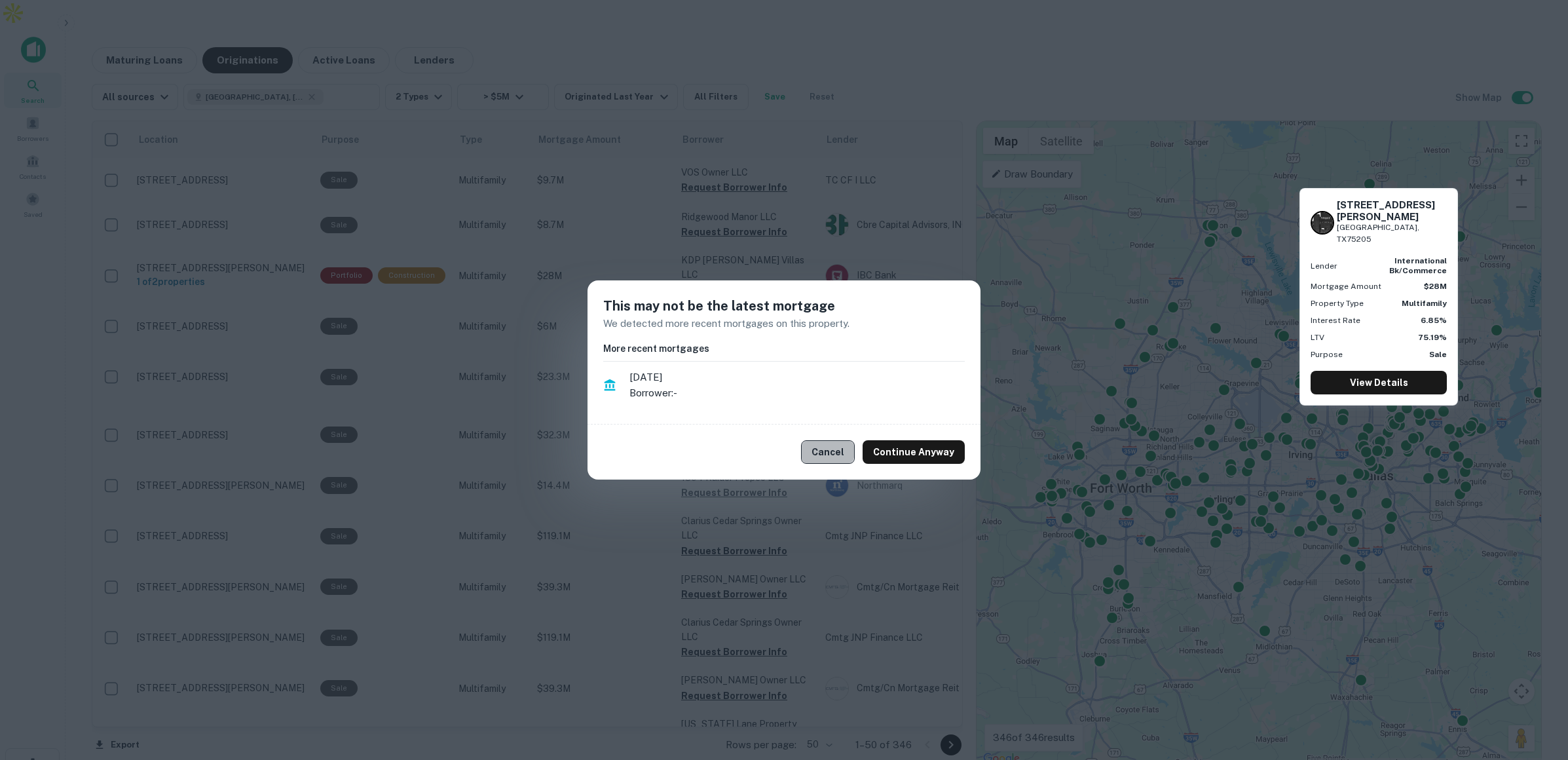
click at [828, 451] on button "Cancel" at bounding box center [828, 451] width 53 height 24
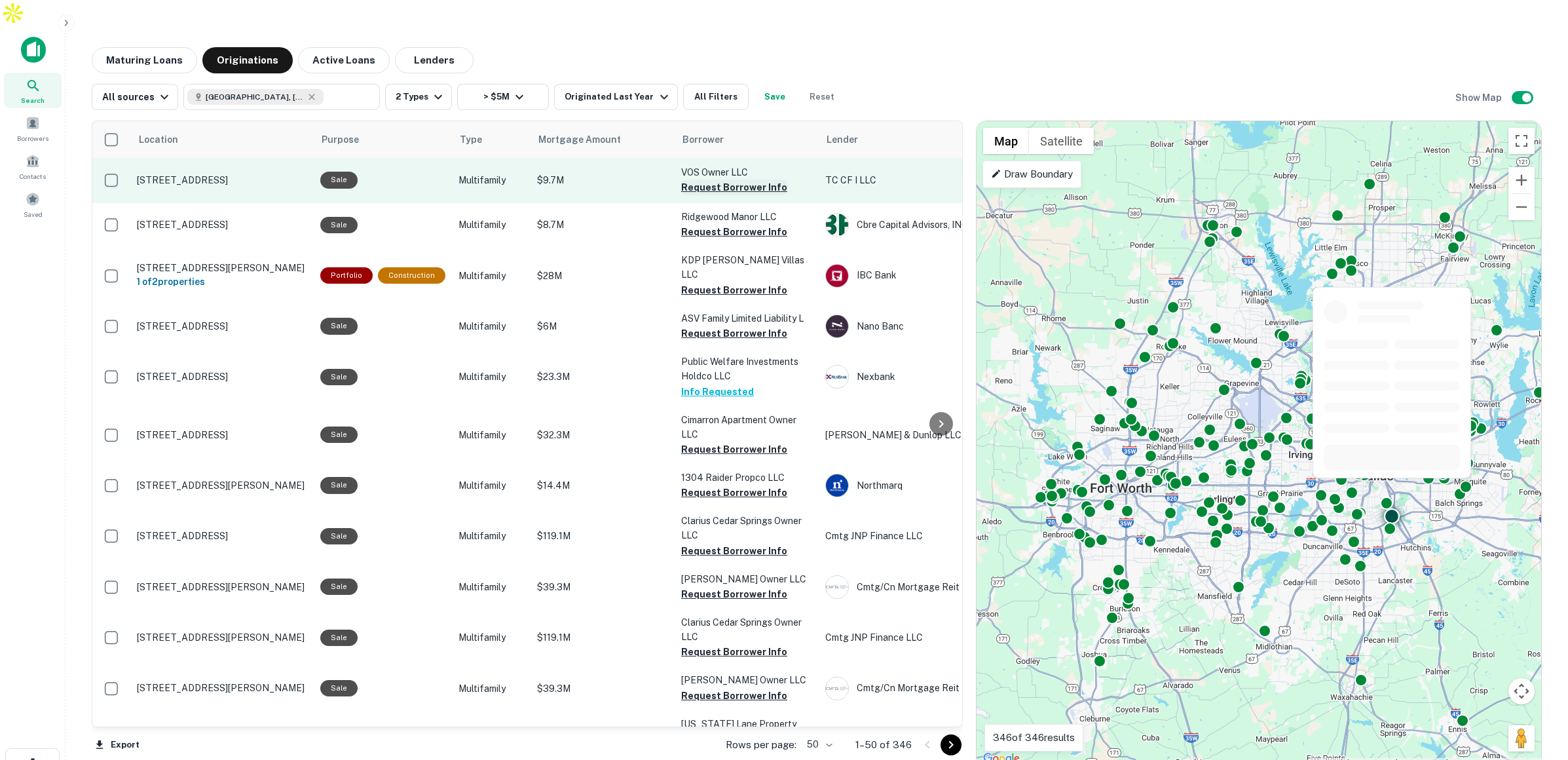
click at [696, 179] on button "Request Borrower Info" at bounding box center [734, 187] width 106 height 16
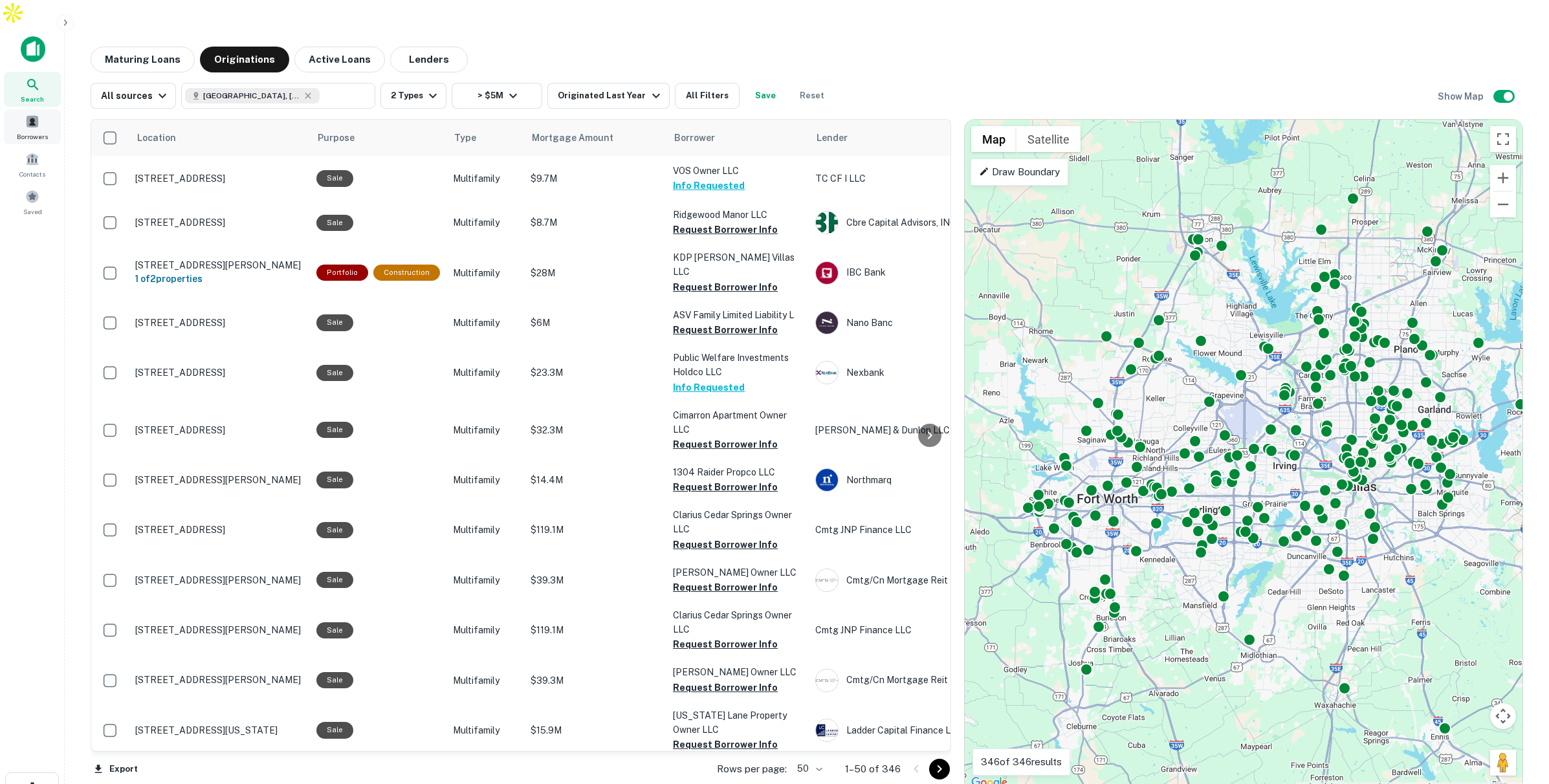
click at [40, 110] on div "Borrowers" at bounding box center [32, 127] width 57 height 35
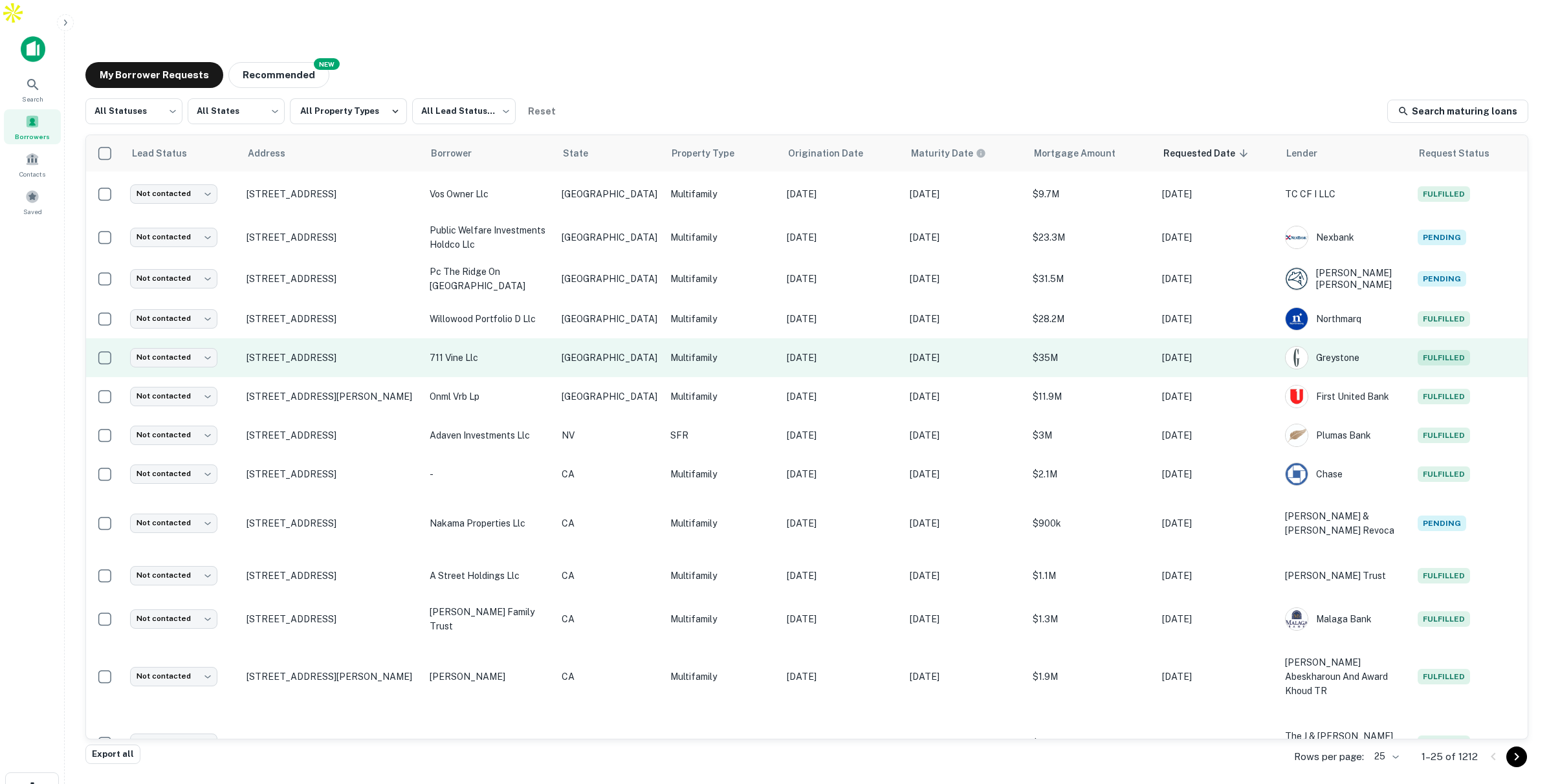
click at [544, 351] on p "711 vine llc" at bounding box center [489, 358] width 119 height 14
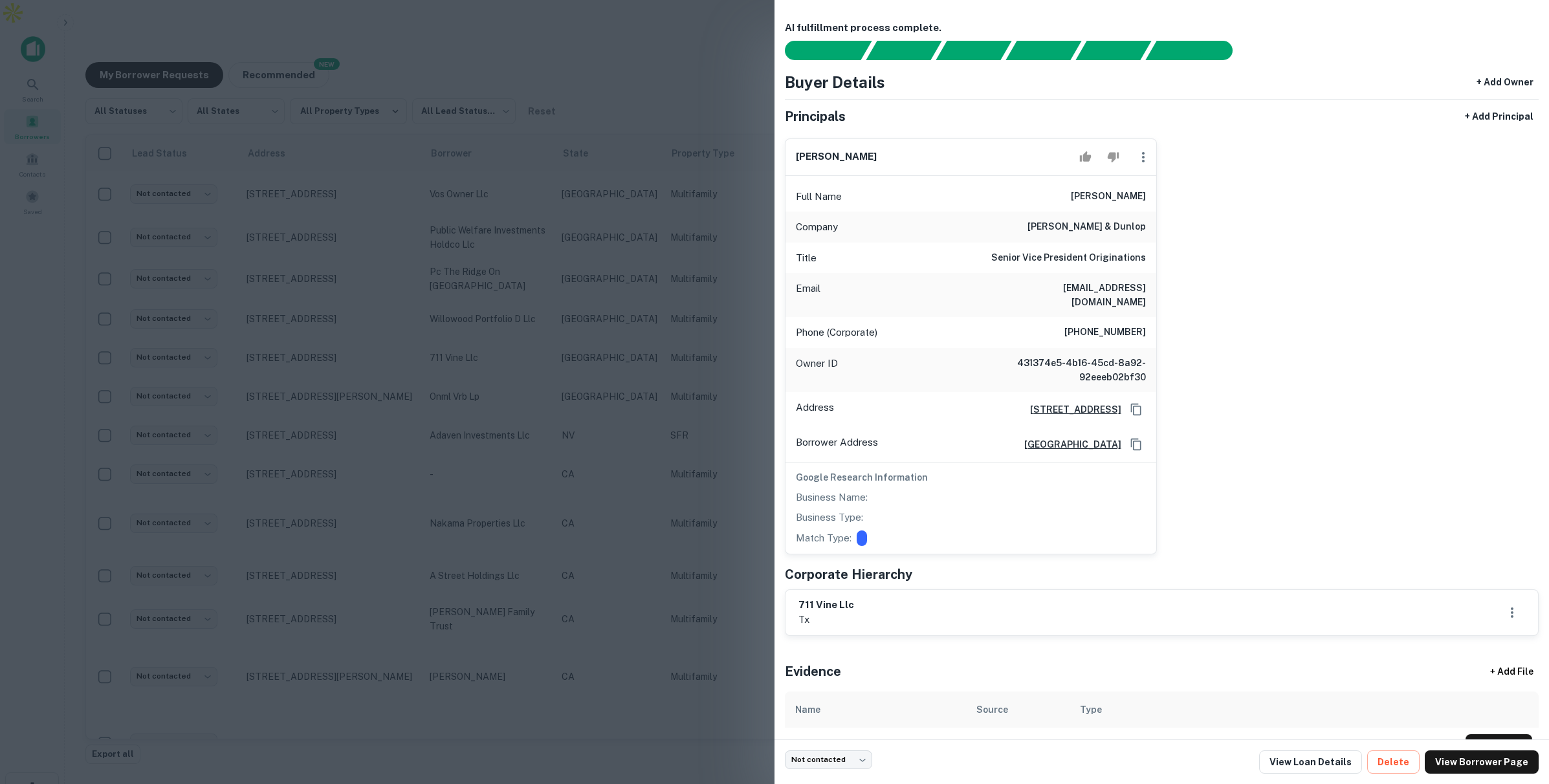
click at [546, 326] on div at bounding box center [774, 392] width 1549 height 784
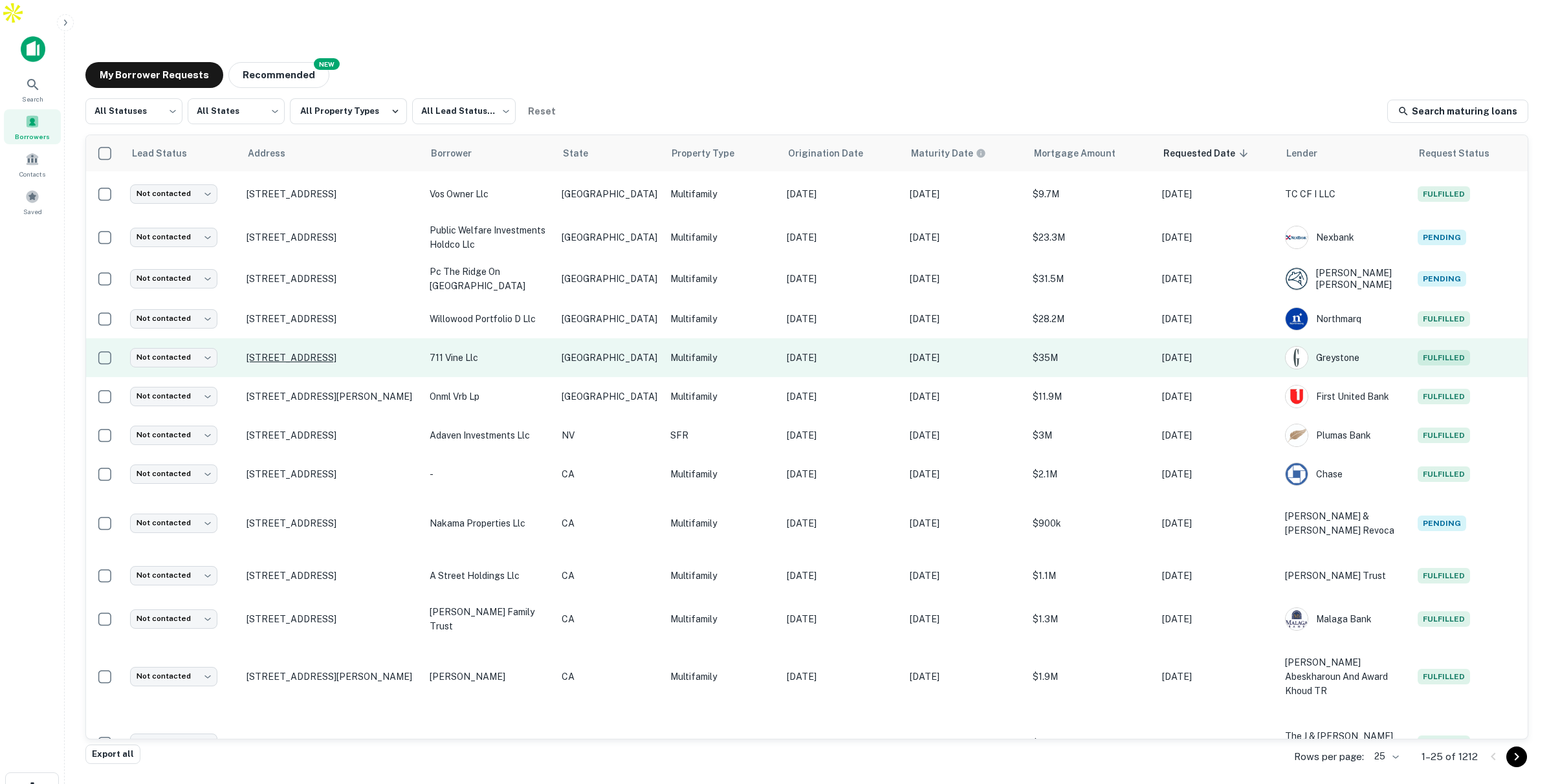
click at [378, 352] on p "[STREET_ADDRESS]" at bounding box center [332, 358] width 170 height 11
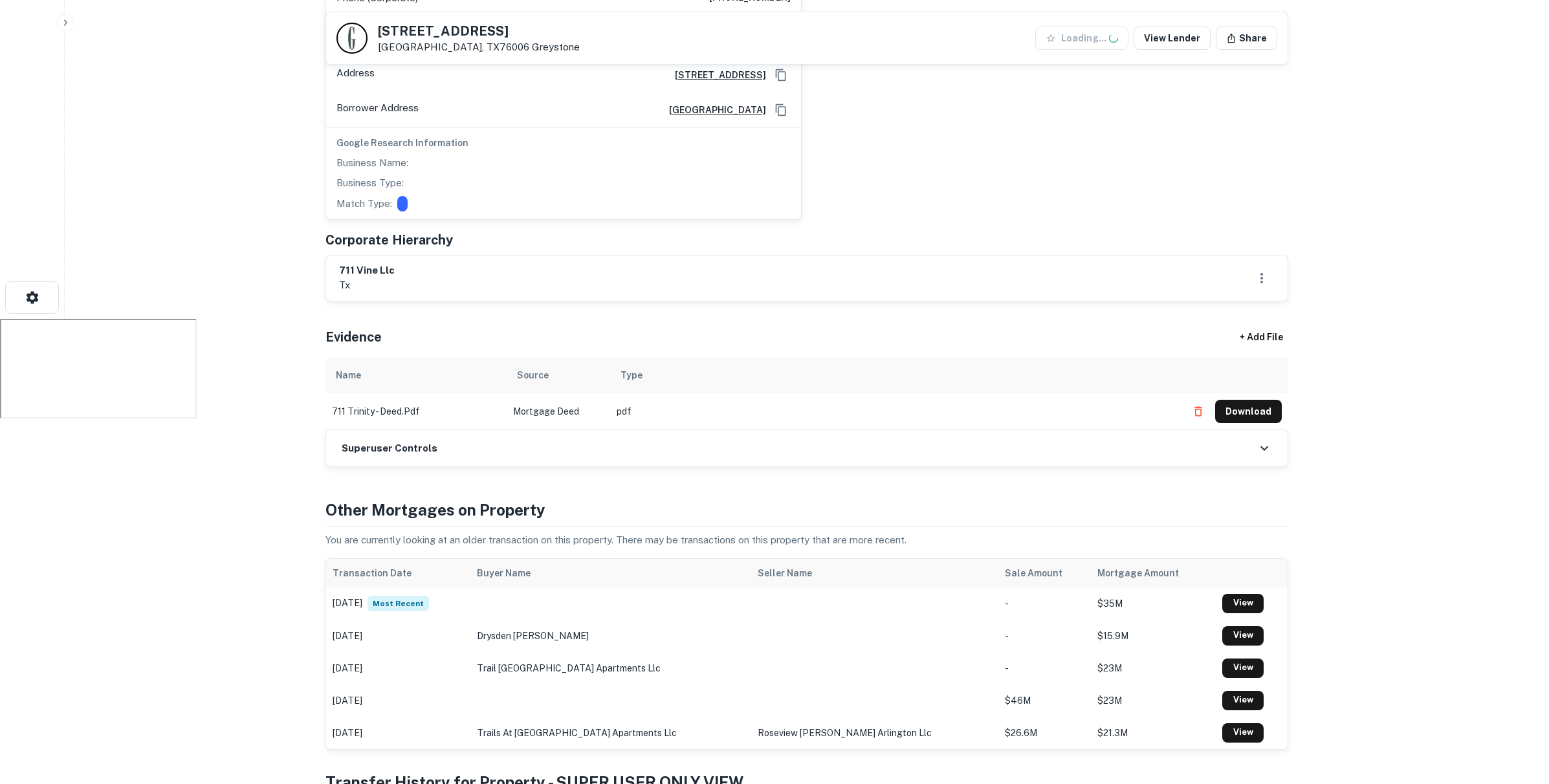
scroll to position [510, 0]
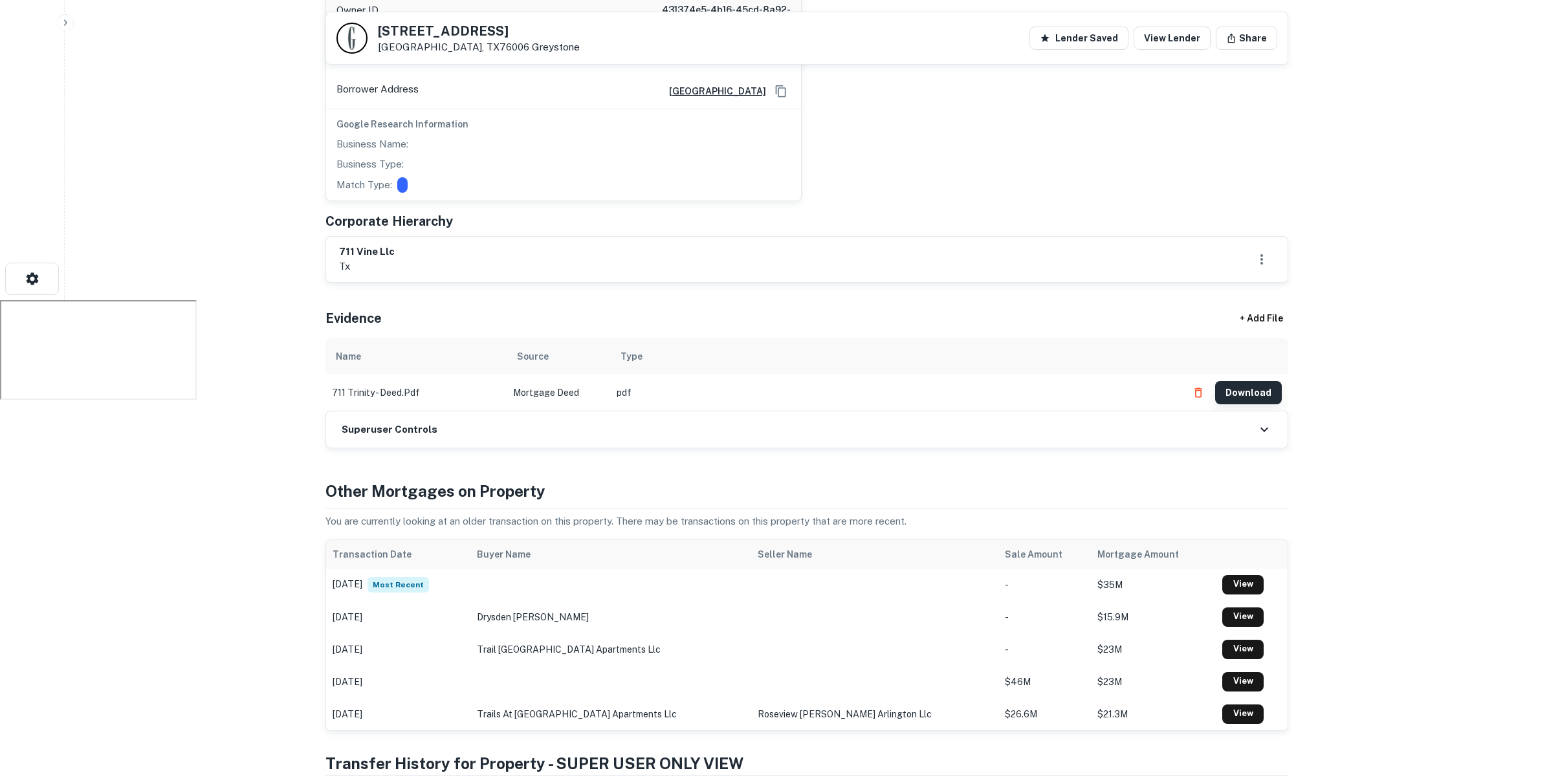
click at [1263, 381] on button "Download" at bounding box center [1249, 392] width 67 height 23
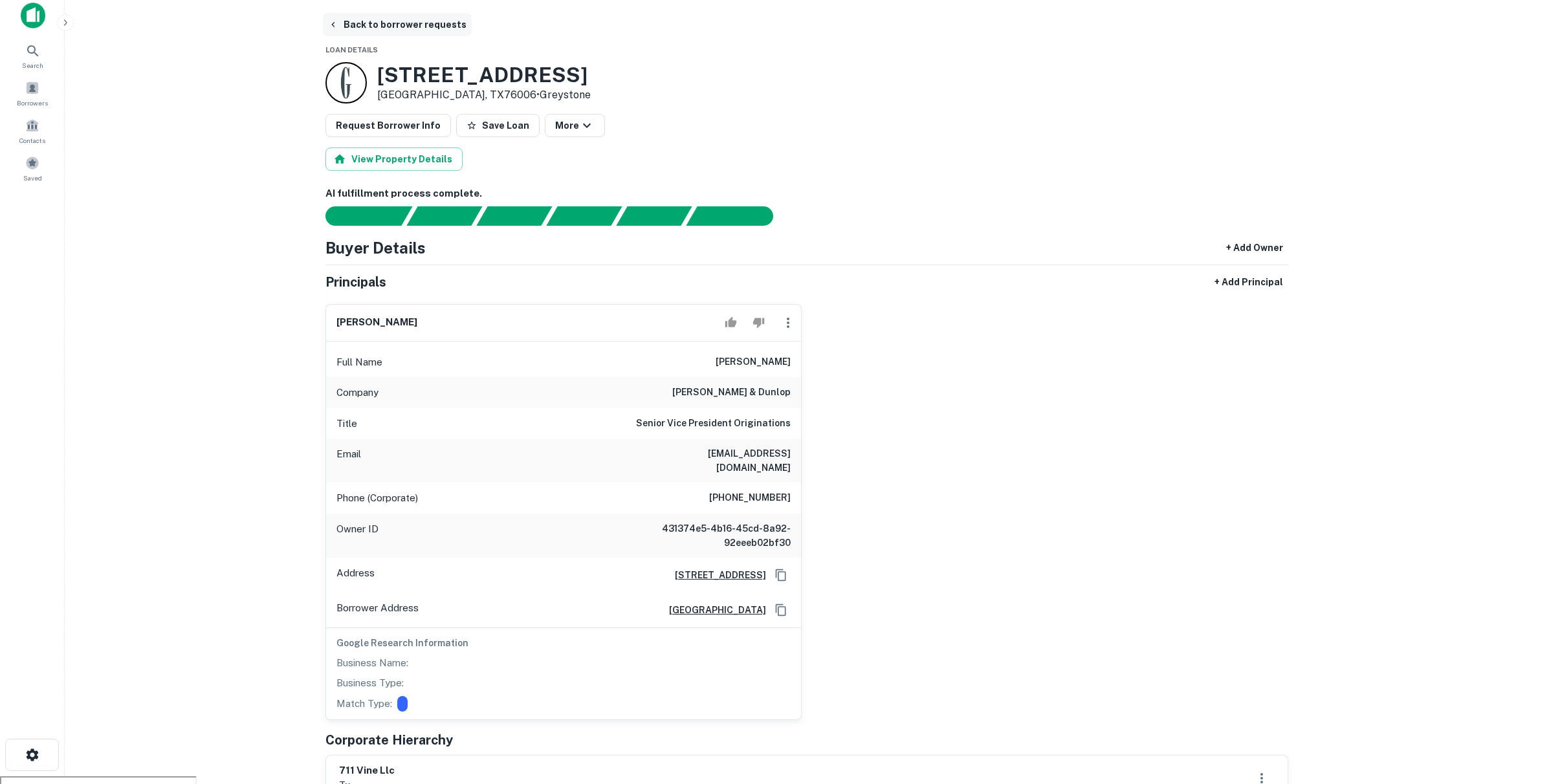
scroll to position [0, 0]
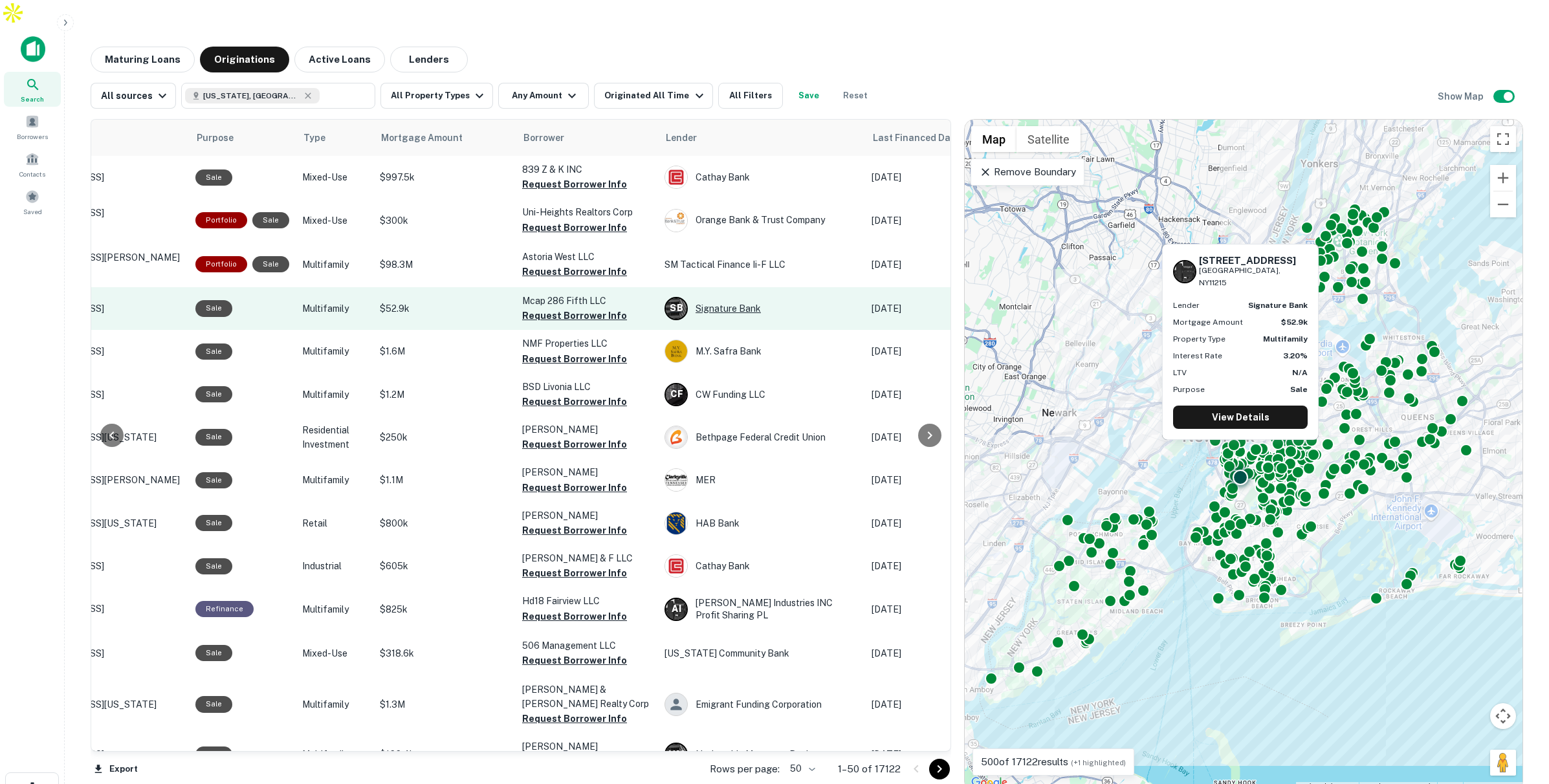
scroll to position [0, 124]
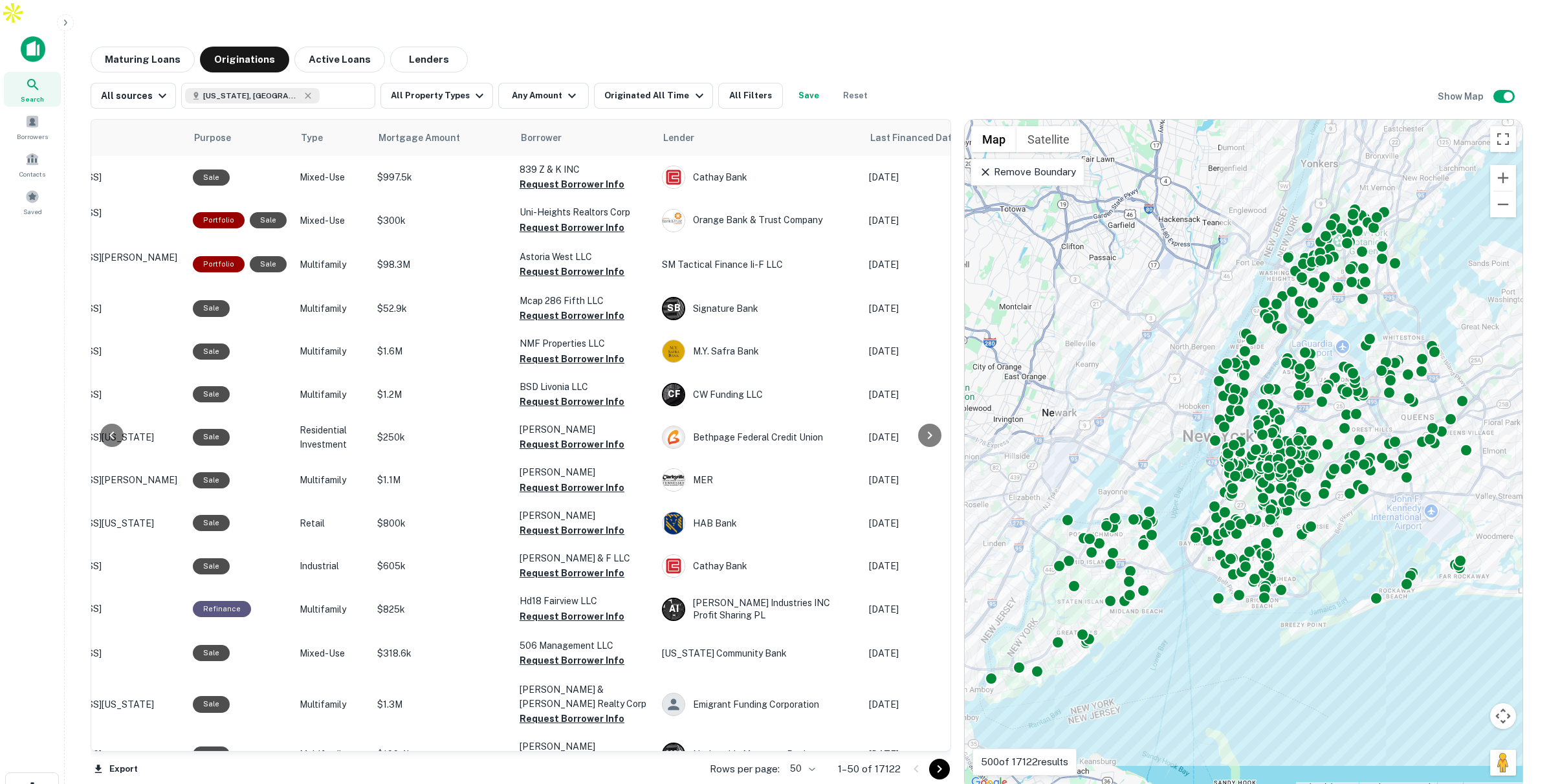
click at [917, 120] on div at bounding box center [929, 435] width 26 height 632
click at [921, 120] on div at bounding box center [929, 435] width 26 height 632
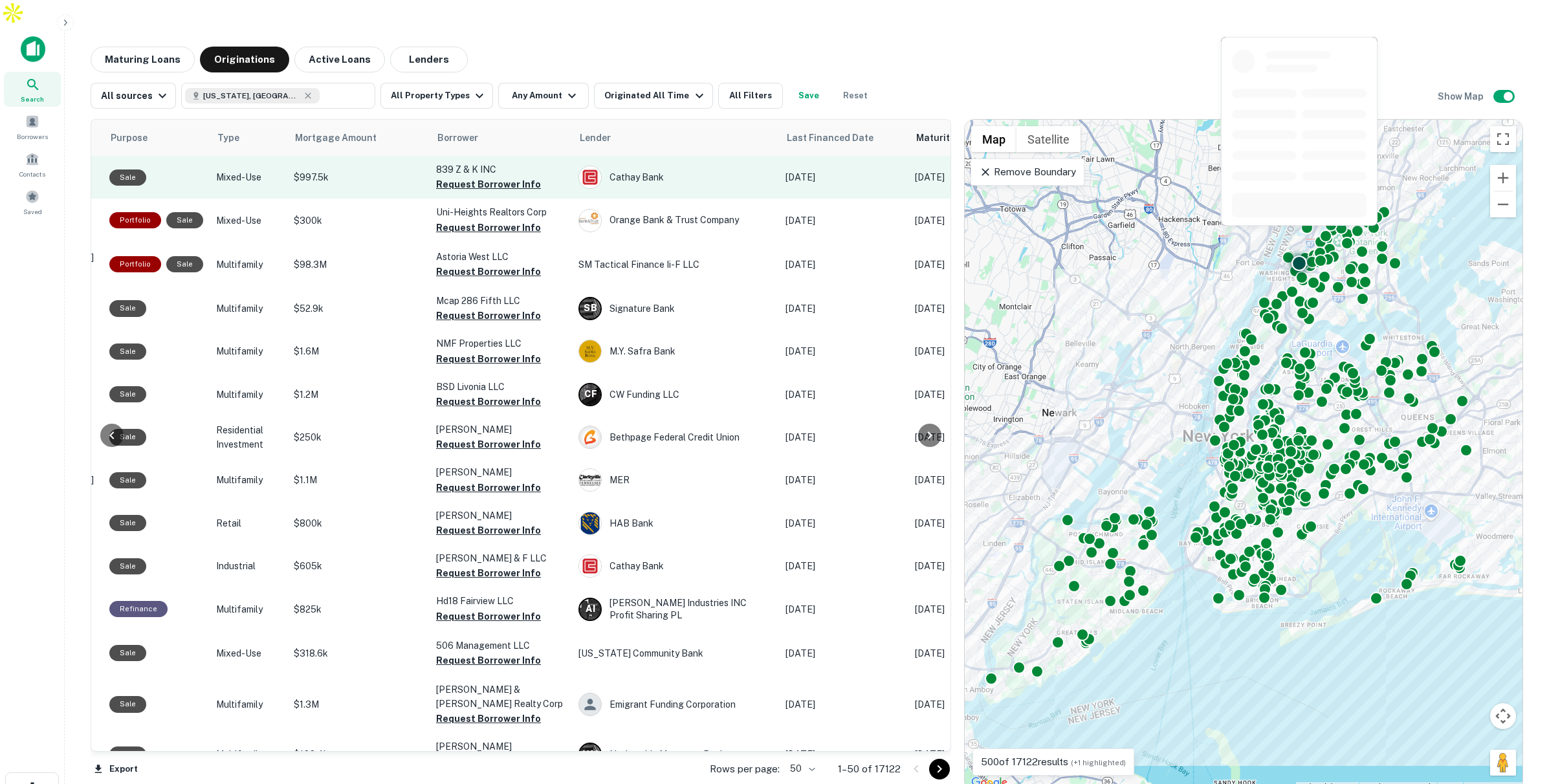
scroll to position [0, 231]
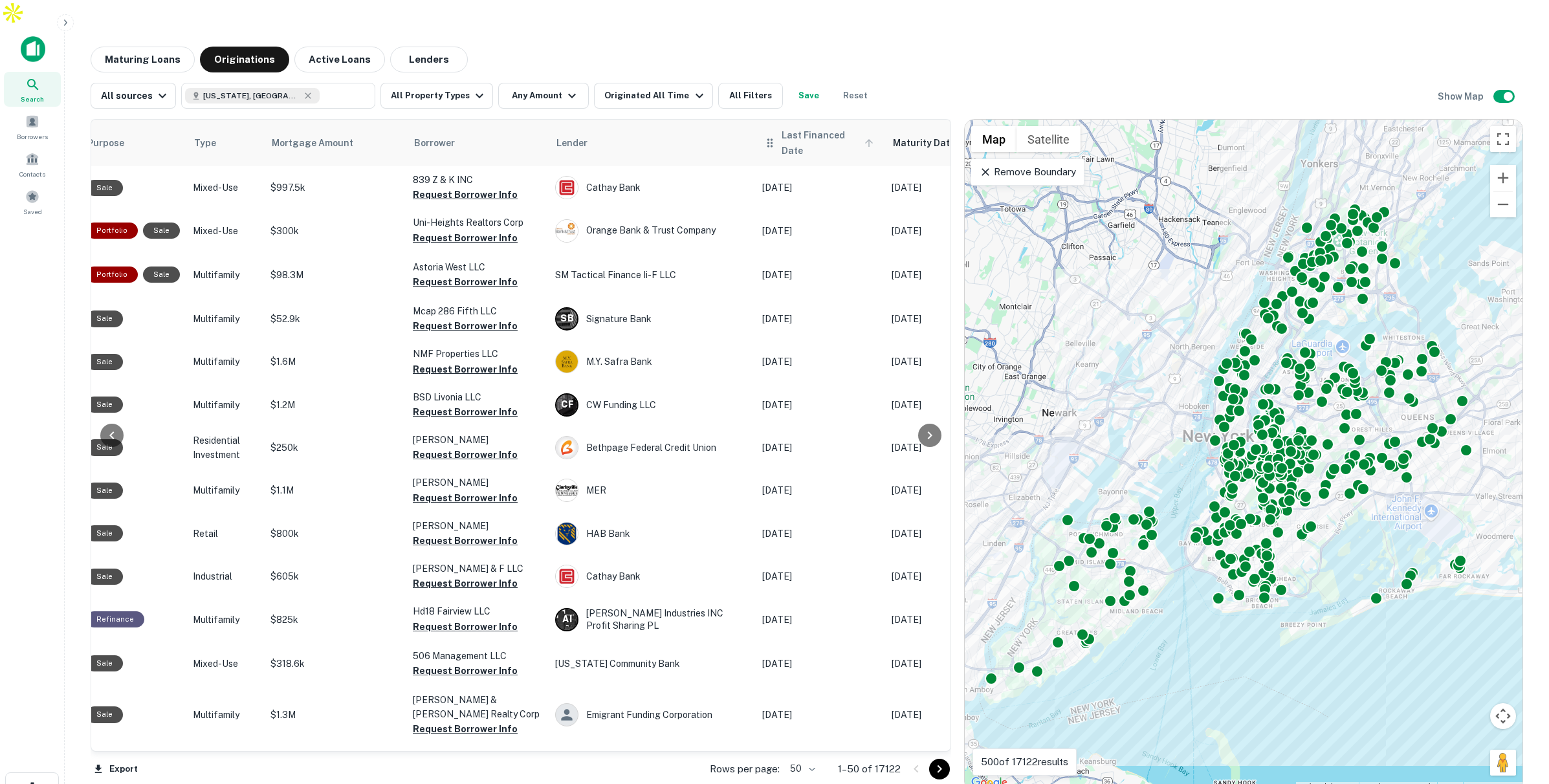
click at [824, 128] on span "Last Financed Date" at bounding box center [829, 143] width 96 height 31
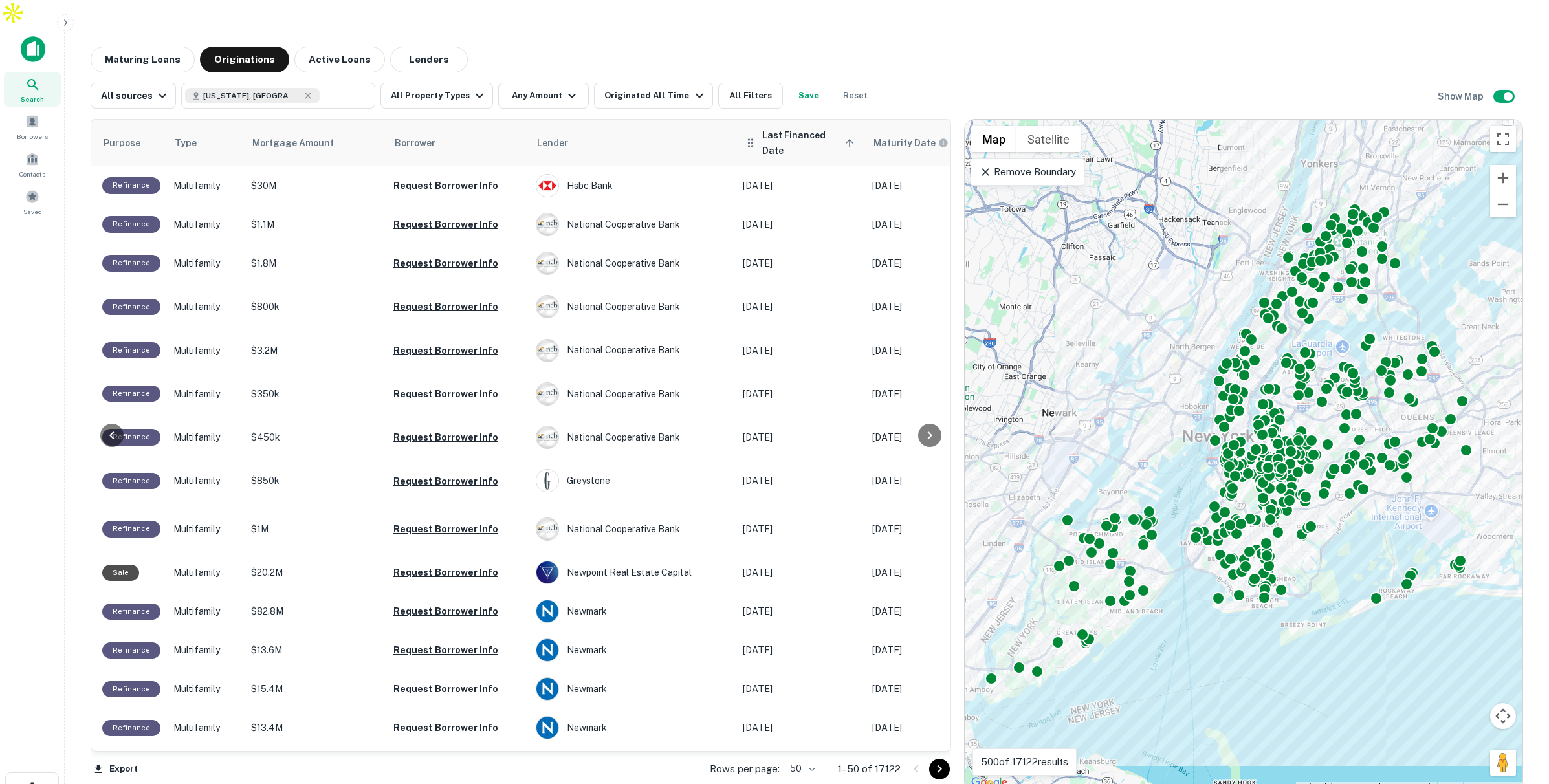
scroll to position [0, 221]
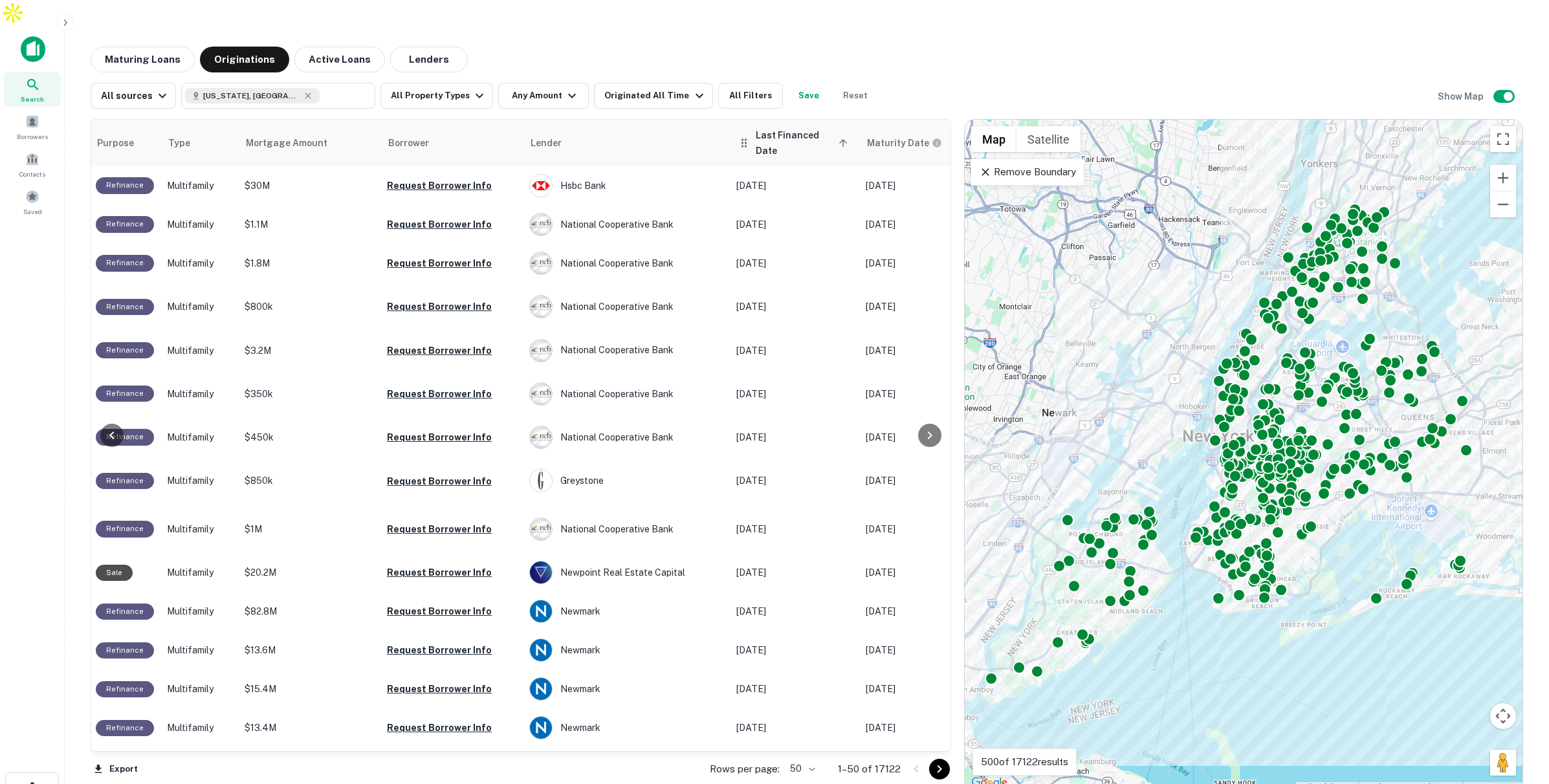
click at [822, 128] on span "Last Financed Date sorted ascending" at bounding box center [803, 143] width 96 height 31
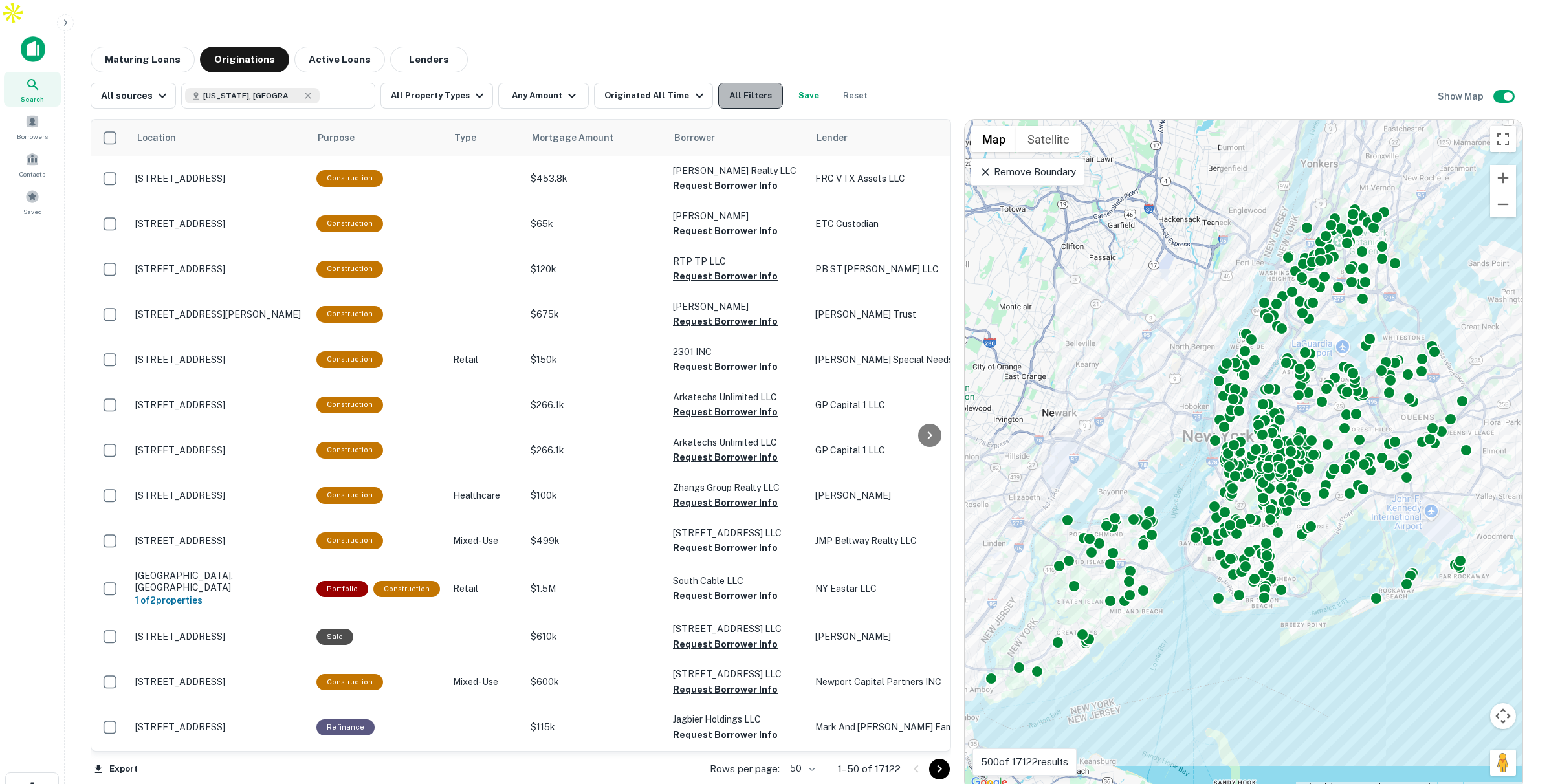
click at [731, 83] on button "All Filters" at bounding box center [750, 96] width 65 height 26
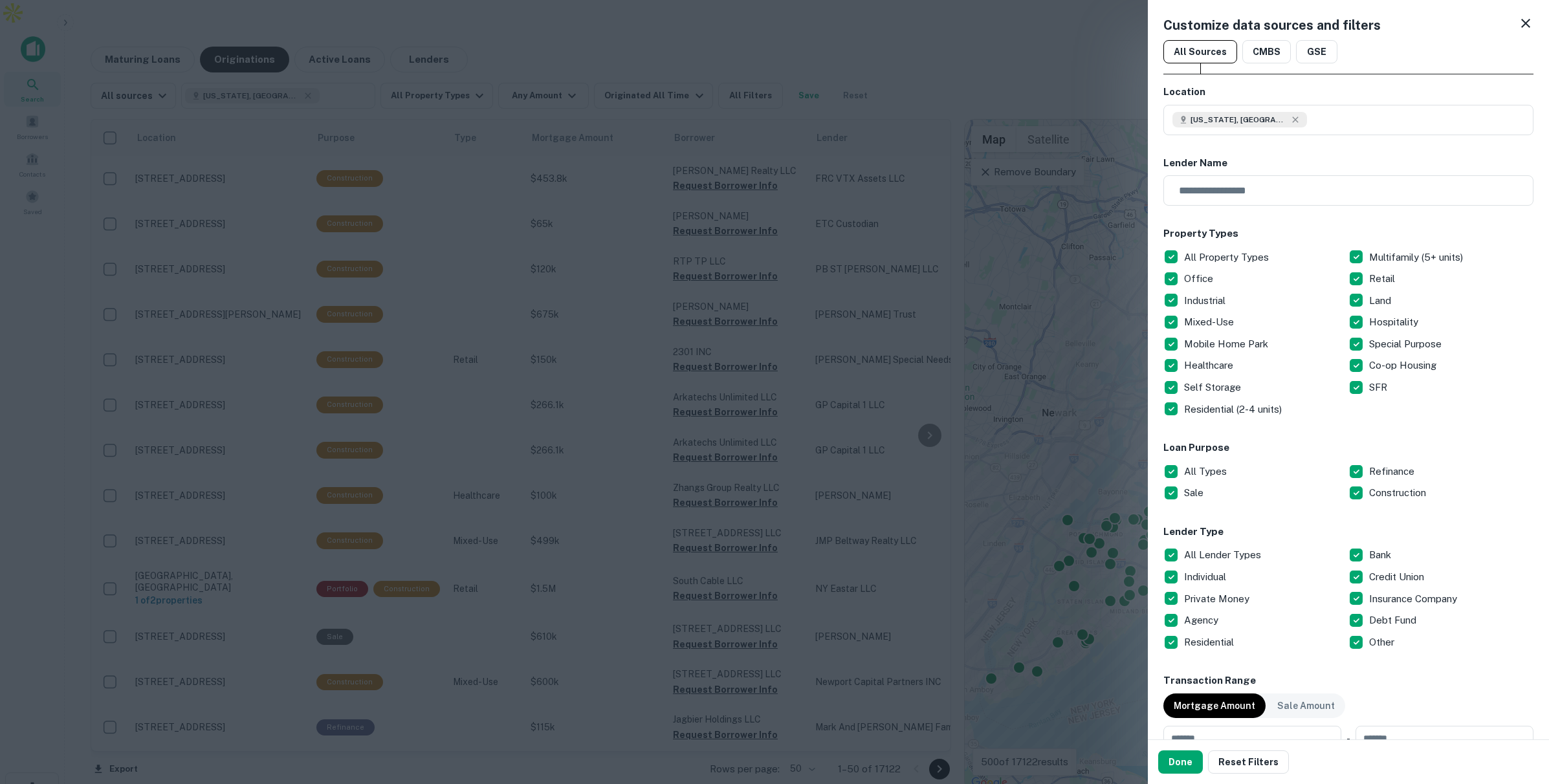
click at [676, 224] on div at bounding box center [774, 392] width 1549 height 784
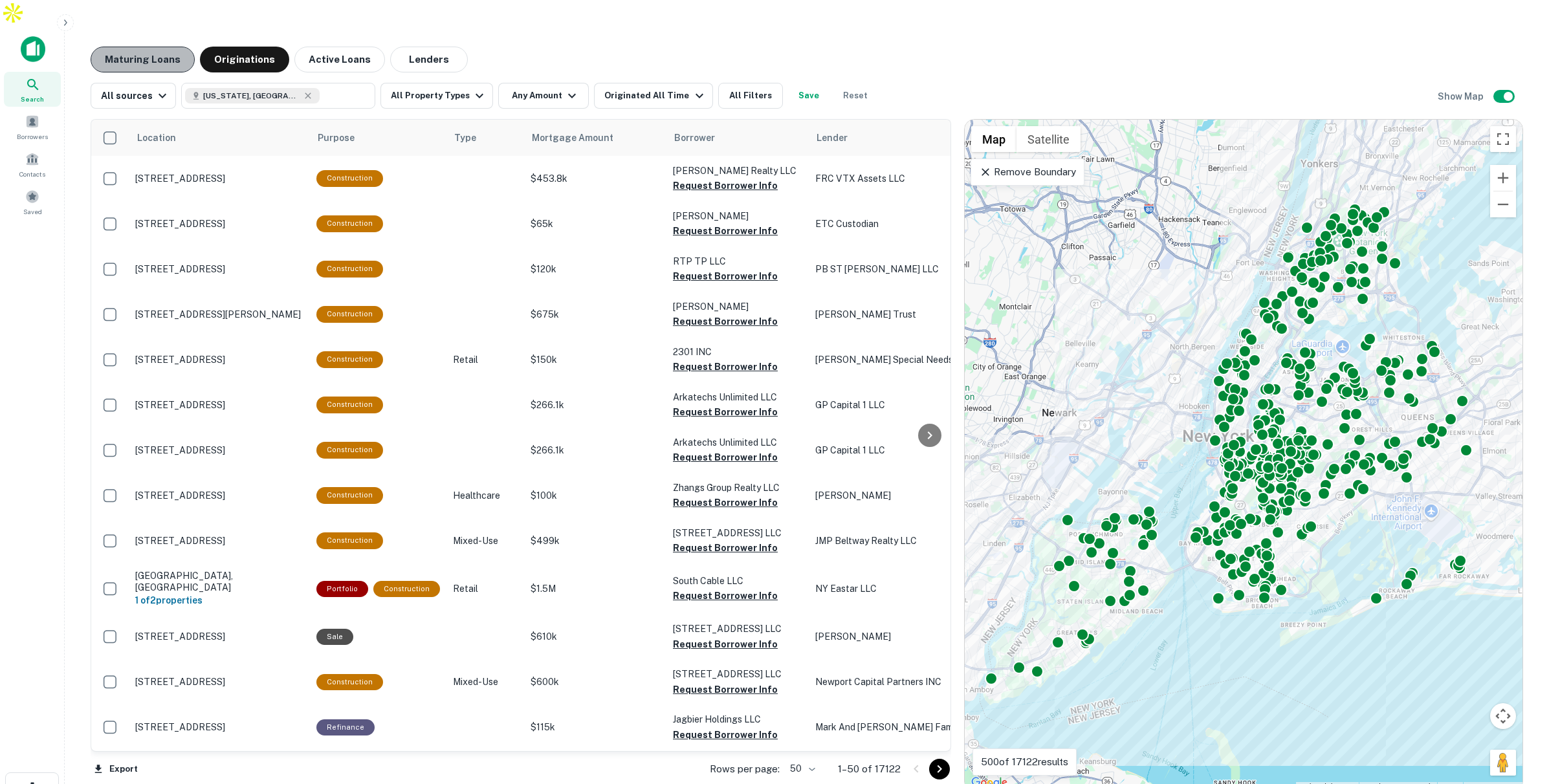
click at [158, 47] on button "Maturing Loans" at bounding box center [142, 59] width 104 height 26
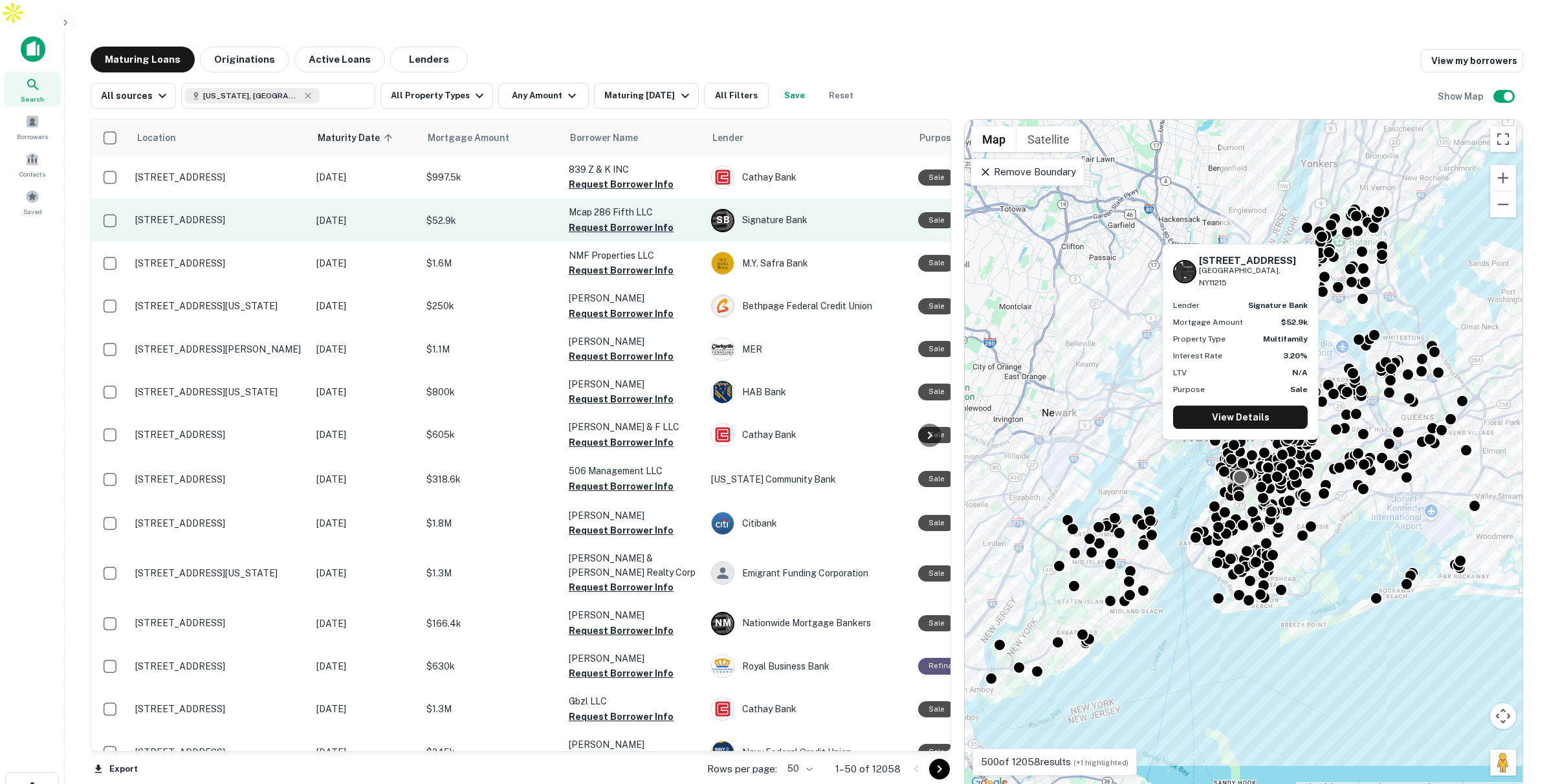
click at [594, 220] on button "Request Borrower Info" at bounding box center [621, 227] width 105 height 15
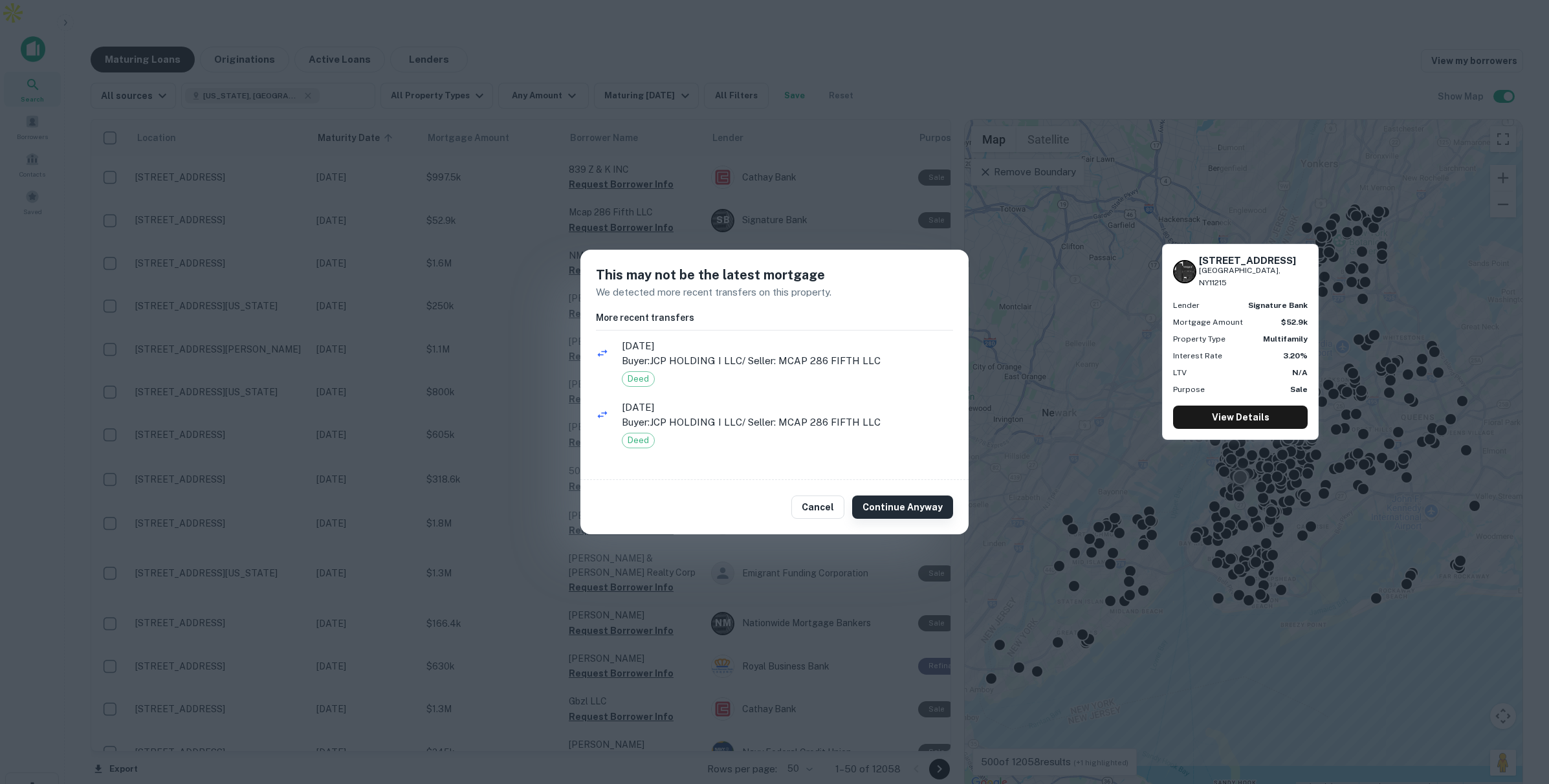
click at [892, 511] on button "Continue Anyway" at bounding box center [903, 507] width 101 height 23
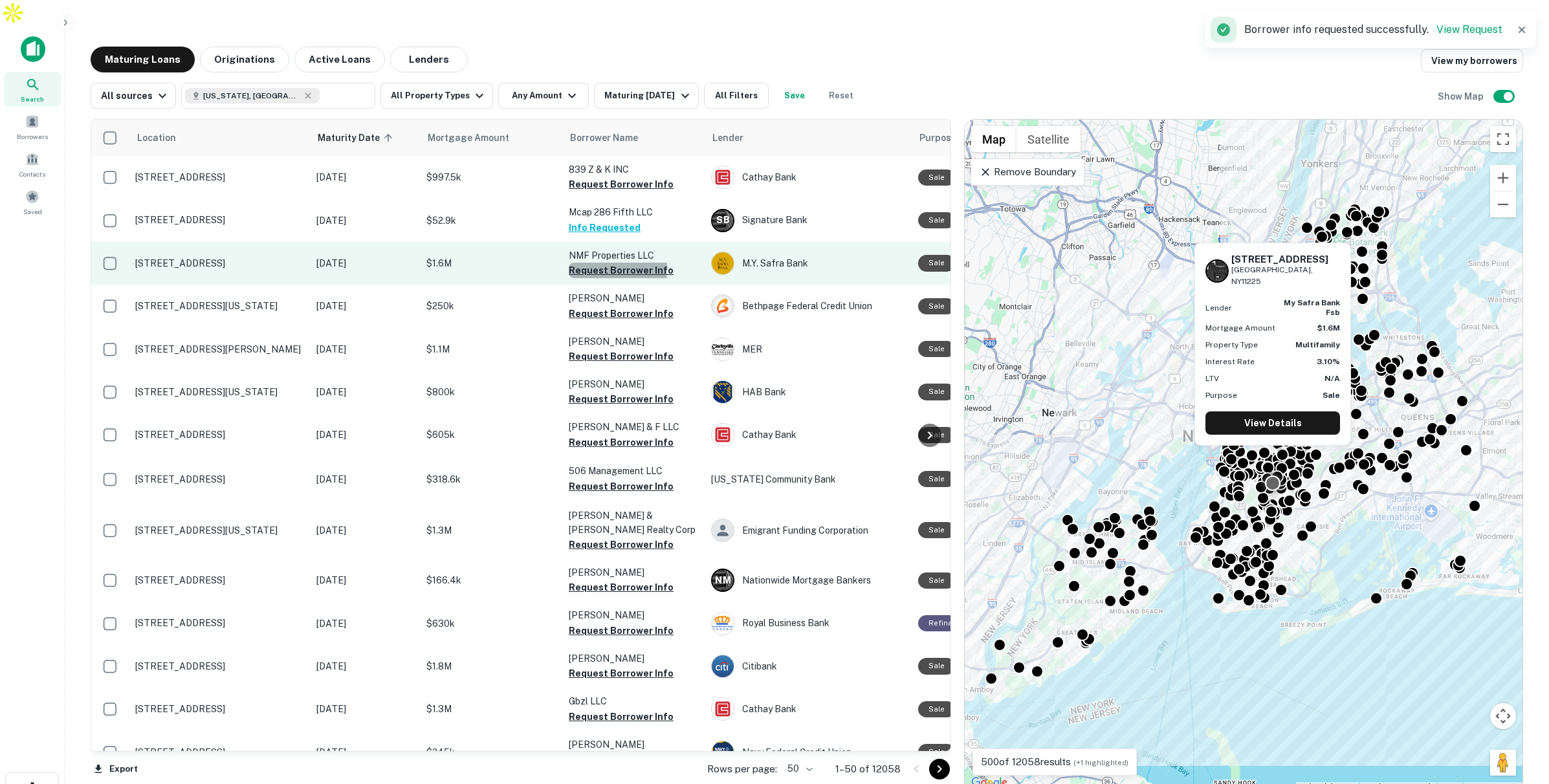
click at [604, 263] on button "Request Borrower Info" at bounding box center [621, 270] width 105 height 15
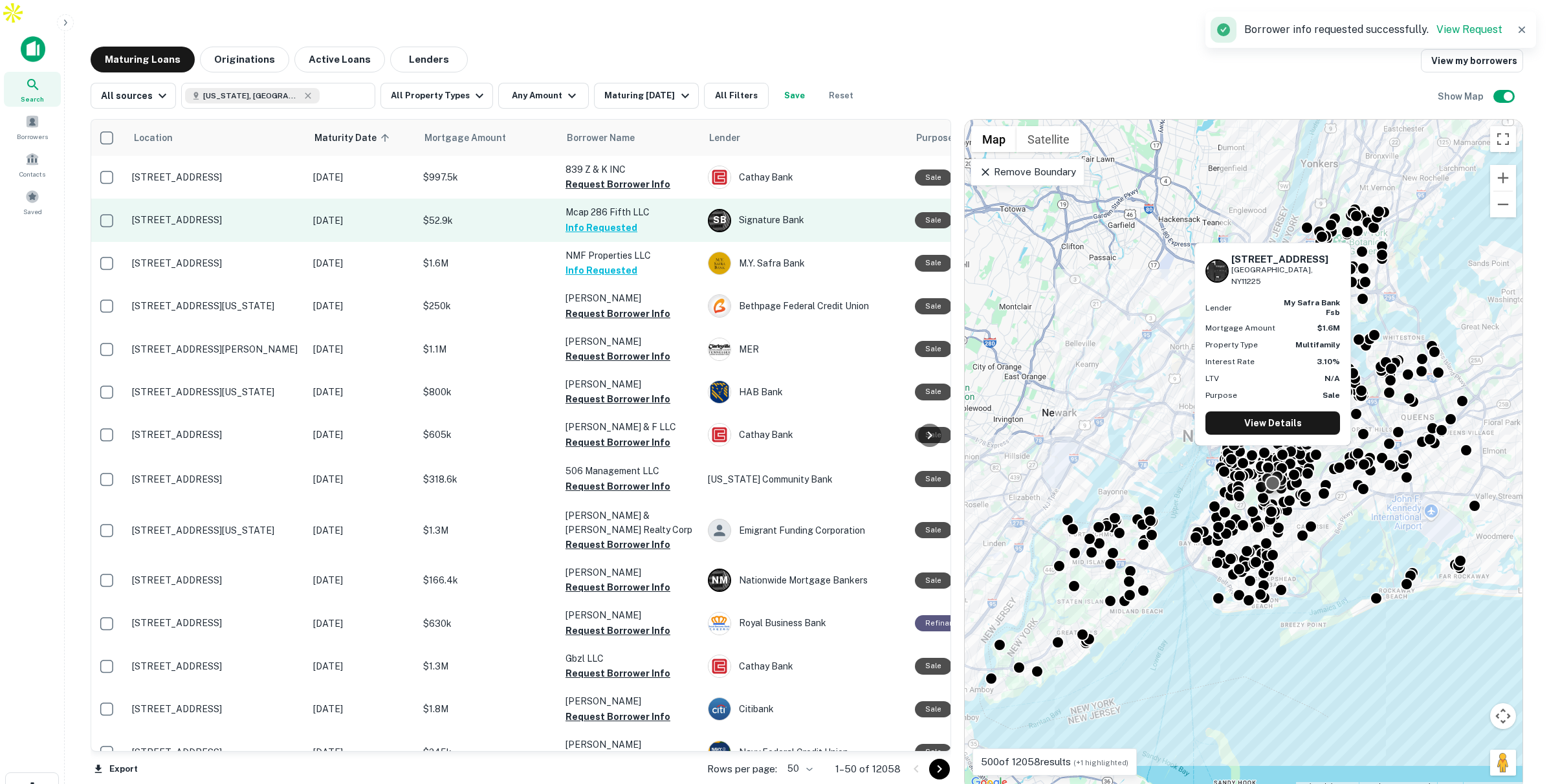
scroll to position [0, 9]
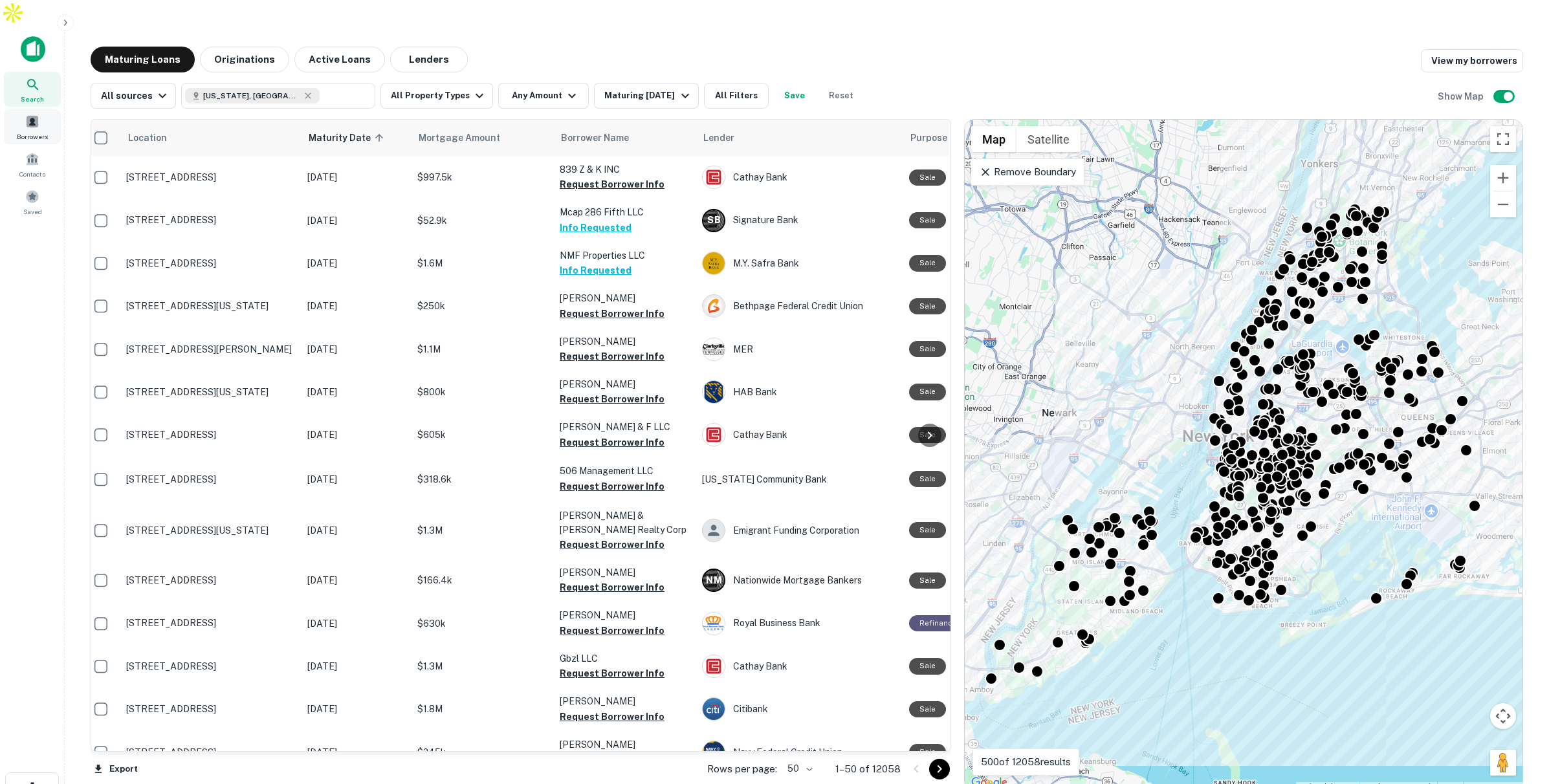
click at [39, 110] on div "Borrowers" at bounding box center [32, 127] width 57 height 35
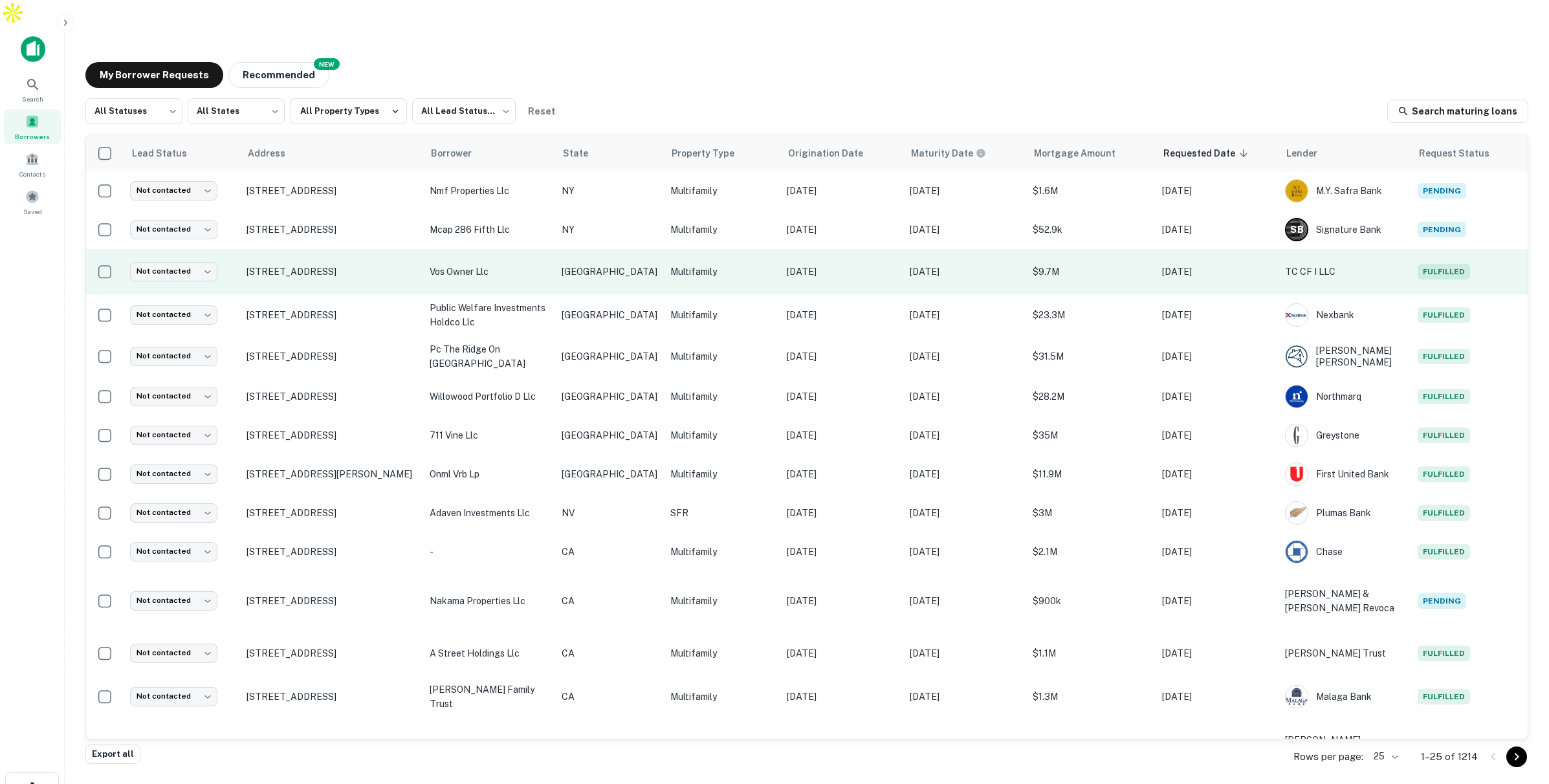
click at [521, 265] on p "vos owner llc" at bounding box center [489, 271] width 119 height 14
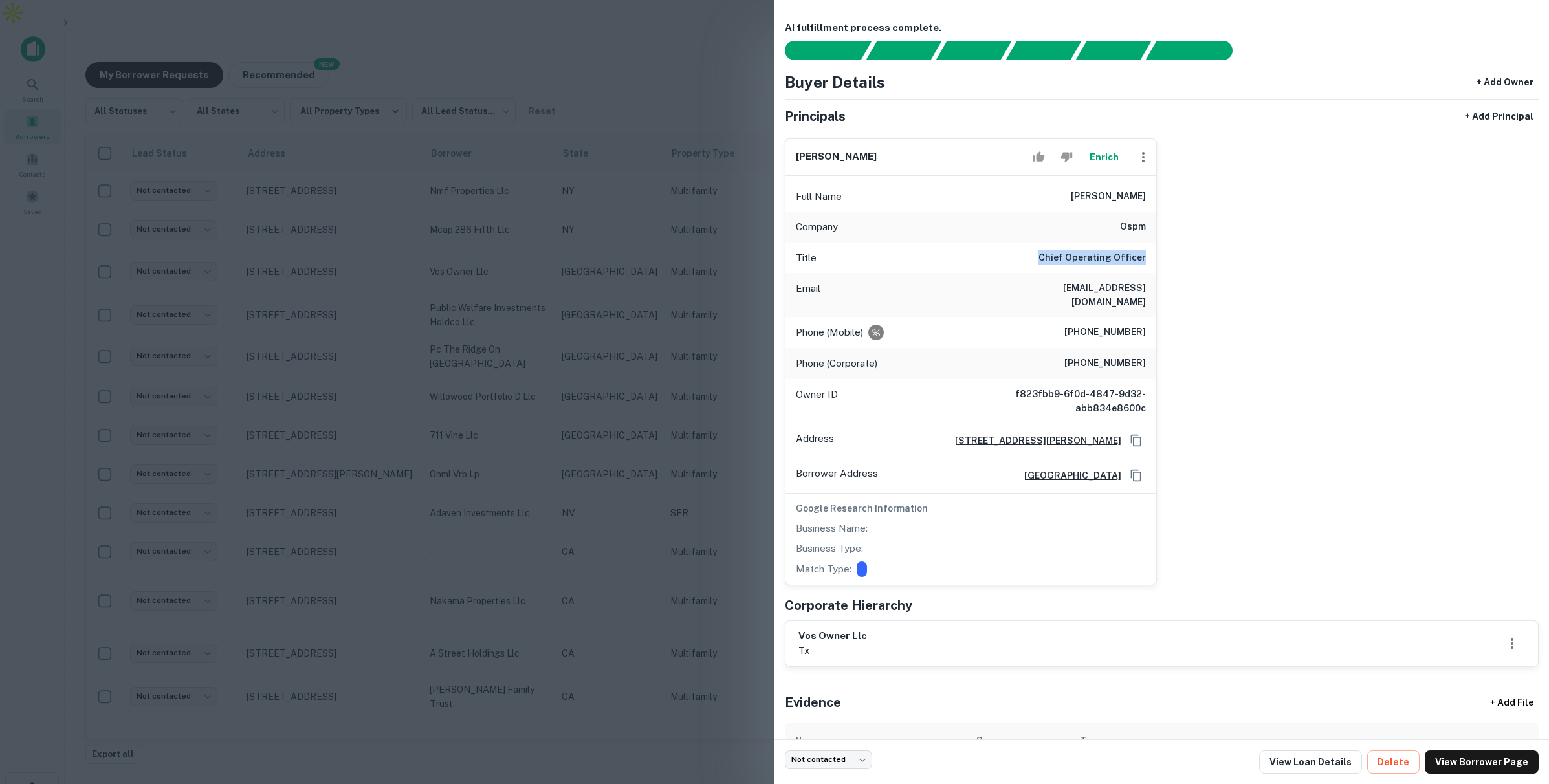
drag, startPoint x: 1050, startPoint y: 257, endPoint x: 1110, endPoint y: 279, distance: 63.9
click at [1154, 260] on div "Title Chief Operating Officer" at bounding box center [971, 258] width 371 height 31
drag, startPoint x: 1061, startPoint y: 287, endPoint x: 1168, endPoint y: 291, distance: 107.1
click at [1168, 291] on div "[PERSON_NAME] Enrich Full Name [PERSON_NAME] Company ospm Title Chief Operating…" at bounding box center [1157, 357] width 764 height 457
drag, startPoint x: 1074, startPoint y: 319, endPoint x: 1168, endPoint y: 330, distance: 94.6
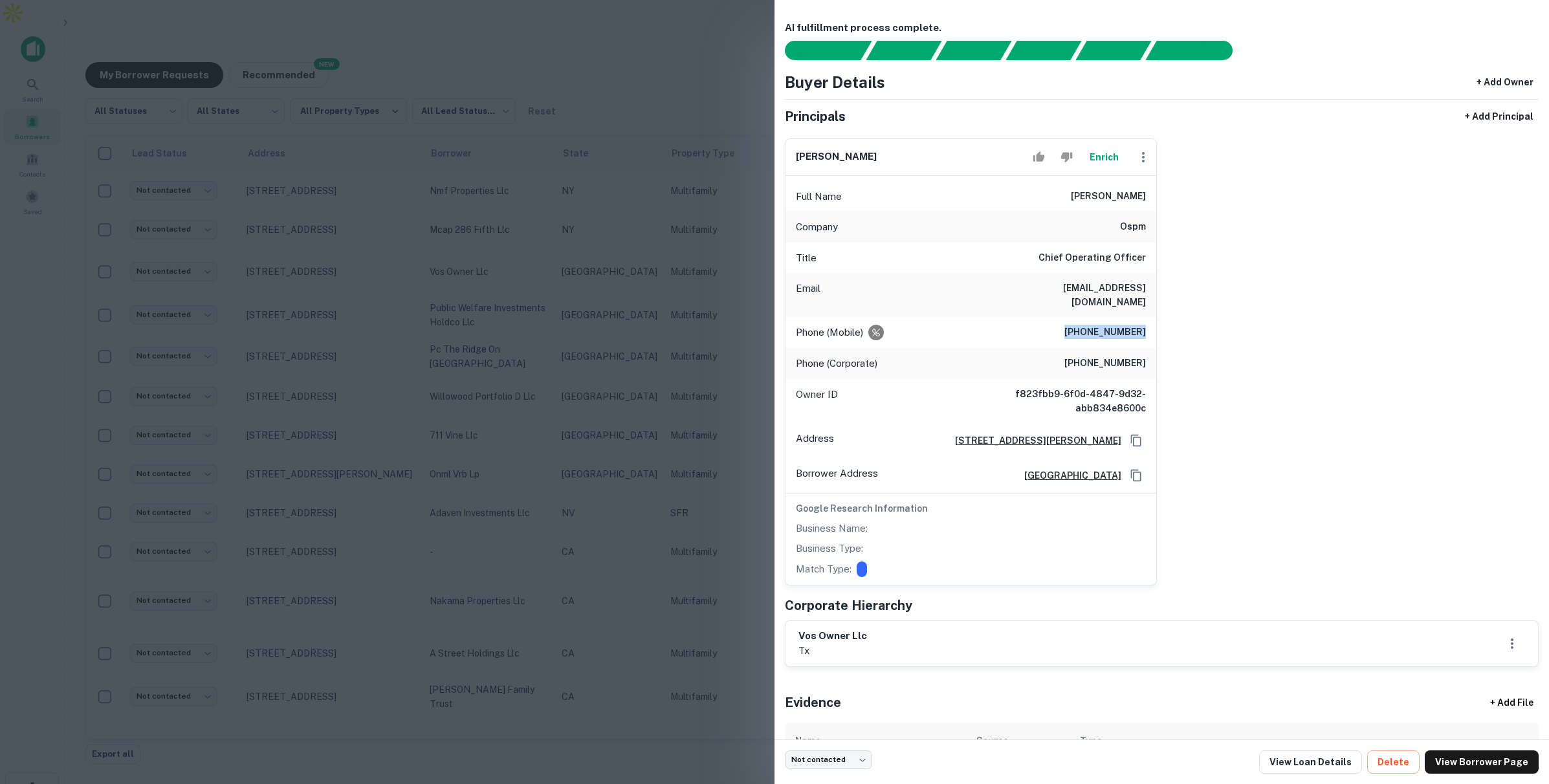
click at [1168, 330] on div "[PERSON_NAME] Enrich Full Name [PERSON_NAME] Company ospm Title Chief Operating…" at bounding box center [1157, 357] width 764 height 457
click at [664, 92] on div at bounding box center [774, 392] width 1549 height 784
